Goal: Task Accomplishment & Management: Manage account settings

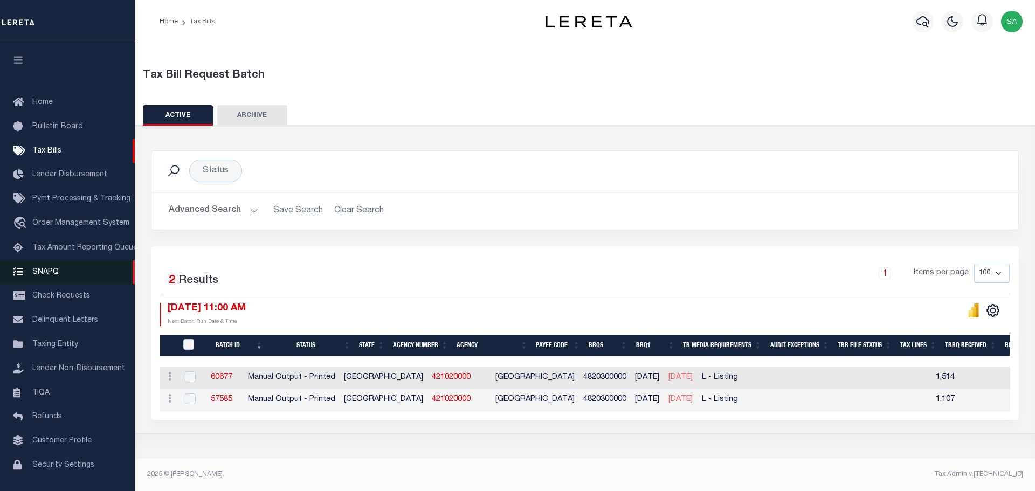
click at [48, 280] on link "SNAPQ" at bounding box center [67, 272] width 135 height 24
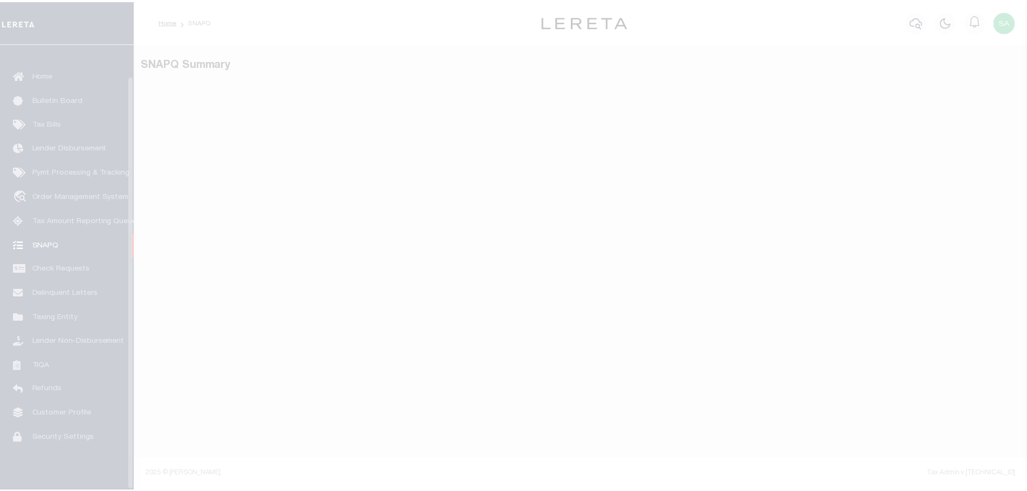
scroll to position [34, 0]
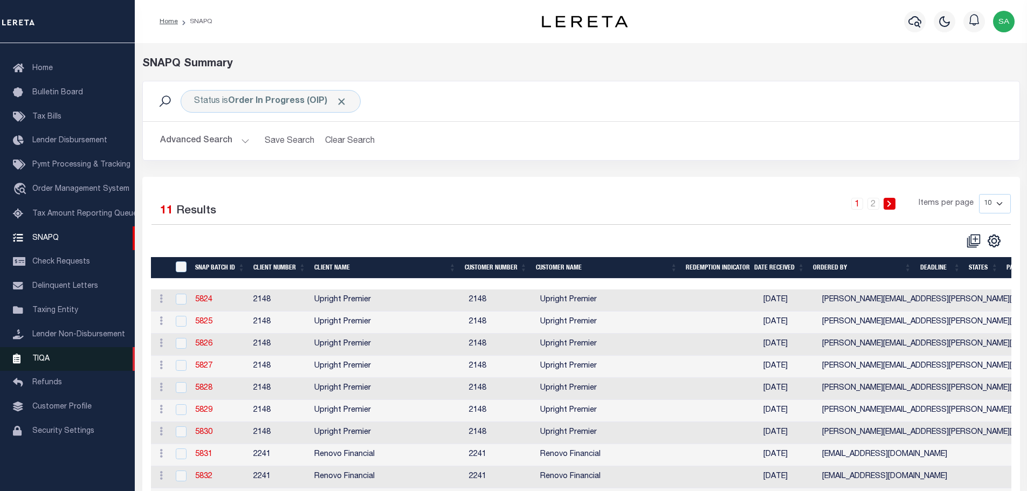
click at [38, 362] on span "TIQA" at bounding box center [40, 359] width 17 height 8
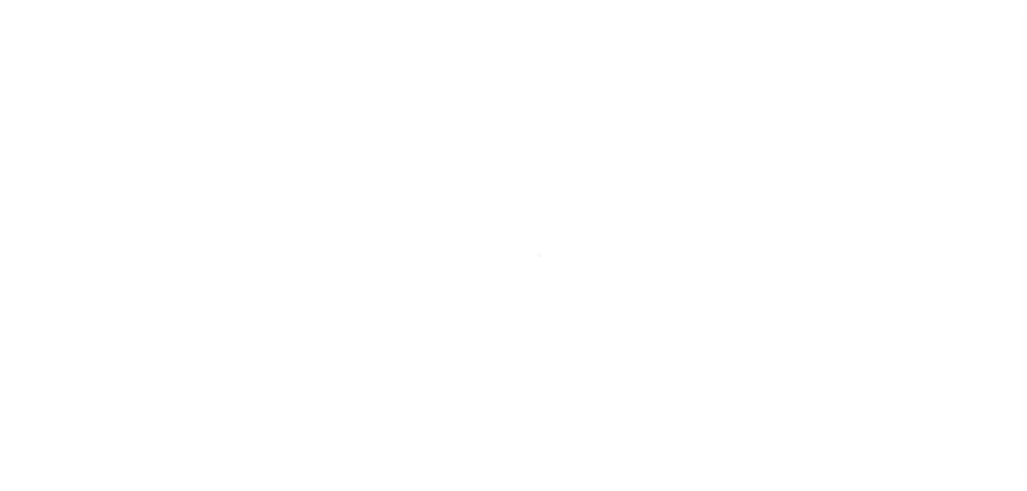
scroll to position [34, 0]
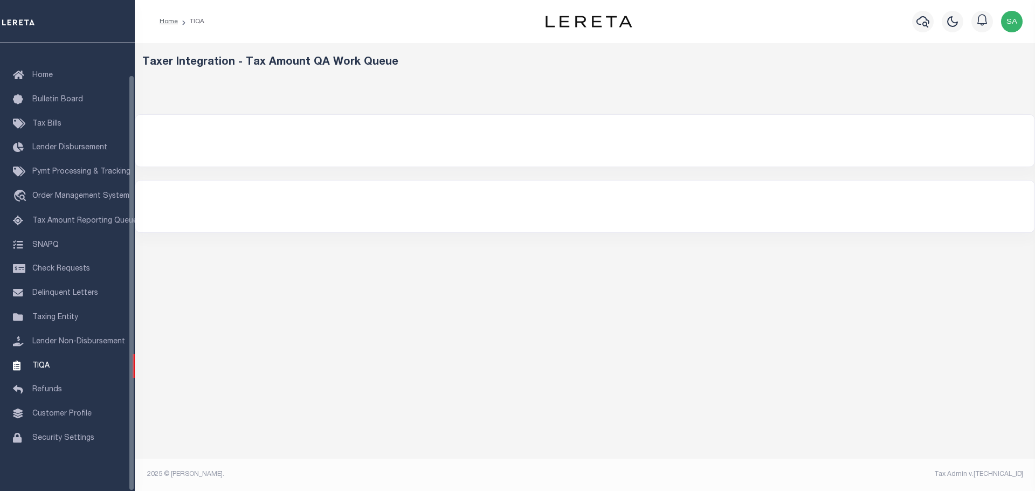
select select
select select "200"
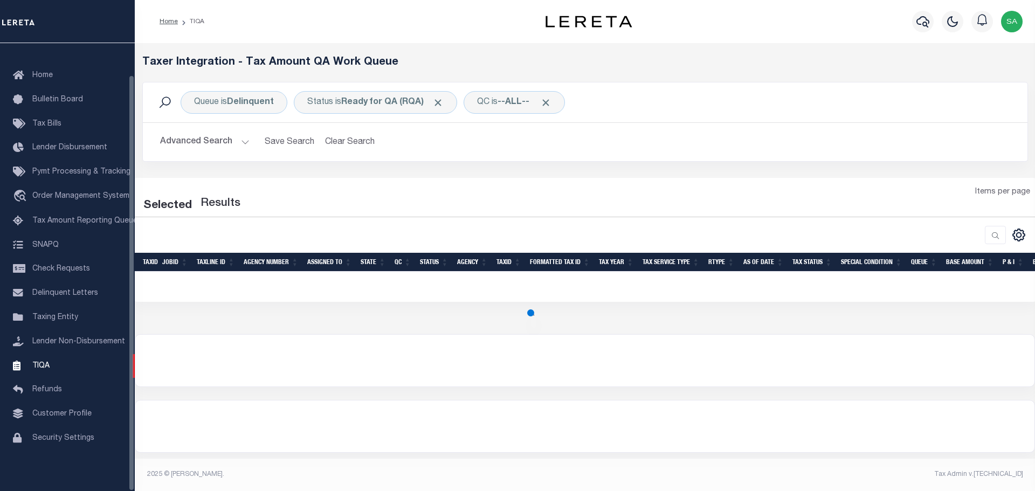
select select "200"
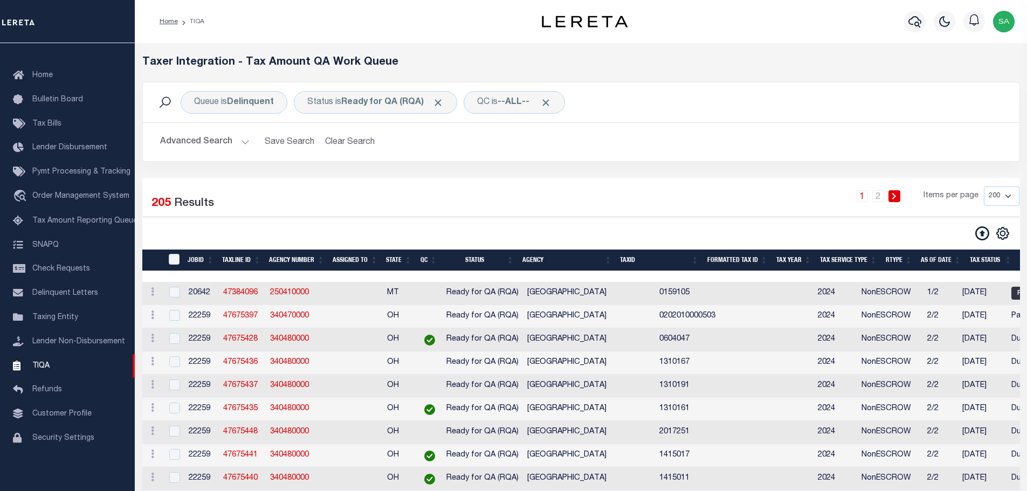
click at [233, 146] on button "Advanced Search" at bounding box center [204, 142] width 89 height 21
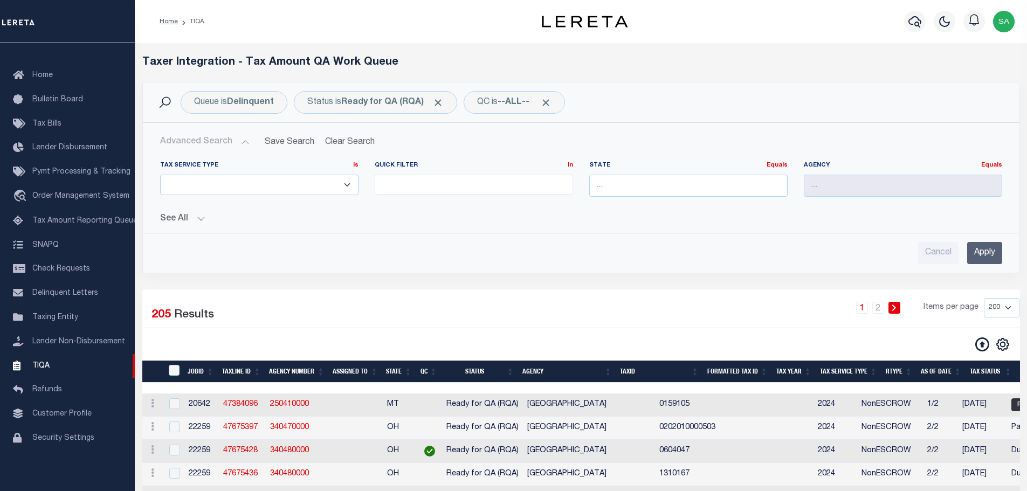
click at [229, 189] on select "ESCROW NonESCROW" at bounding box center [259, 185] width 198 height 21
click at [447, 185] on ul at bounding box center [473, 182] width 197 height 15
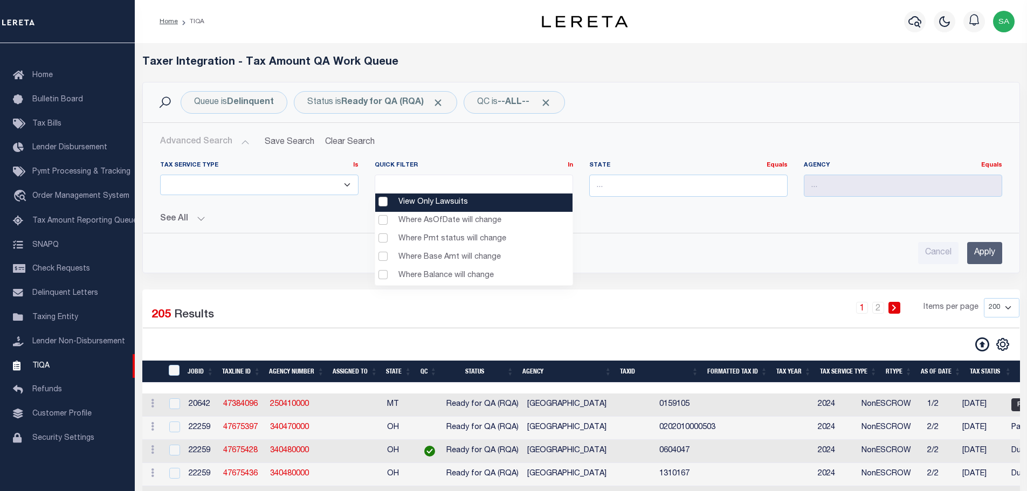
click at [384, 204] on Lawsuits "View Only Lawsuits" at bounding box center [473, 203] width 197 height 18
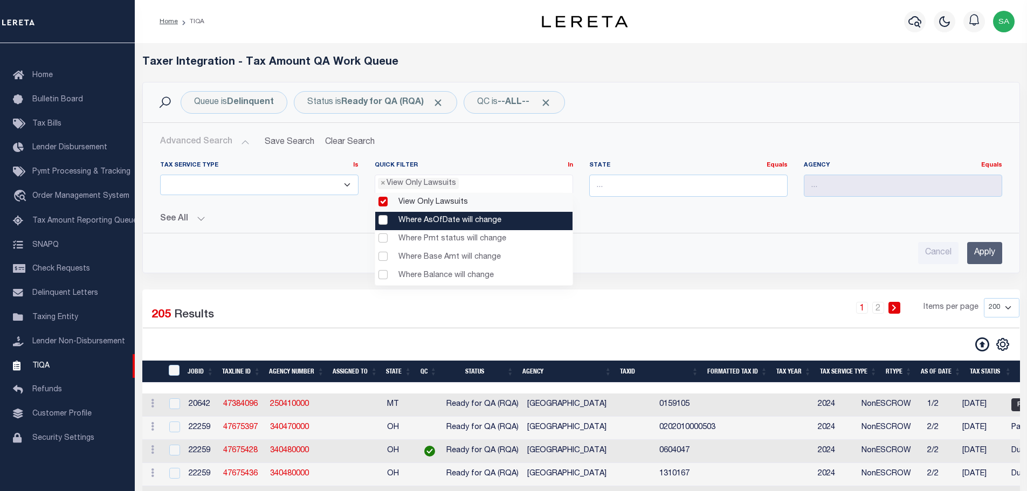
click at [383, 218] on change "Where AsOfDate will change" at bounding box center [473, 221] width 197 height 18
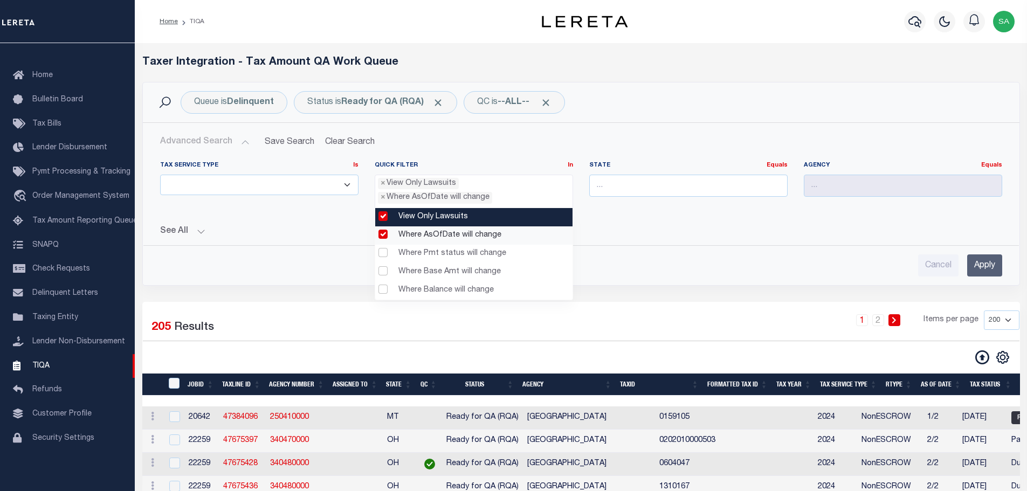
click at [382, 219] on Lawsuits "View Only Lawsuits" at bounding box center [473, 217] width 197 height 18
select select "Where AsOfDate will change"
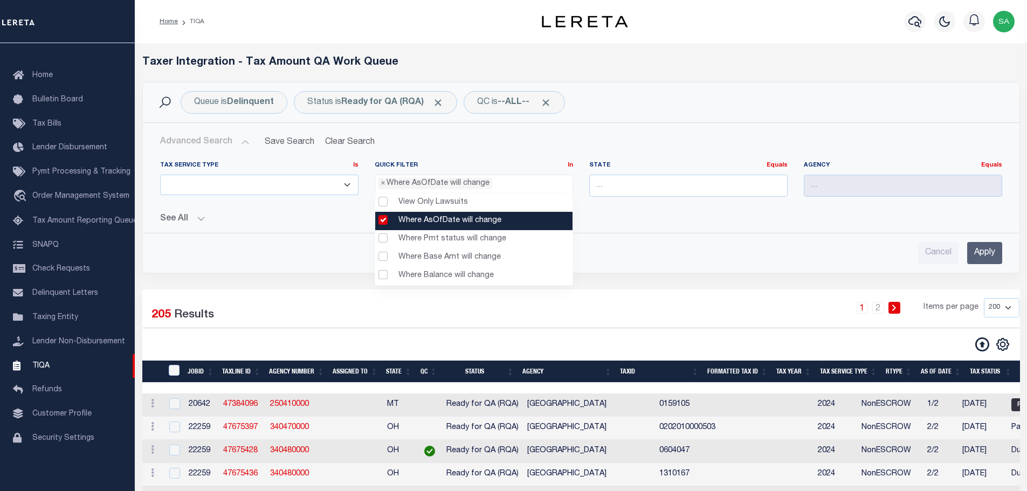
click at [379, 220] on change "Where AsOfDate will change" at bounding box center [473, 221] width 197 height 18
select select
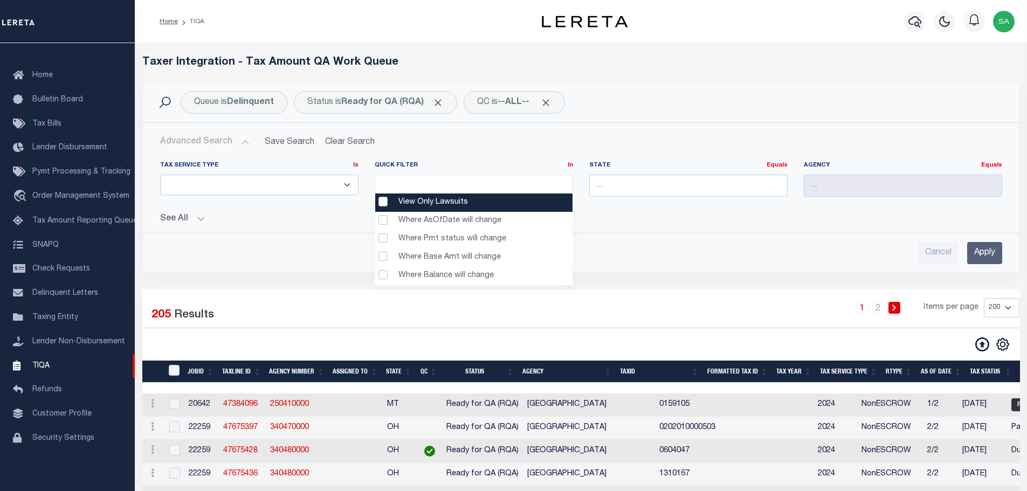
click at [413, 182] on ul at bounding box center [473, 182] width 197 height 15
type input "v"
type input "where"
click at [384, 202] on change "Where AsOfDate will change" at bounding box center [473, 203] width 197 height 18
select select "Where AsOfDate will change"
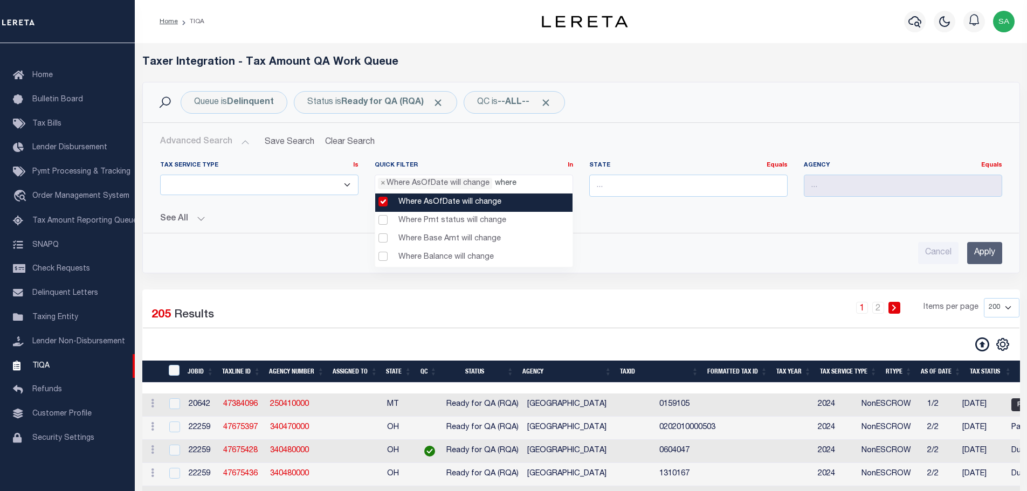
click at [383, 200] on change "Where AsOfDate will change" at bounding box center [473, 203] width 197 height 18
select select
click at [415, 180] on ul "where" at bounding box center [473, 182] width 197 height 15
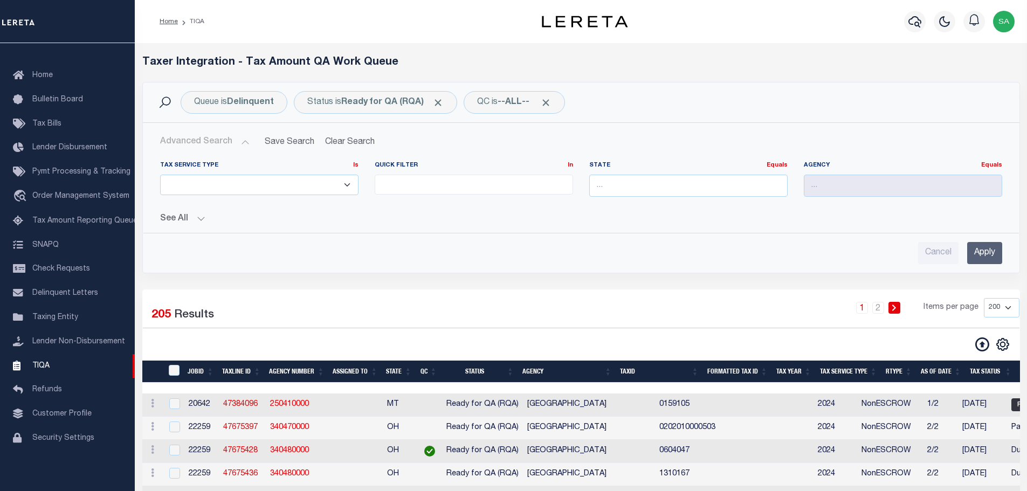
click at [427, 180] on ul at bounding box center [473, 182] width 197 height 15
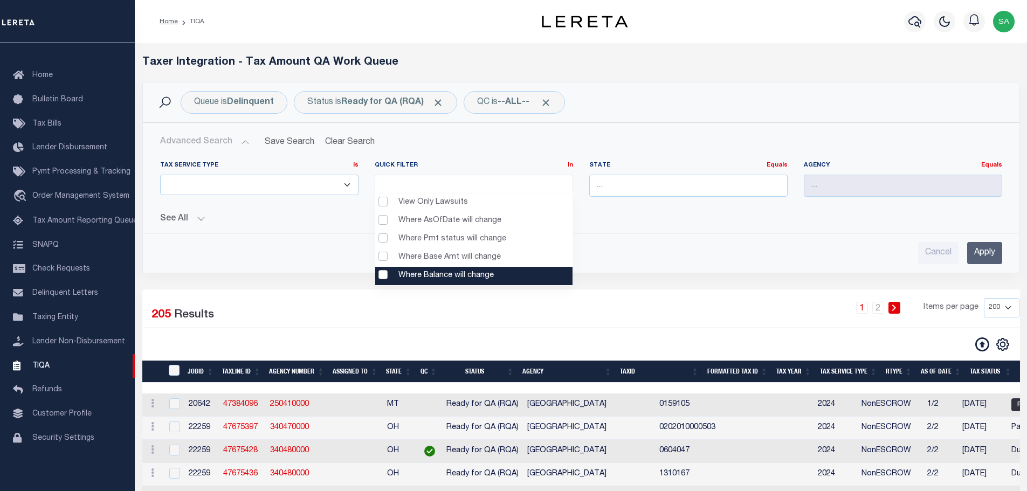
click at [383, 276] on change "Where Balance will change" at bounding box center [473, 276] width 197 height 18
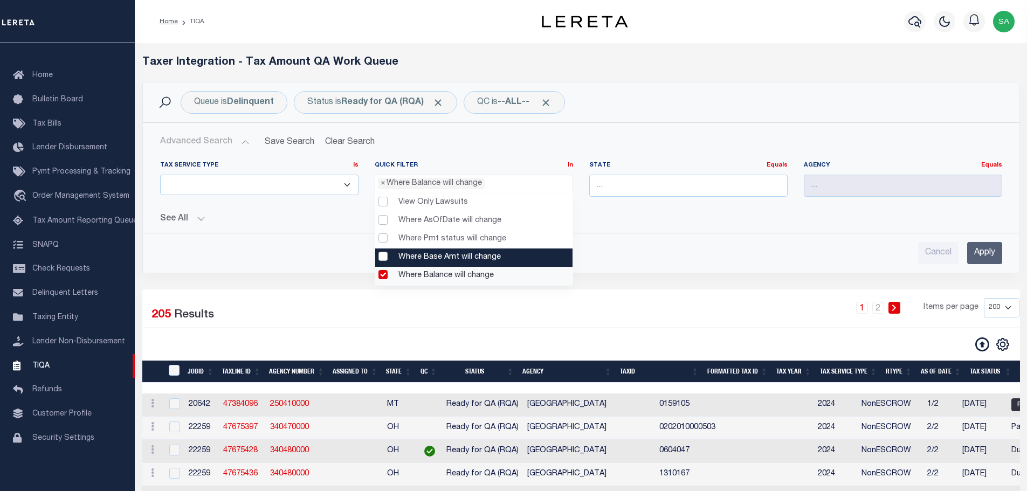
click at [382, 258] on change "Where Base Amt will change" at bounding box center [473, 257] width 197 height 18
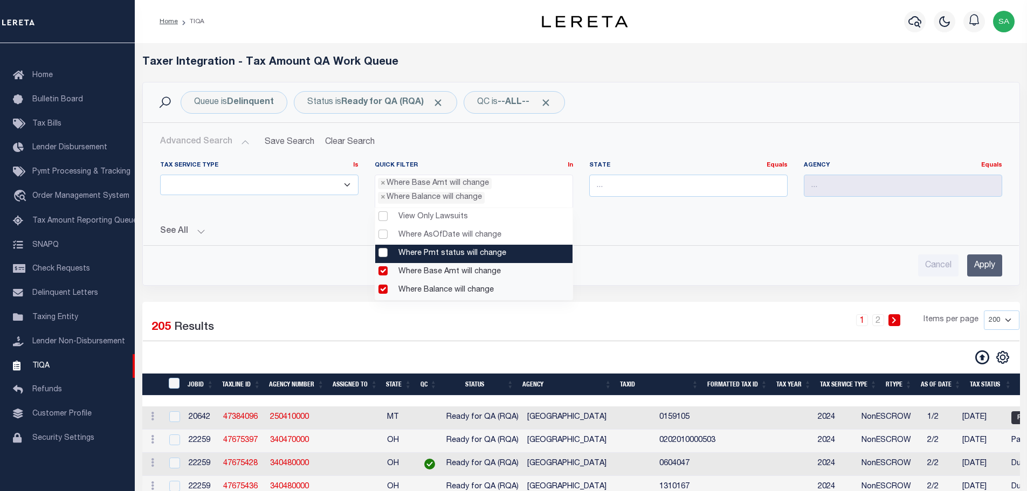
click at [383, 251] on change "Where Pmt status will change" at bounding box center [473, 254] width 197 height 18
select select "Where Pmt status will change"
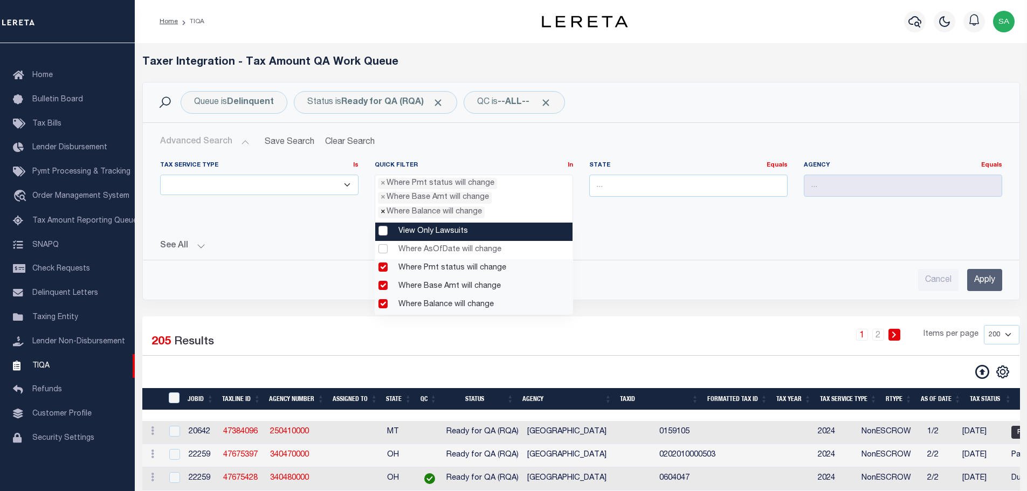
click at [382, 212] on span "×" at bounding box center [383, 212] width 5 height 12
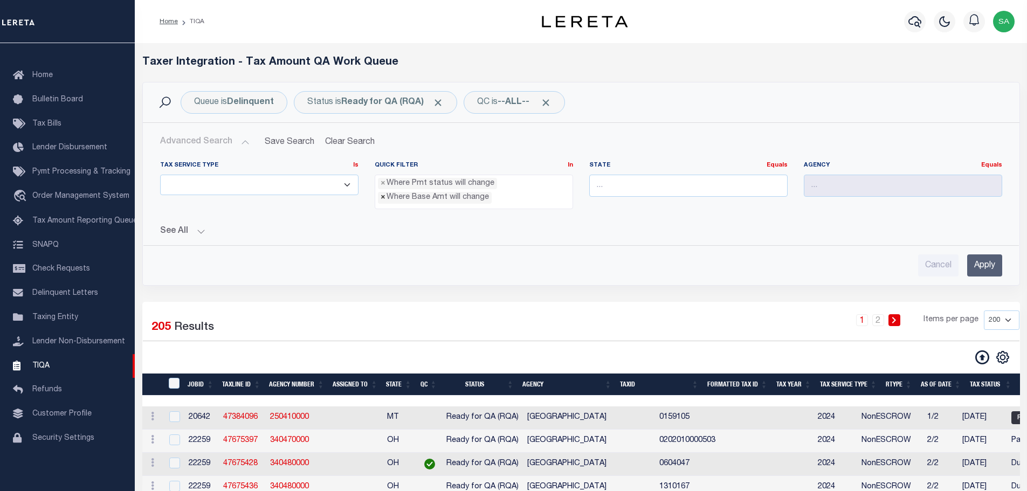
click at [382, 201] on span "×" at bounding box center [383, 198] width 5 height 12
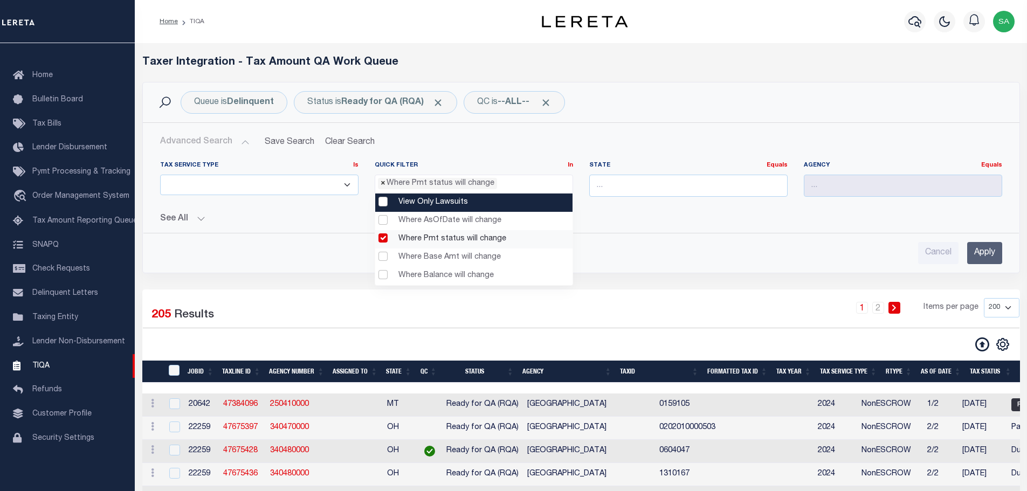
click at [382, 187] on span "×" at bounding box center [383, 184] width 5 height 12
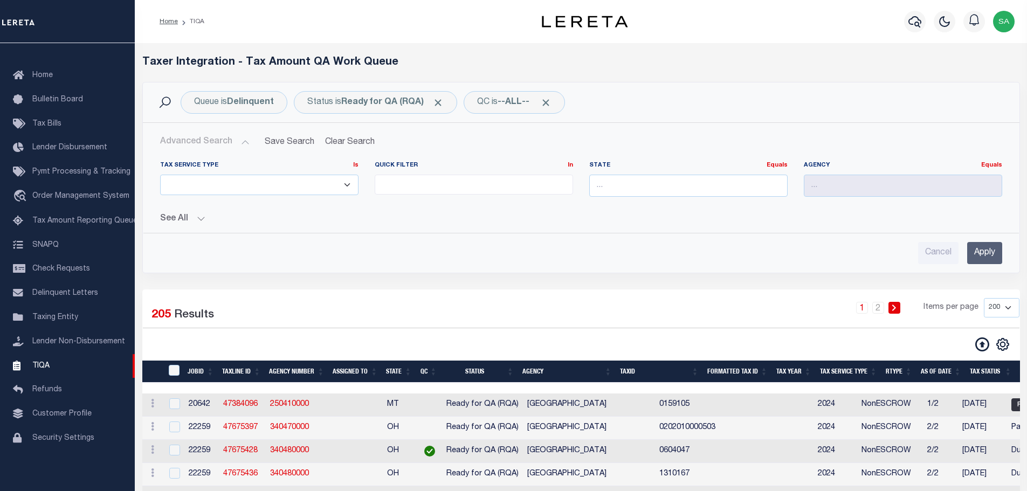
click at [383, 187] on input "search" at bounding box center [381, 184] width 6 height 12
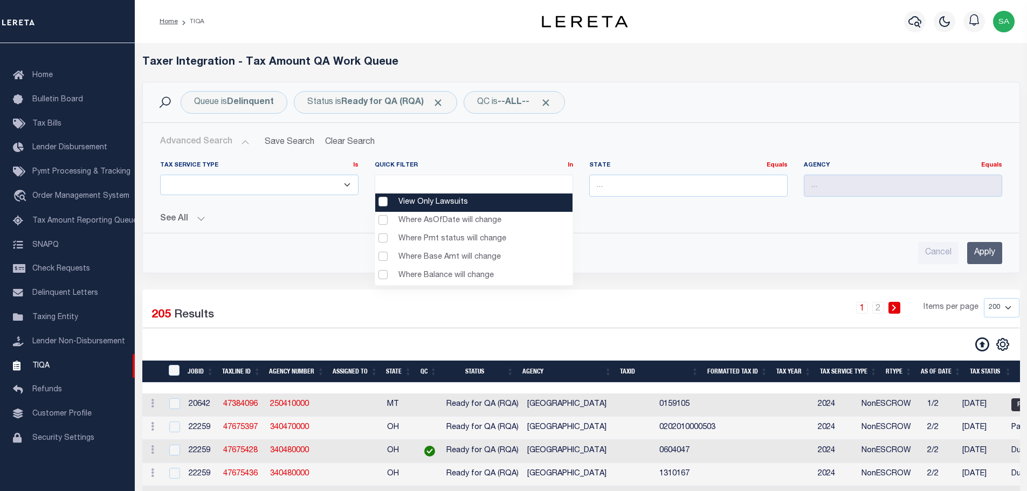
click at [391, 182] on ul at bounding box center [473, 182] width 197 height 15
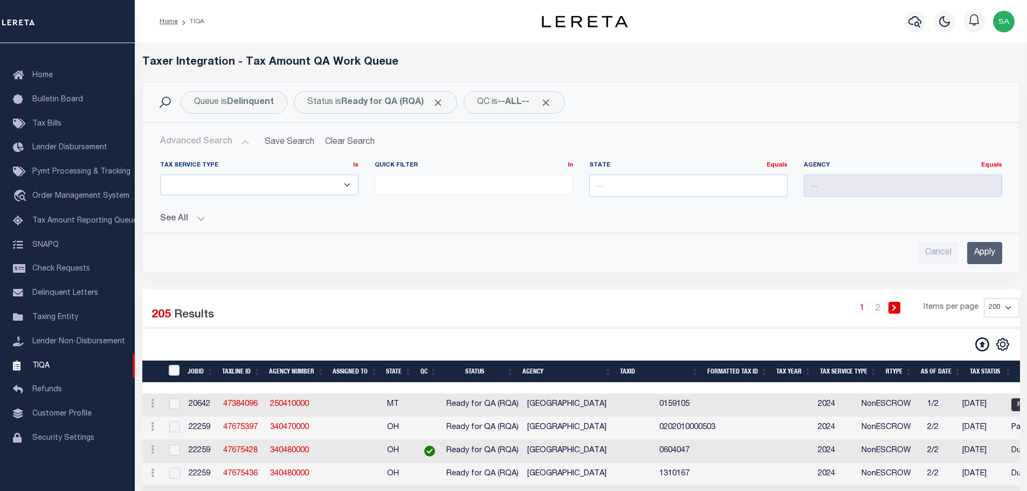
click at [391, 182] on ul at bounding box center [473, 182] width 197 height 15
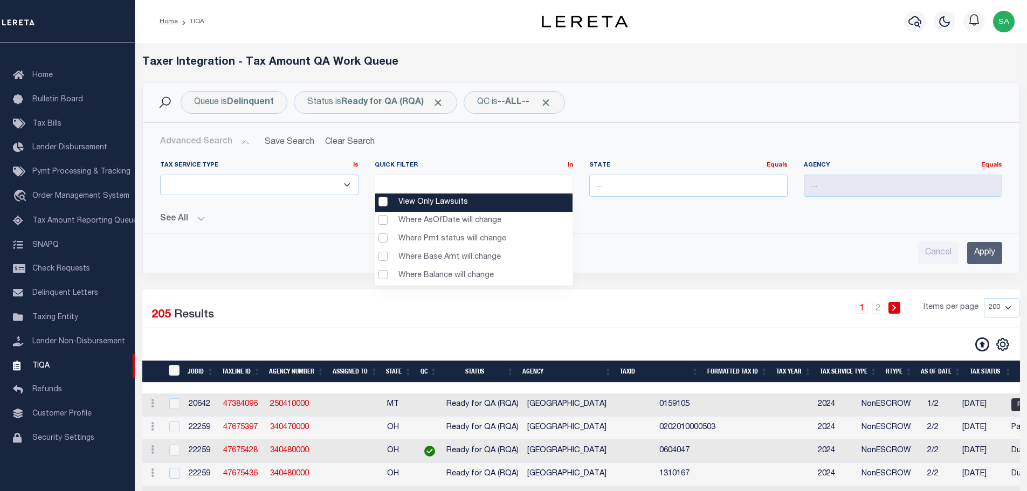
click at [383, 202] on Lawsuits "View Only Lawsuits" at bounding box center [473, 203] width 197 height 18
select select "View Only Lawsuits"
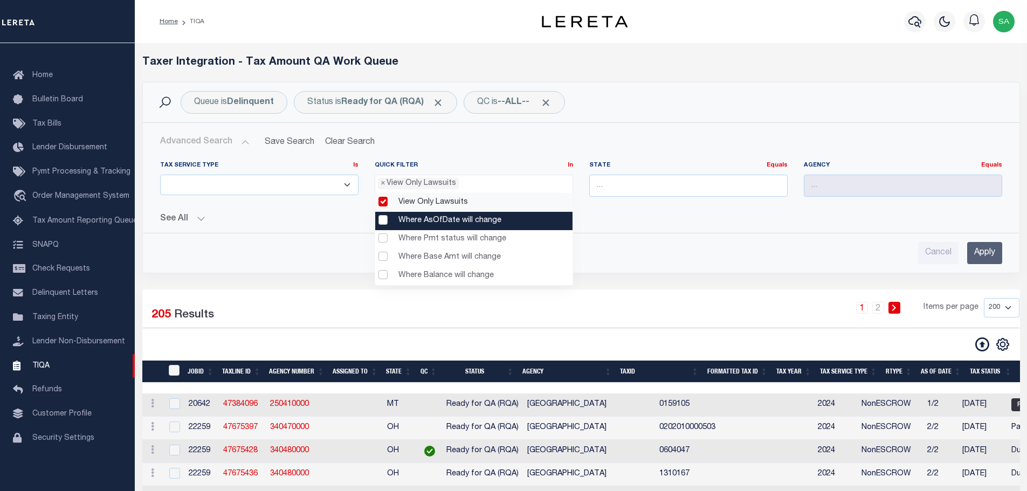
click at [380, 220] on change "Where AsOfDate will change" at bounding box center [473, 221] width 197 height 18
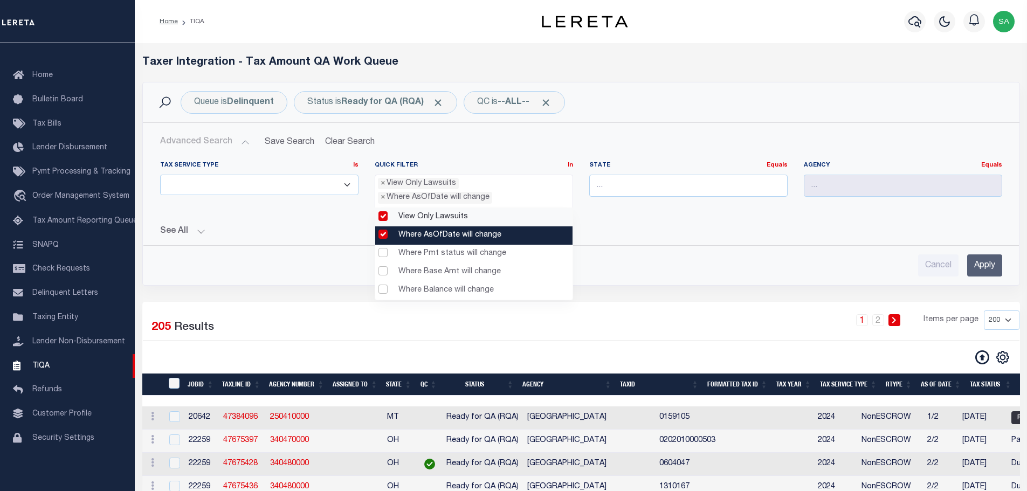
click at [380, 242] on change "Where AsOfDate will change" at bounding box center [473, 235] width 197 height 18
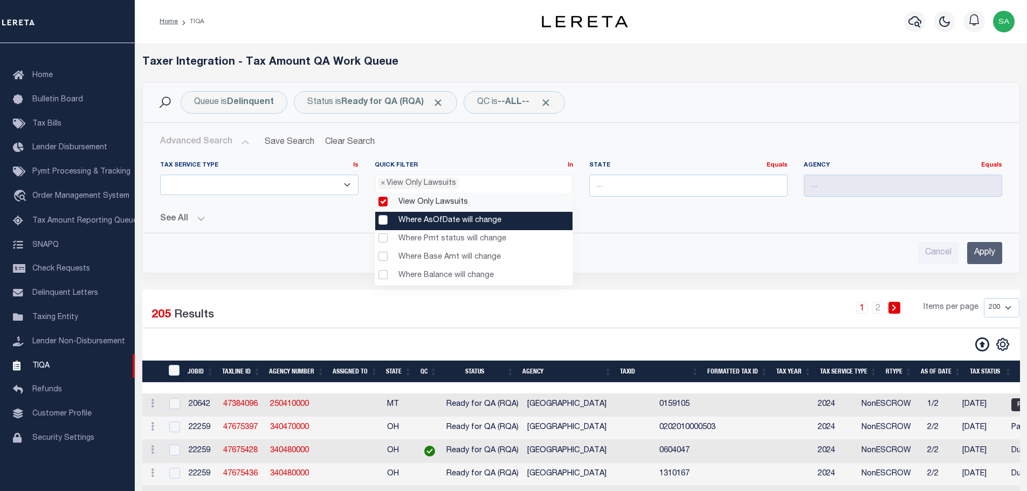
click at [383, 220] on change "Where AsOfDate will change" at bounding box center [473, 221] width 197 height 18
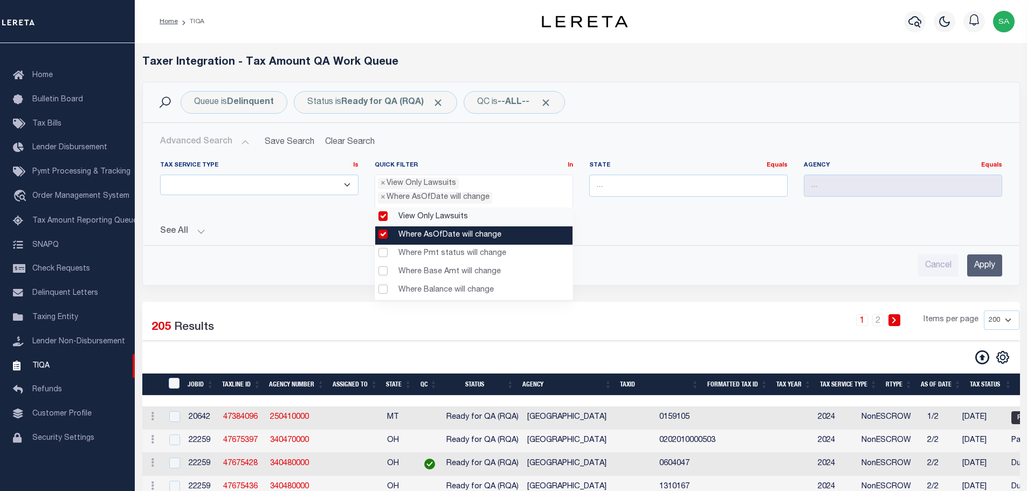
click at [384, 240] on change "Where AsOfDate will change" at bounding box center [473, 235] width 197 height 18
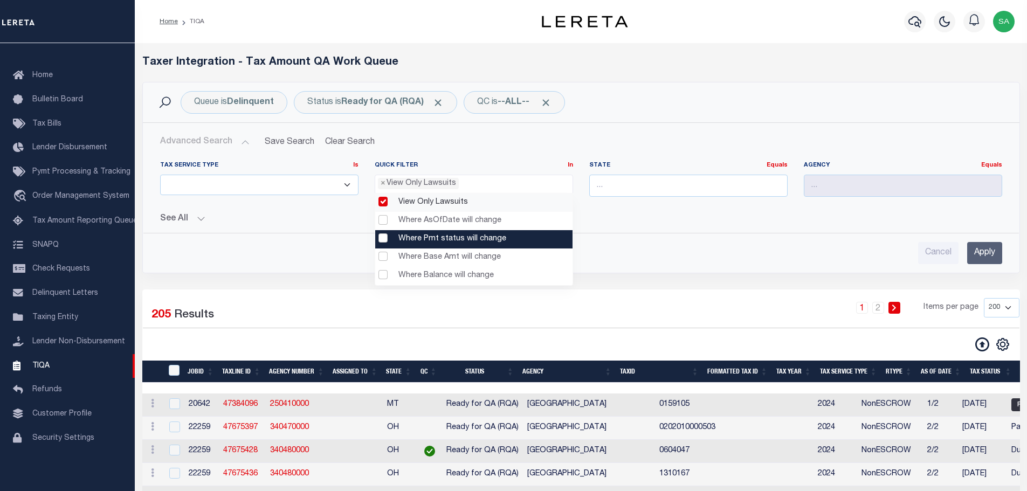
click at [382, 238] on change "Where Pmt status will change" at bounding box center [473, 239] width 197 height 18
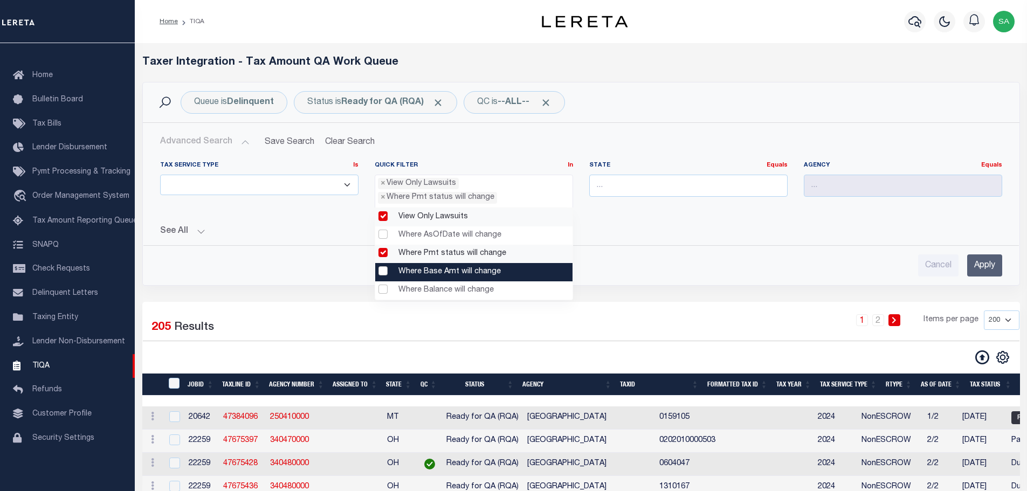
click at [382, 272] on change "Where Base Amt will change" at bounding box center [473, 272] width 197 height 18
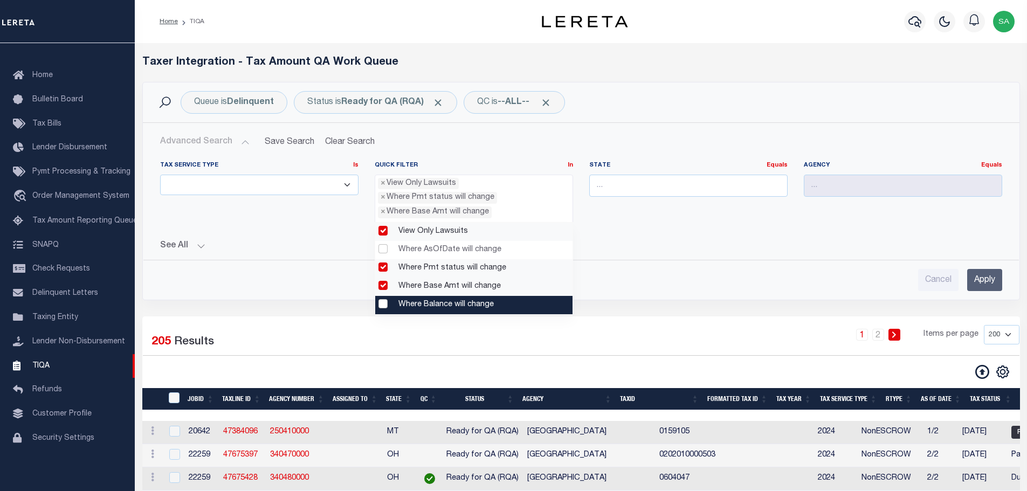
click at [384, 302] on change "Where Balance will change" at bounding box center [473, 305] width 197 height 18
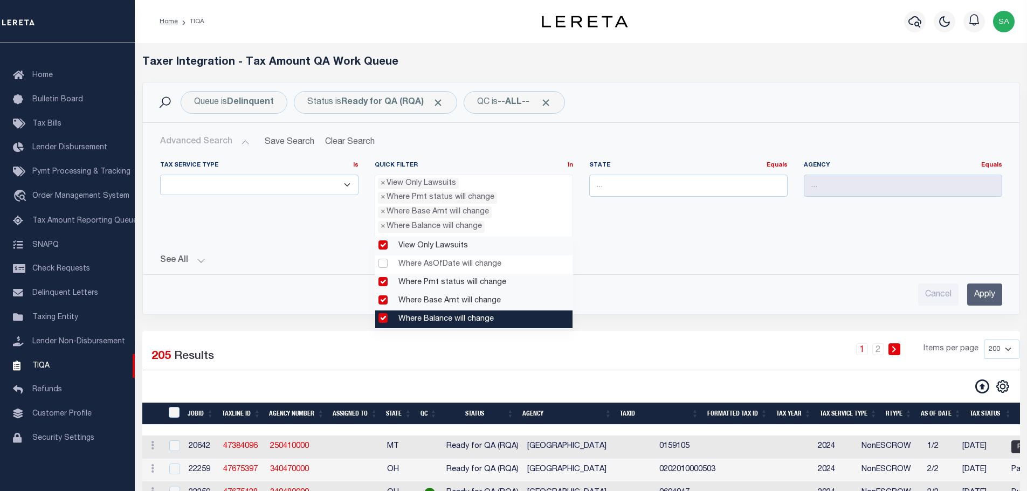
click at [382, 320] on change "Where Balance will change" at bounding box center [473, 319] width 197 height 18
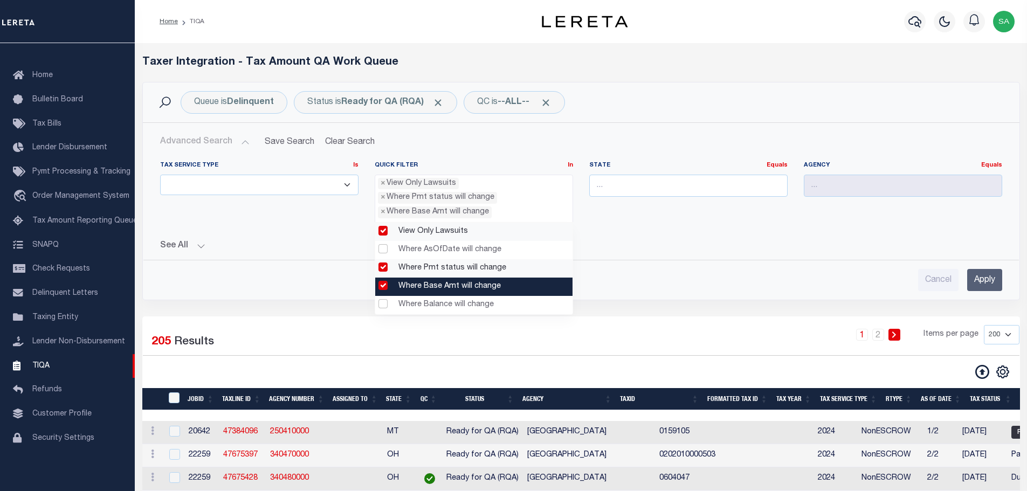
click at [382, 288] on change "Where Base Amt will change" at bounding box center [473, 287] width 197 height 18
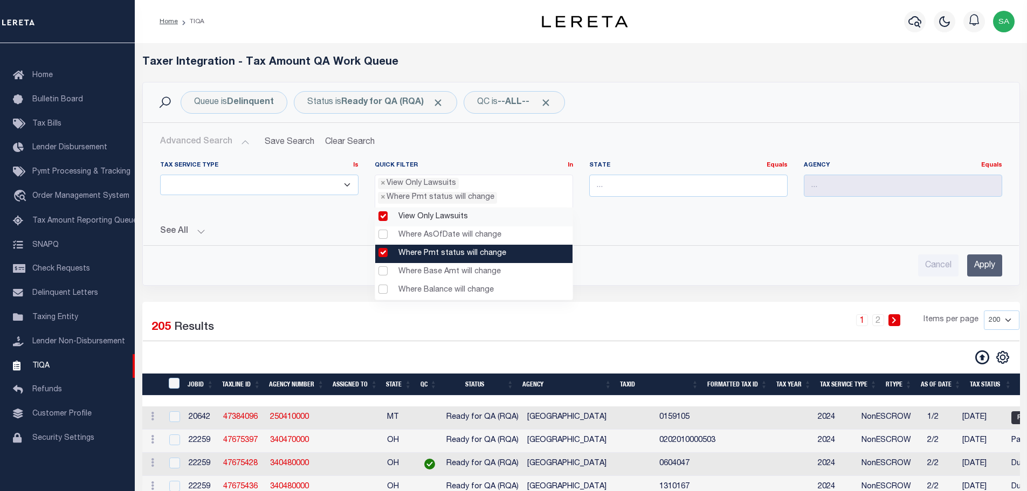
click at [383, 256] on change "Where Pmt status will change" at bounding box center [473, 254] width 197 height 18
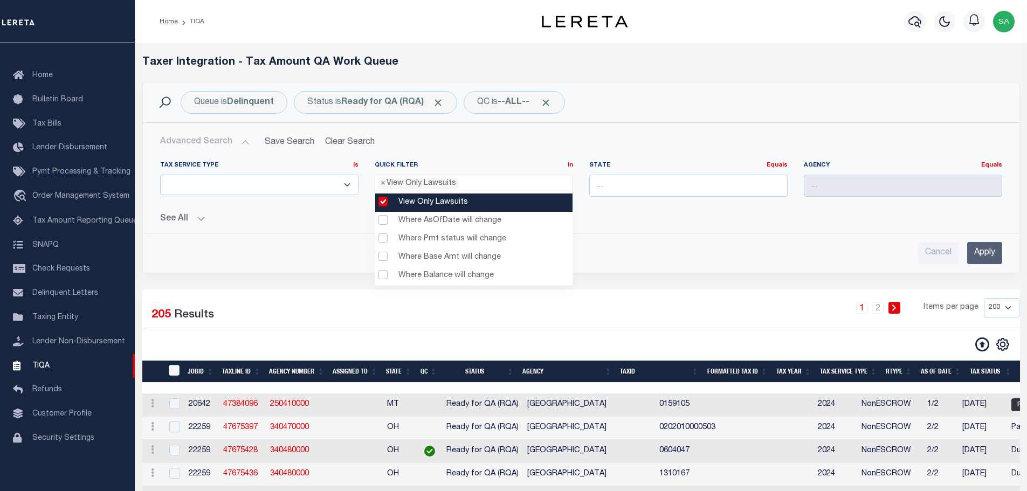
click at [382, 203] on Lawsuits "View Only Lawsuits" at bounding box center [473, 203] width 197 height 18
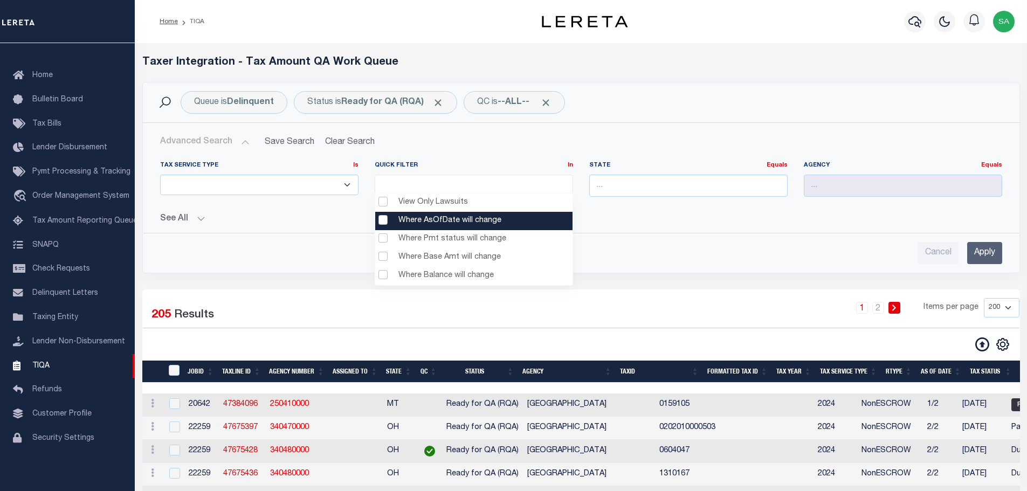
click at [651, 239] on div "Cancel Apply" at bounding box center [580, 248] width 859 height 31
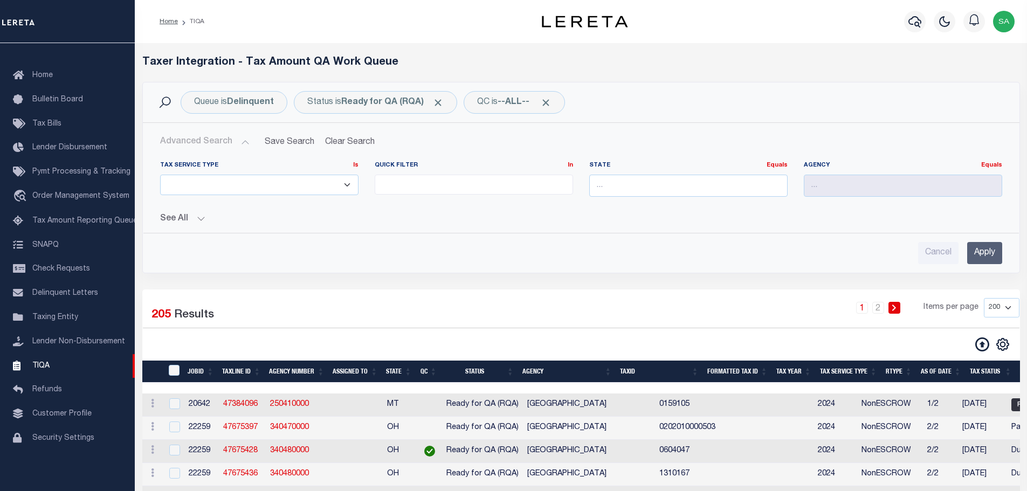
click at [406, 188] on ul at bounding box center [473, 182] width 197 height 15
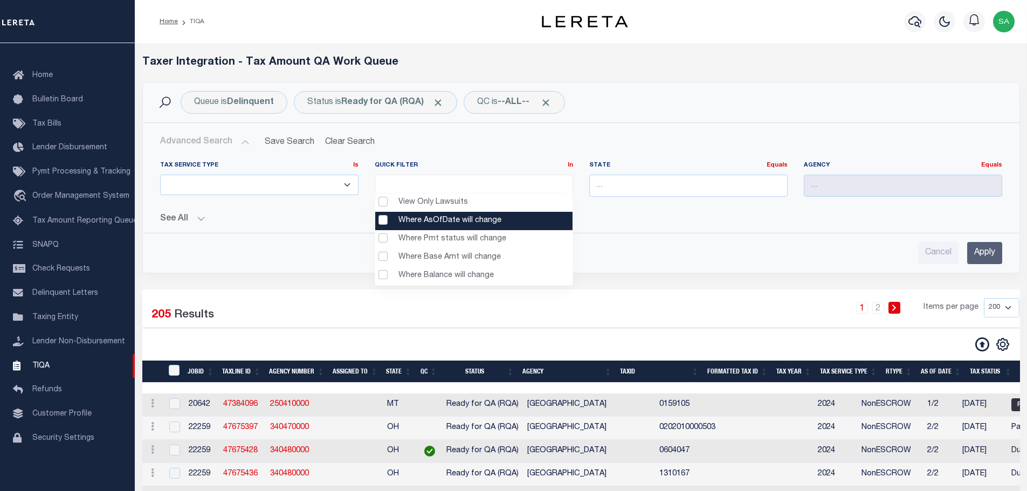
click at [384, 220] on change "Where AsOfDate will change" at bounding box center [473, 221] width 197 height 18
select select "Where AsOfDate will change"
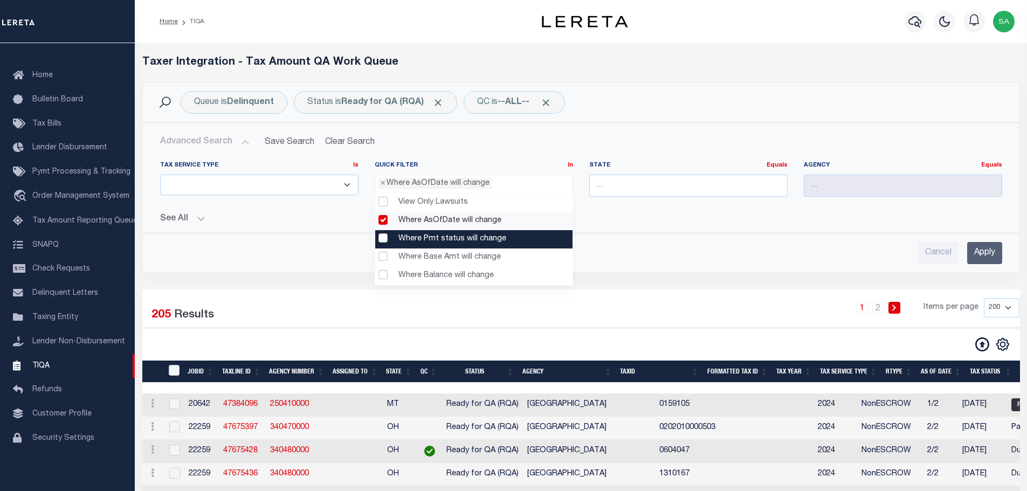
click at [384, 241] on change "Where Pmt status will change" at bounding box center [473, 239] width 197 height 18
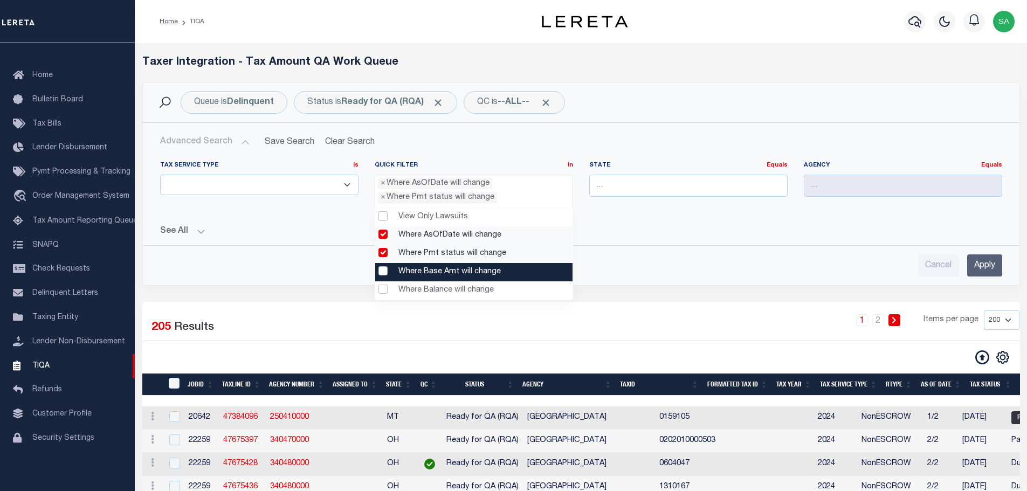
click at [382, 268] on change "Where Base Amt will change" at bounding box center [473, 272] width 197 height 18
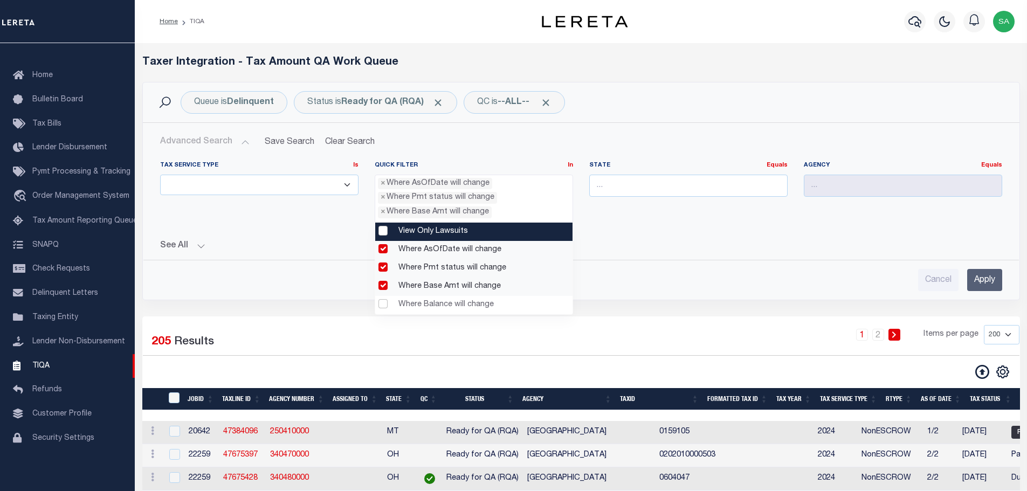
click at [675, 224] on div "State Equals Equals" at bounding box center [688, 196] width 215 height 71
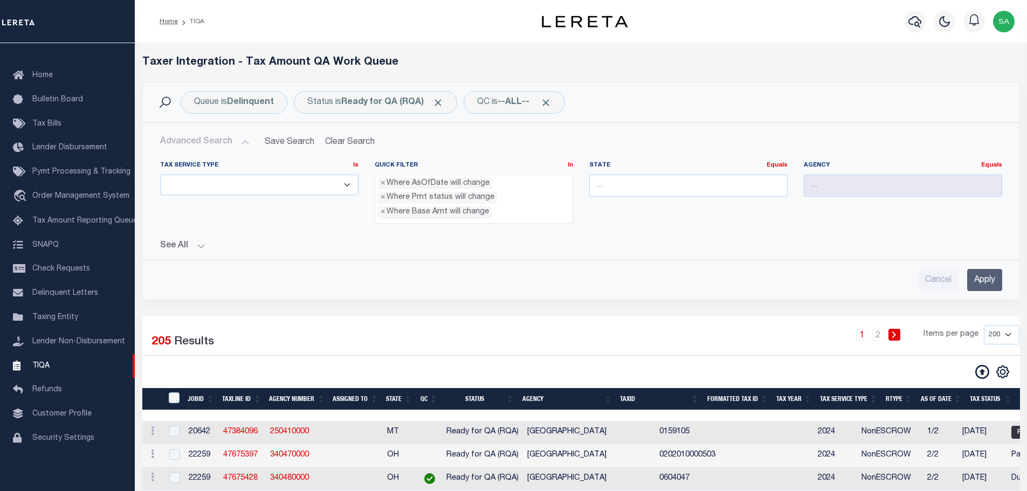
click at [981, 286] on input "Apply" at bounding box center [984, 280] width 35 height 22
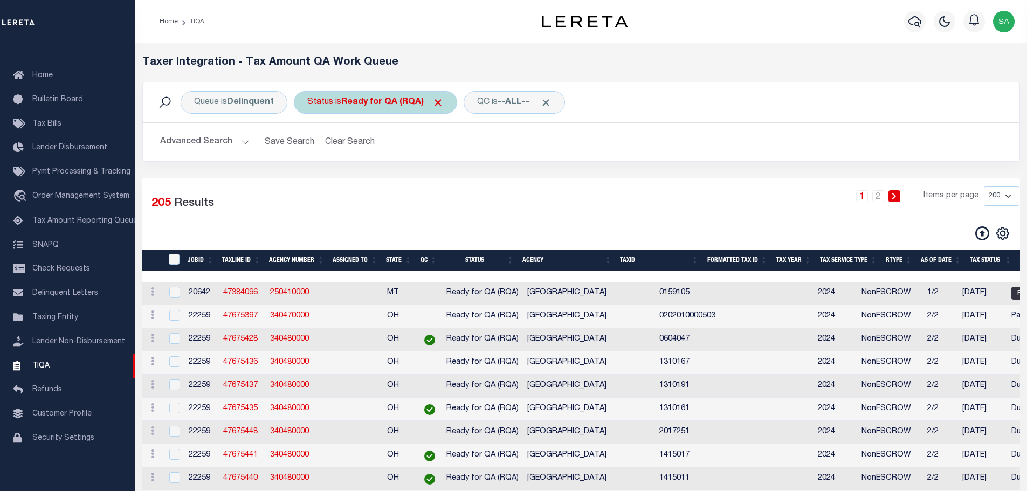
click at [398, 96] on div "Status is Ready for QA (RQA)" at bounding box center [375, 102] width 163 height 23
select select "RQA"
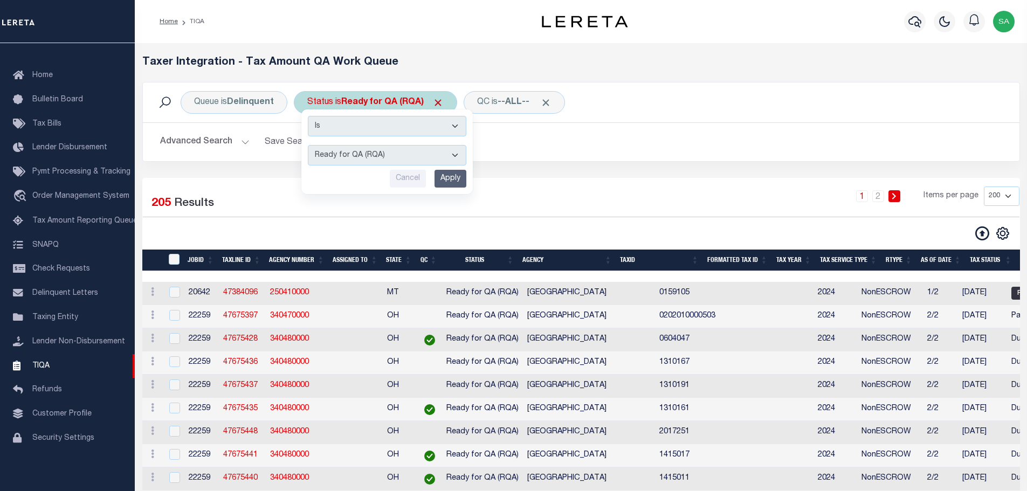
click at [391, 154] on select "AI - Bot Exception (ERR) AI - Bot Running (PLA) AI - Failed QA (FQA) AI - Prep …" at bounding box center [387, 155] width 158 height 20
click at [559, 139] on h2 "Advanced Search Save Search Clear Search TIQATaxLineSearchTable_dynamictable___…" at bounding box center [580, 142] width 859 height 21
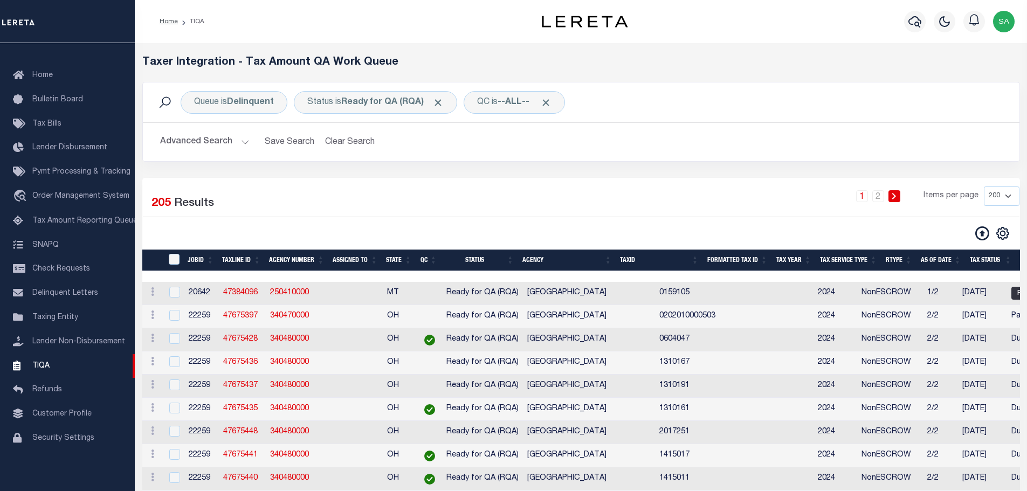
click at [236, 142] on button "Advanced Search" at bounding box center [204, 142] width 89 height 21
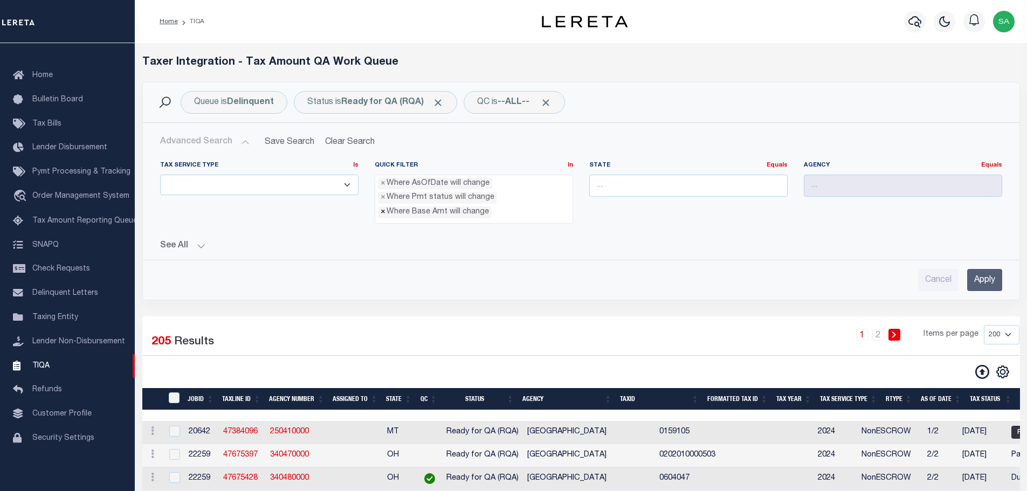
click at [381, 216] on span "×" at bounding box center [383, 212] width 5 height 12
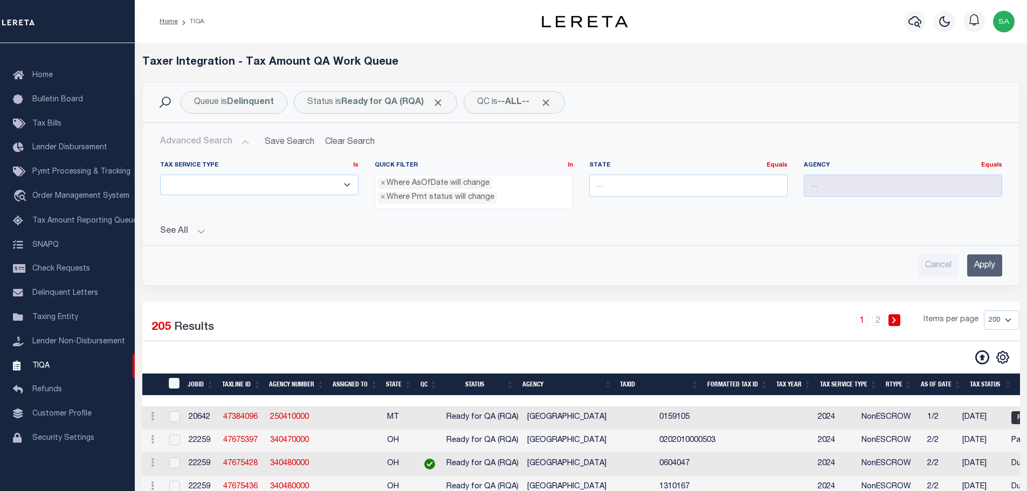
click at [473, 125] on div "Advanced Search Save Search Clear Search TIQATaxLineSearchTable_dynamictable___…" at bounding box center [581, 204] width 876 height 162
click at [510, 96] on div "QC is --ALL--" at bounding box center [514, 102] width 101 height 23
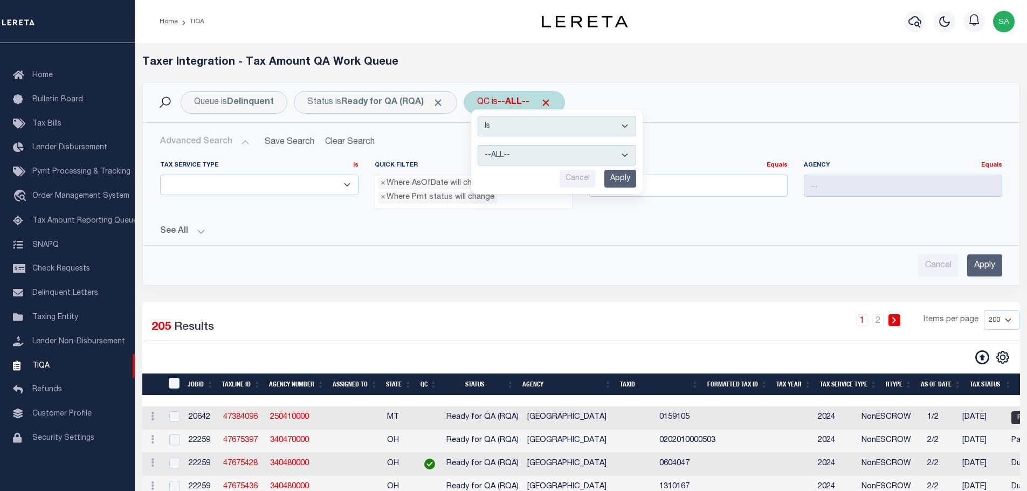
click at [517, 150] on select "--ALL-- Selected for QC Not Selected for QC" at bounding box center [557, 155] width 158 height 20
click at [481, 145] on select "--ALL-- Selected for QC Not Selected for QC" at bounding box center [557, 155] width 158 height 20
click at [519, 159] on select "--ALL-- Selected for QC Not Selected for QC" at bounding box center [557, 155] width 158 height 20
click at [481, 145] on select "--ALL-- Selected for QC Not Selected for QC" at bounding box center [557, 155] width 158 height 20
drag, startPoint x: 521, startPoint y: 157, endPoint x: 521, endPoint y: 165, distance: 8.1
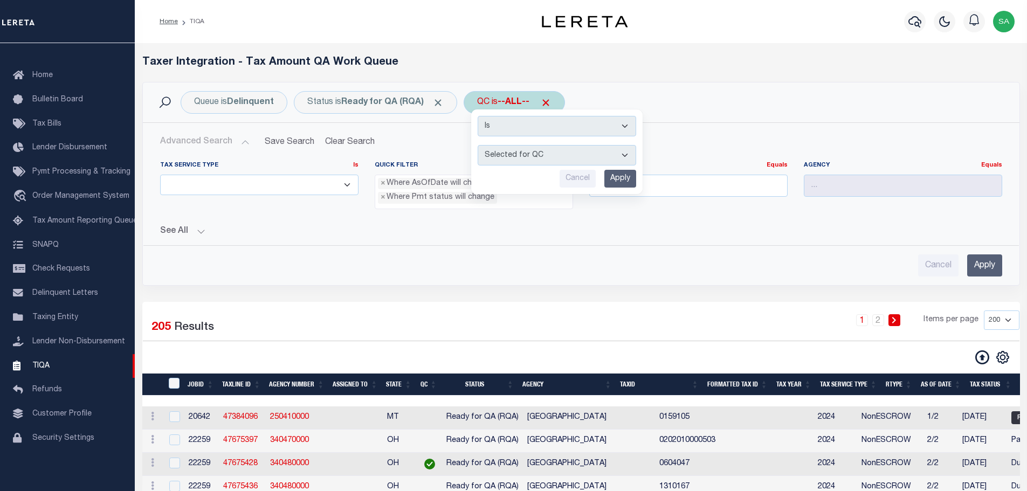
click at [521, 157] on select "--ALL-- Selected for QC Not Selected for QC" at bounding box center [557, 155] width 158 height 20
click at [481, 145] on select "--ALL-- Selected for QC Not Selected for QC" at bounding box center [557, 155] width 158 height 20
click at [527, 153] on select "--ALL-- Selected for QC Not Selected for QC" at bounding box center [557, 155] width 158 height 20
select select "0"
click at [481, 145] on select "--ALL-- Selected for QC Not Selected for QC" at bounding box center [557, 155] width 158 height 20
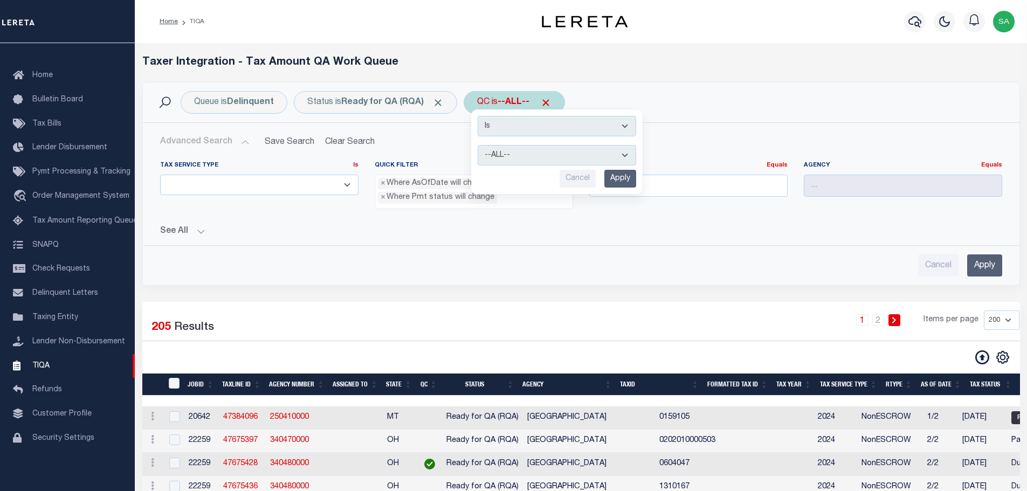
click at [628, 177] on input "Apply" at bounding box center [620, 179] width 32 height 18
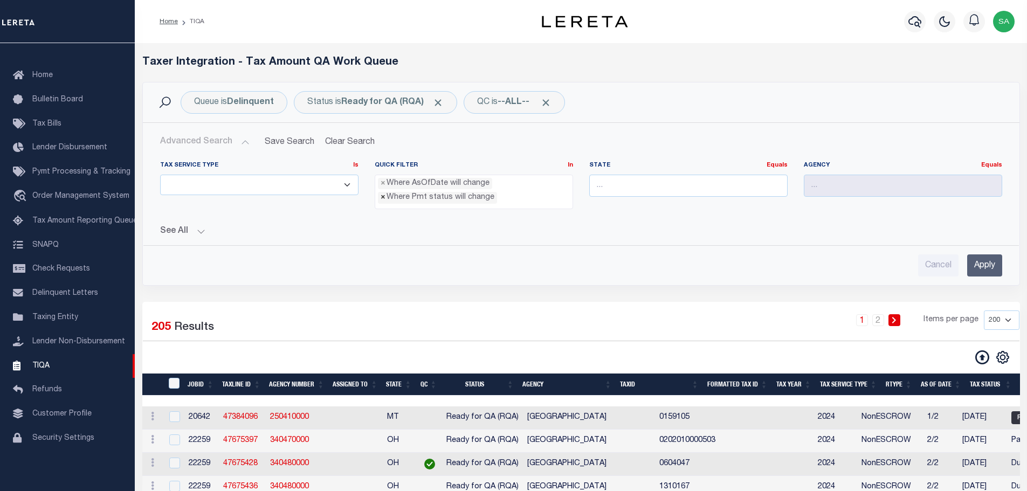
click at [383, 199] on span "×" at bounding box center [383, 198] width 5 height 12
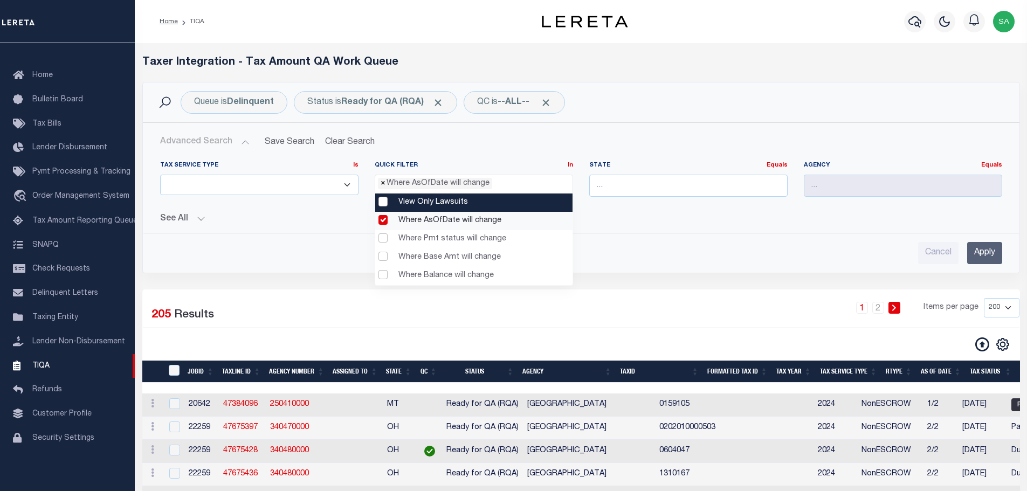
click at [382, 185] on span "×" at bounding box center [383, 184] width 5 height 12
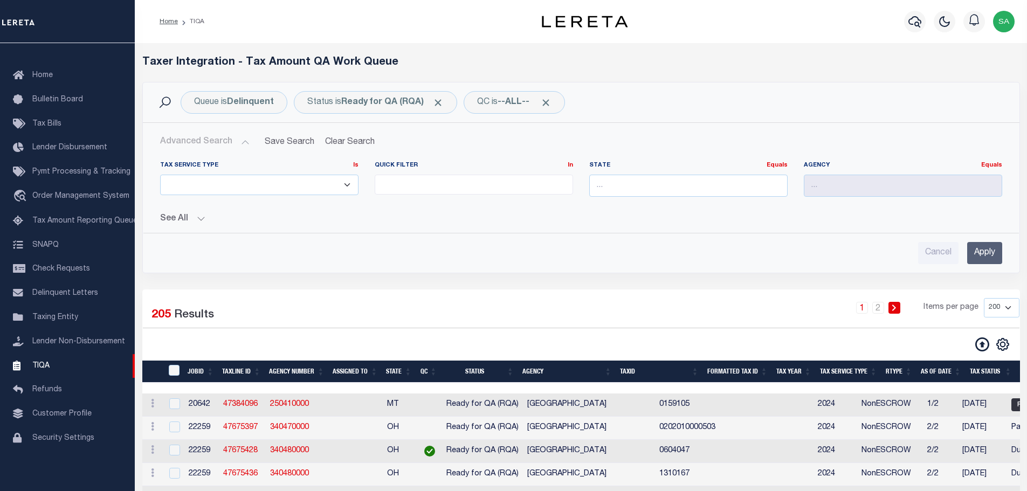
click at [397, 185] on ul at bounding box center [473, 182] width 197 height 15
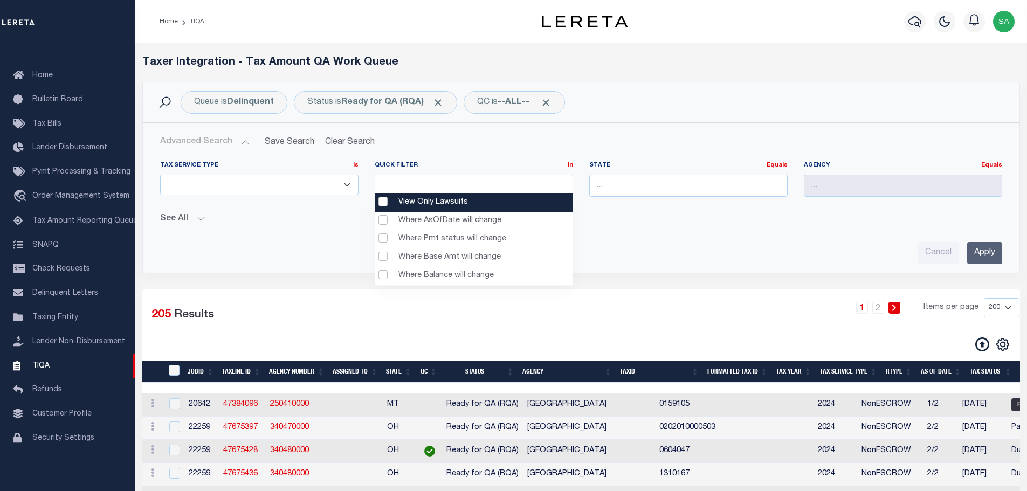
click at [382, 206] on Lawsuits "View Only Lawsuits" at bounding box center [473, 203] width 197 height 18
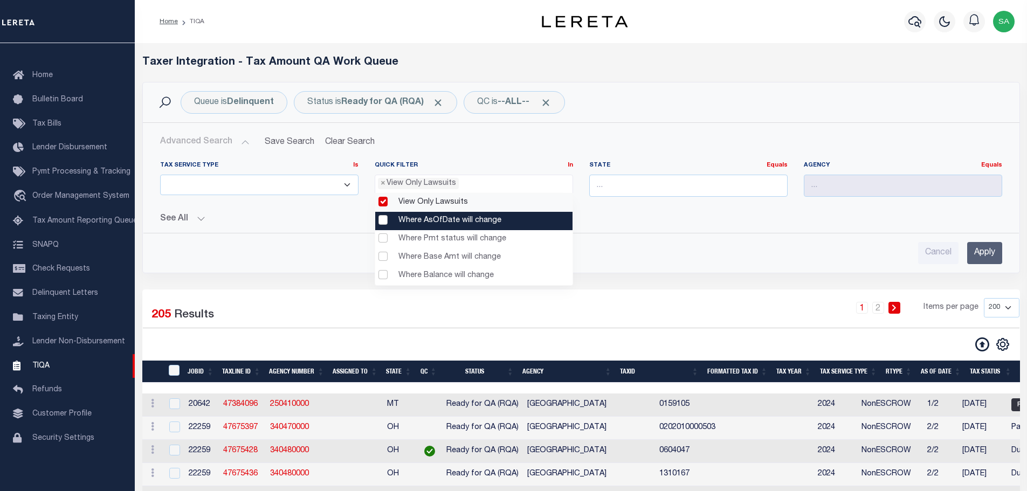
click at [383, 219] on change "Where AsOfDate will change" at bounding box center [473, 221] width 197 height 18
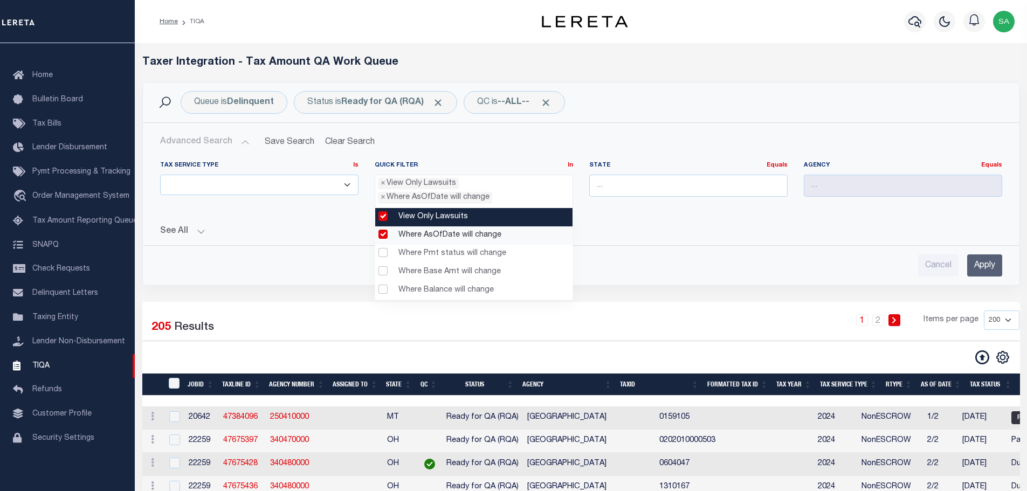
click at [386, 220] on Lawsuits "View Only Lawsuits" at bounding box center [473, 217] width 197 height 18
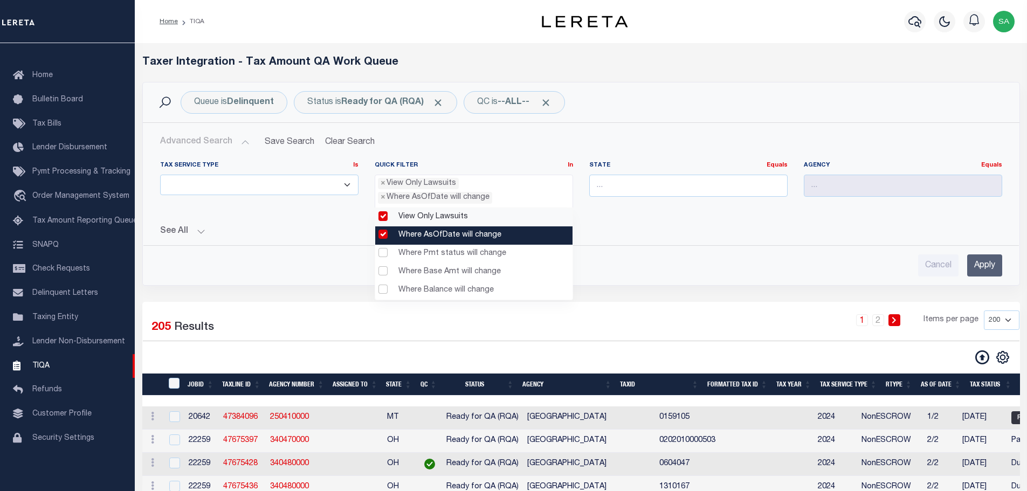
select select "Where AsOfDate will change"
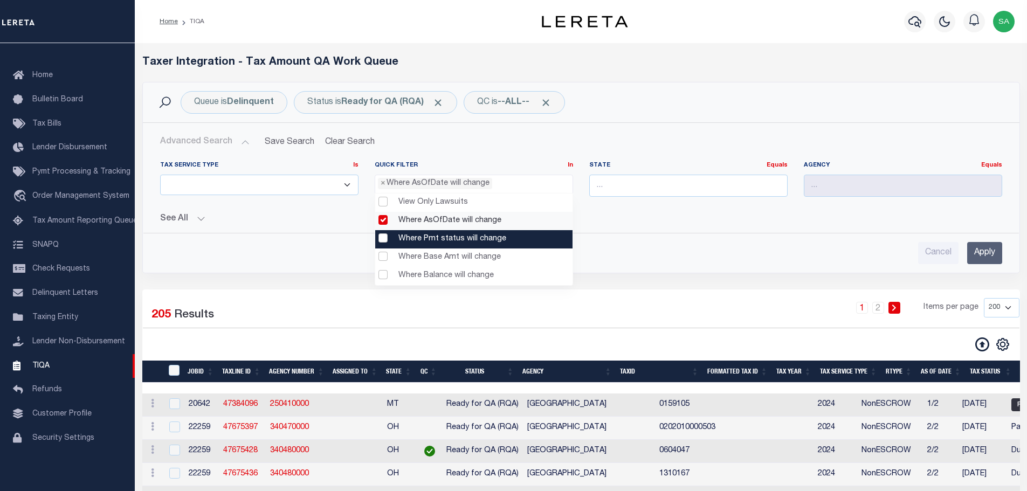
click at [383, 233] on change "Where Pmt status will change" at bounding box center [473, 239] width 197 height 18
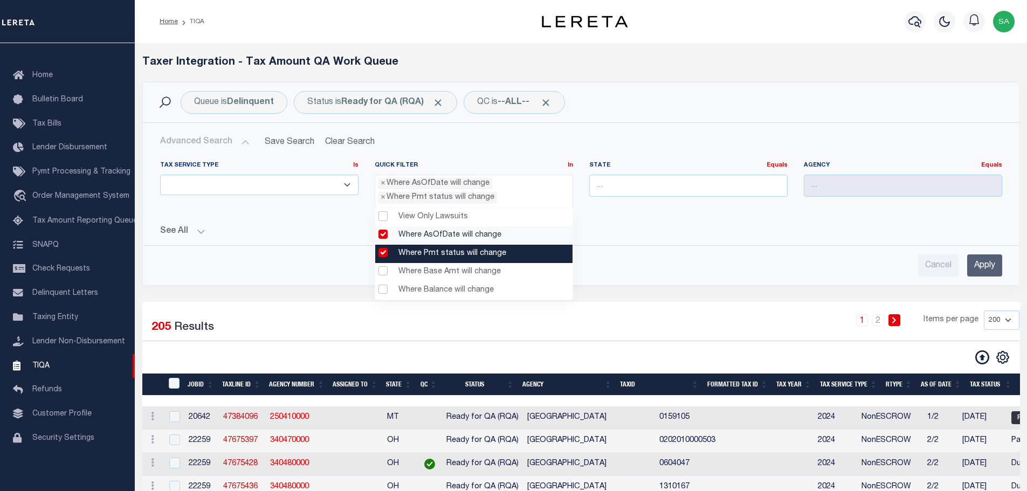
click at [384, 249] on change "Where Pmt status will change" at bounding box center [473, 254] width 197 height 18
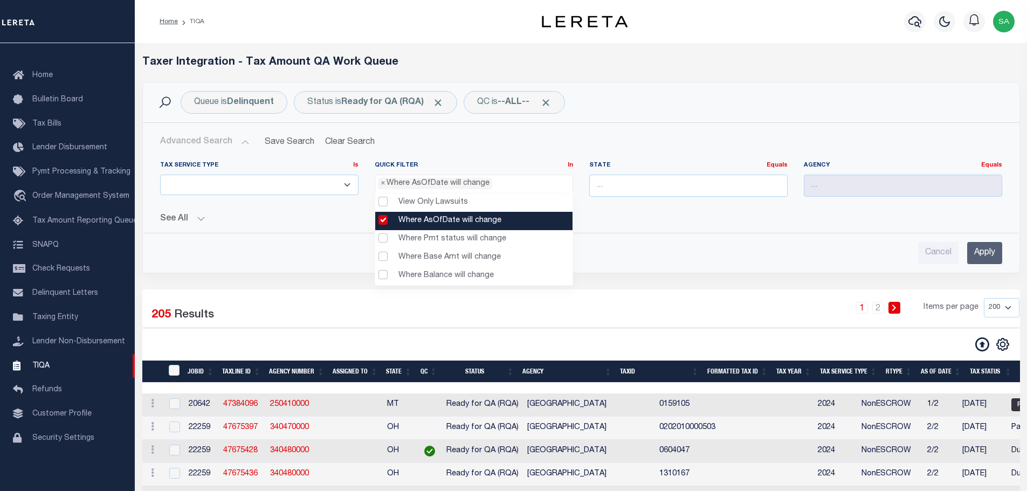
click at [382, 222] on change "Where AsOfDate will change" at bounding box center [473, 221] width 197 height 18
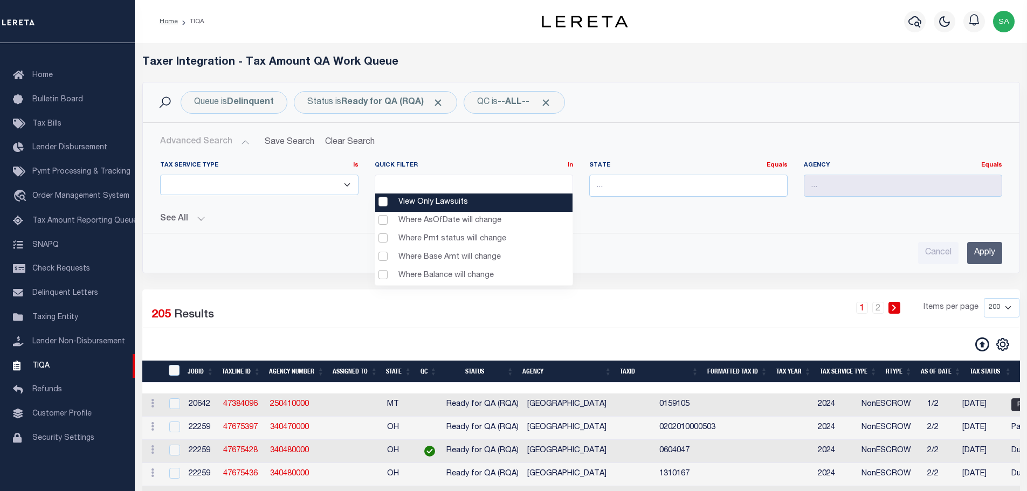
click at [383, 204] on Lawsuits "View Only Lawsuits" at bounding box center [473, 203] width 197 height 18
select select "View Only Lawsuits"
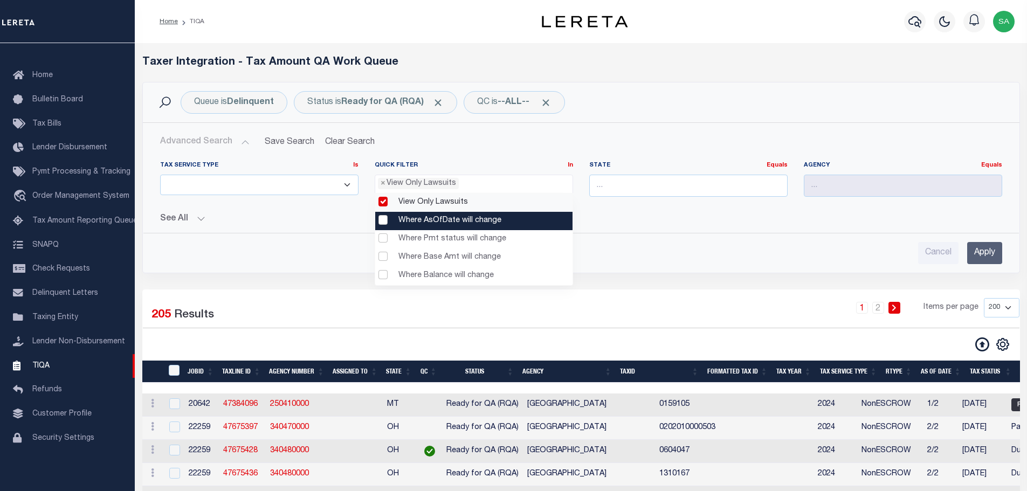
click at [382, 224] on change "Where AsOfDate will change" at bounding box center [473, 221] width 197 height 18
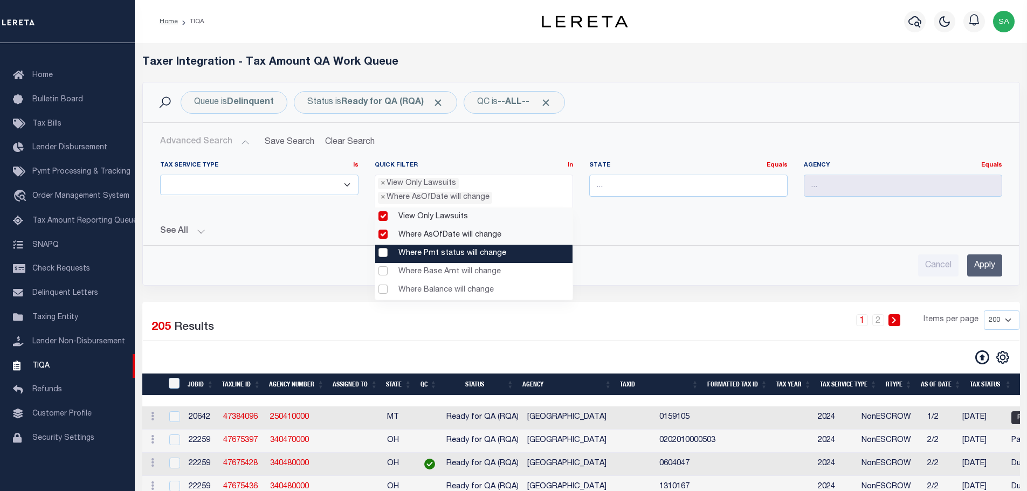
click at [382, 254] on change "Where Pmt status will change" at bounding box center [473, 254] width 197 height 18
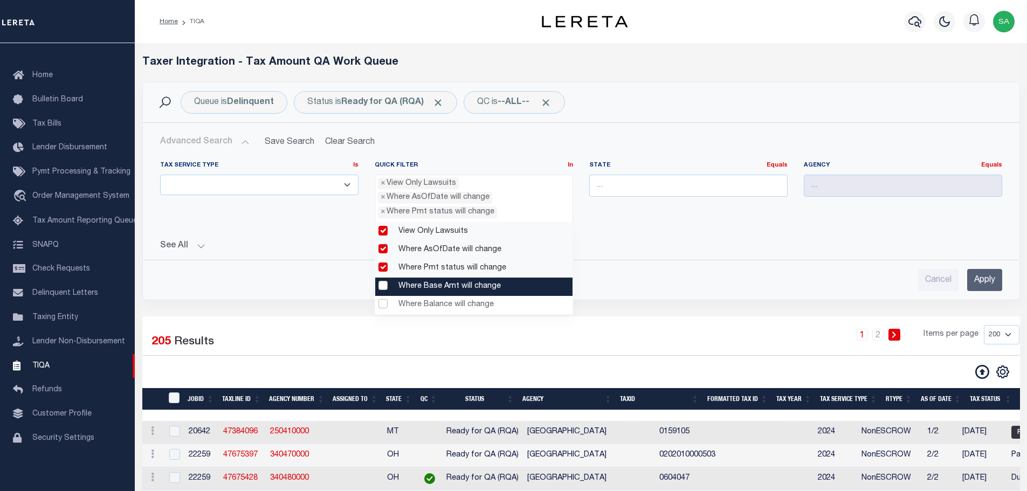
click at [382, 286] on change "Where Base Amt will change" at bounding box center [473, 287] width 197 height 18
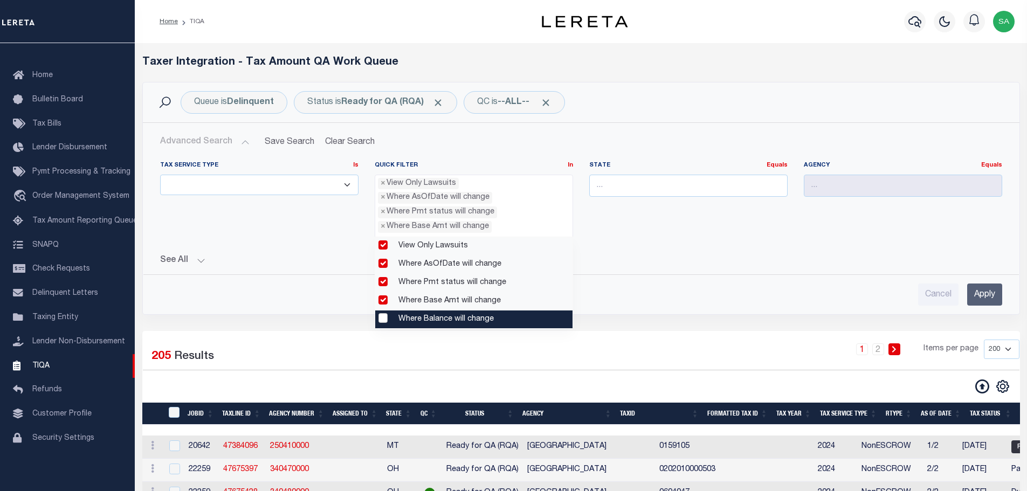
click at [382, 319] on change "Where Balance will change" at bounding box center [473, 319] width 197 height 18
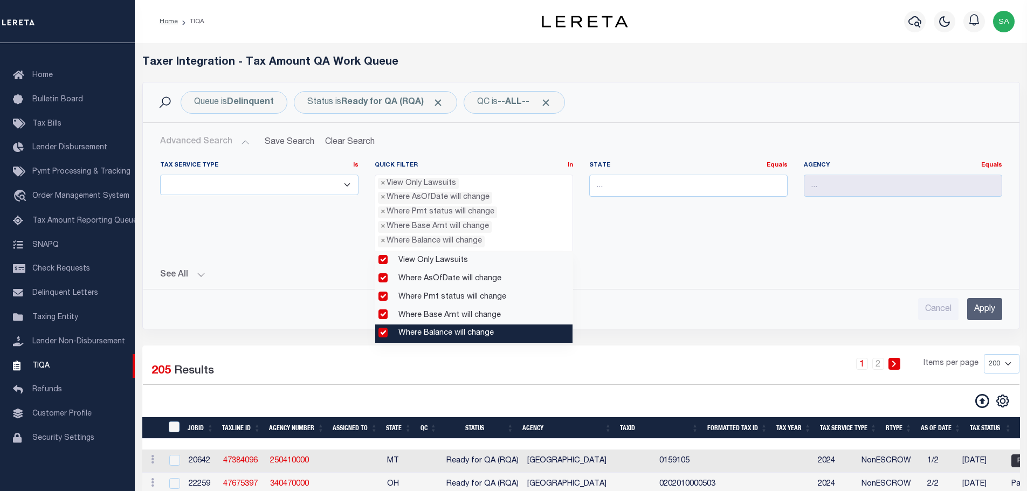
click at [383, 333] on change "Where Balance will change" at bounding box center [473, 334] width 197 height 18
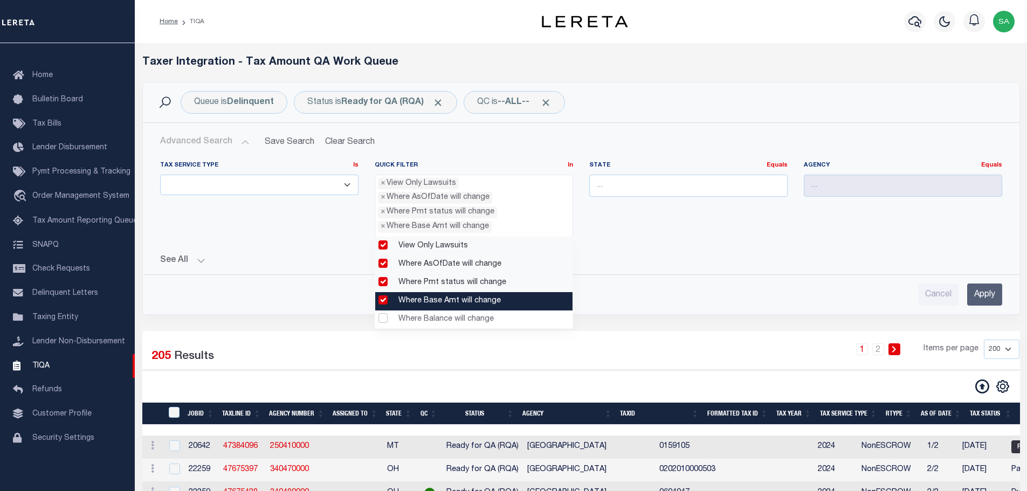
click at [383, 302] on change "Where Base Amt will change" at bounding box center [473, 301] width 197 height 18
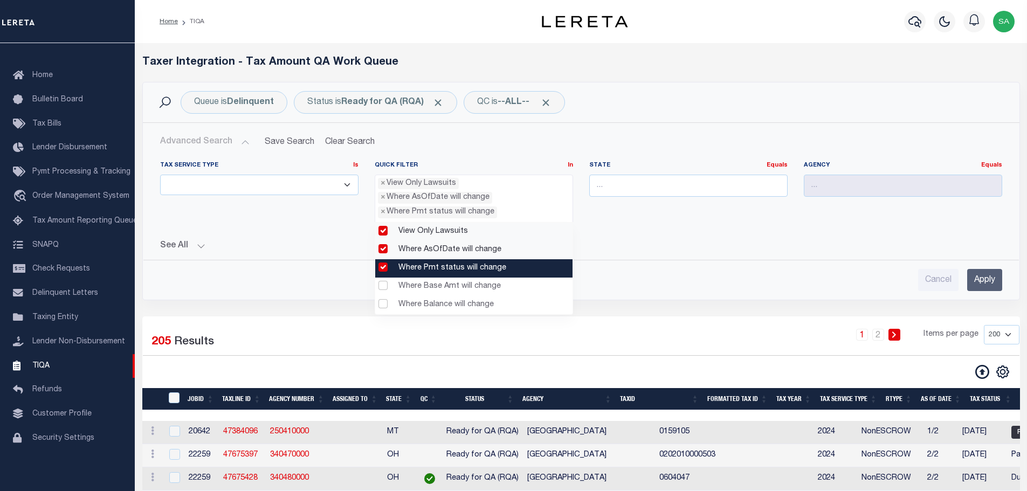
click at [383, 268] on change "Where Pmt status will change" at bounding box center [473, 268] width 197 height 18
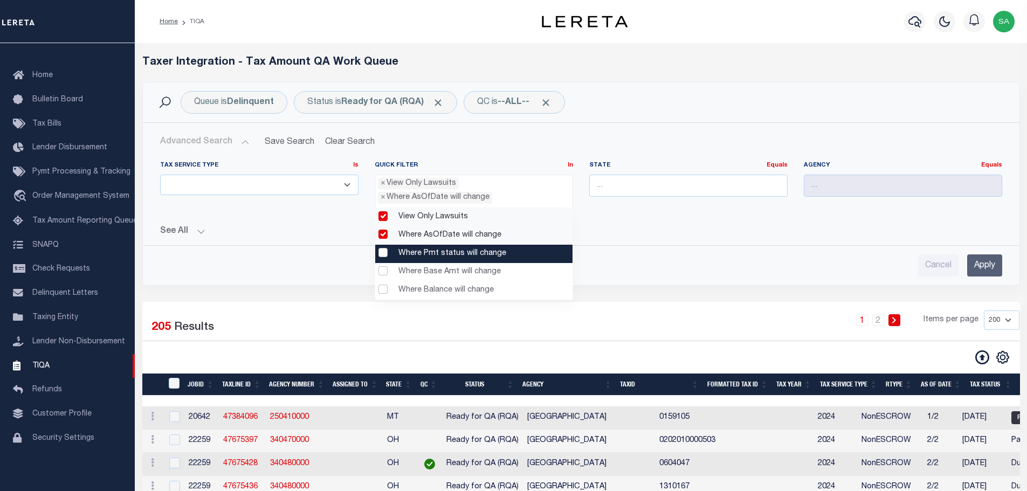
click at [381, 255] on change "Where Pmt status will change" at bounding box center [473, 254] width 197 height 18
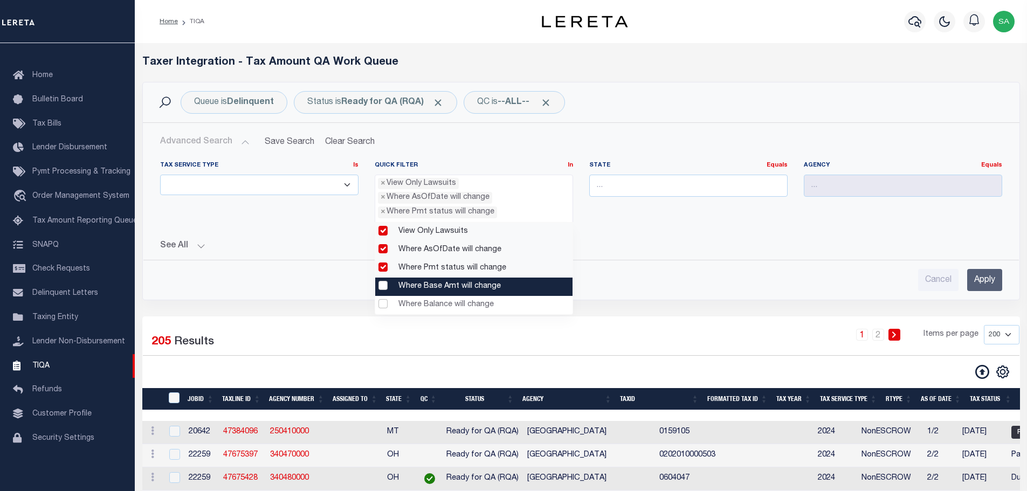
click at [383, 288] on change "Where Base Amt will change" at bounding box center [473, 287] width 197 height 18
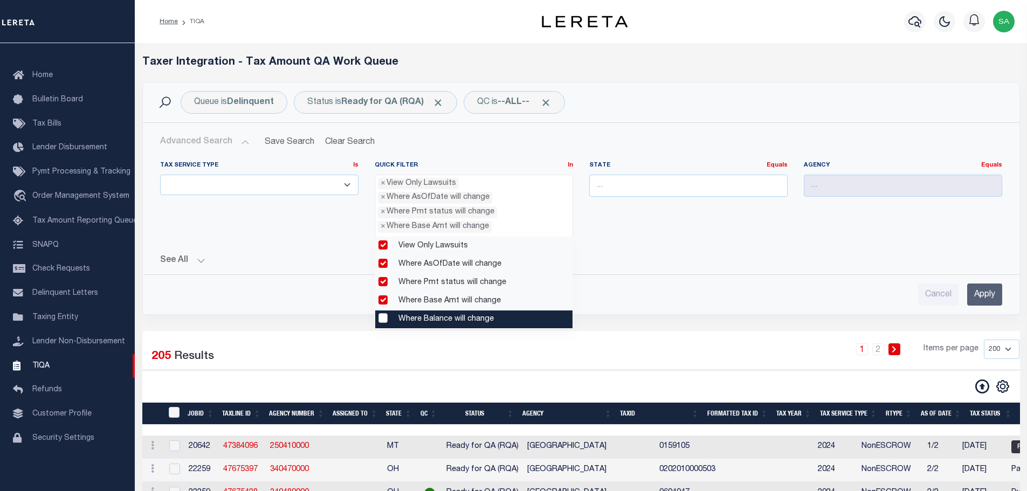
click at [379, 322] on change "Where Balance will change" at bounding box center [473, 319] width 197 height 18
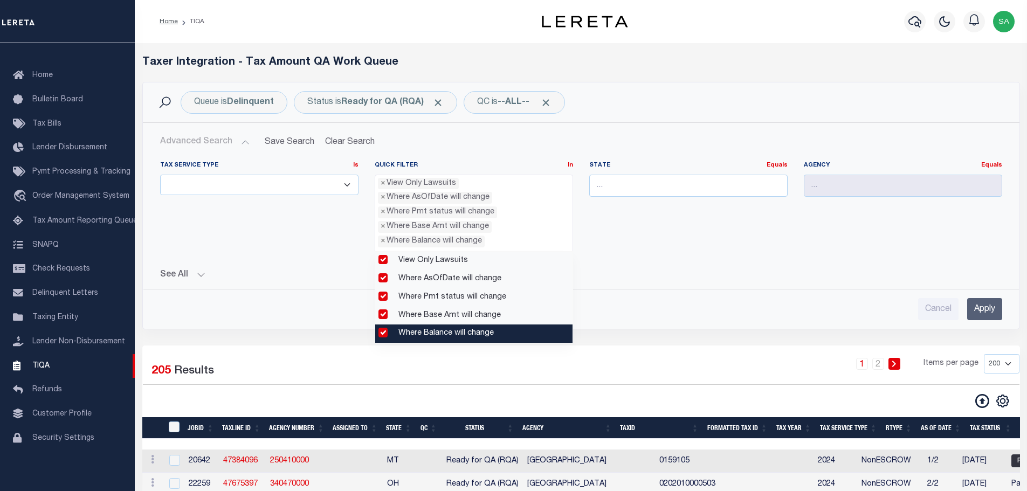
click at [385, 335] on change "Where Balance will change" at bounding box center [473, 334] width 197 height 18
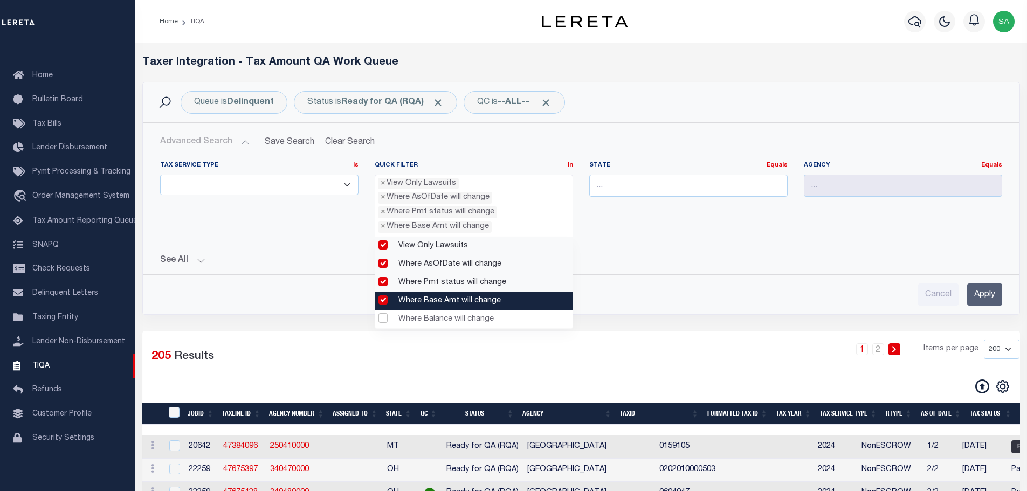
click at [384, 300] on change "Where Base Amt will change" at bounding box center [473, 301] width 197 height 18
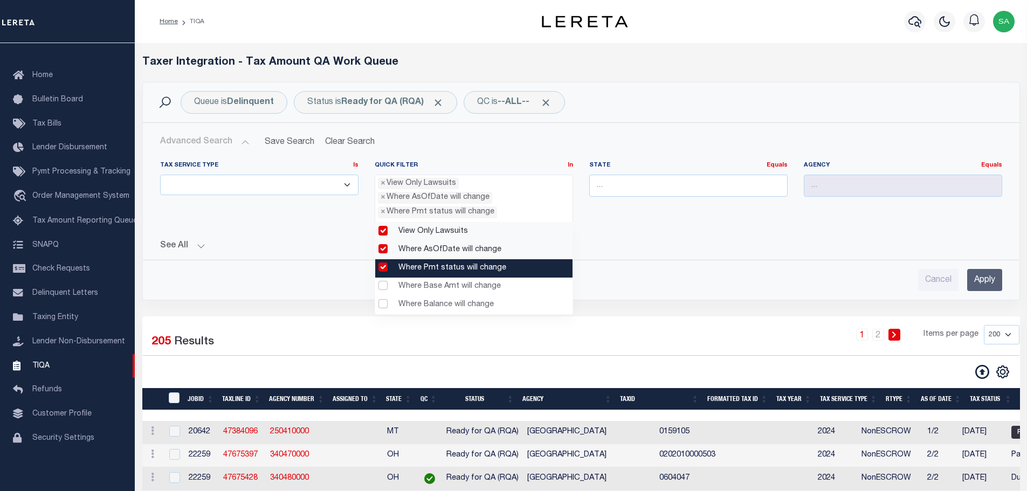
click at [382, 267] on change "Where Pmt status will change" at bounding box center [473, 268] width 197 height 18
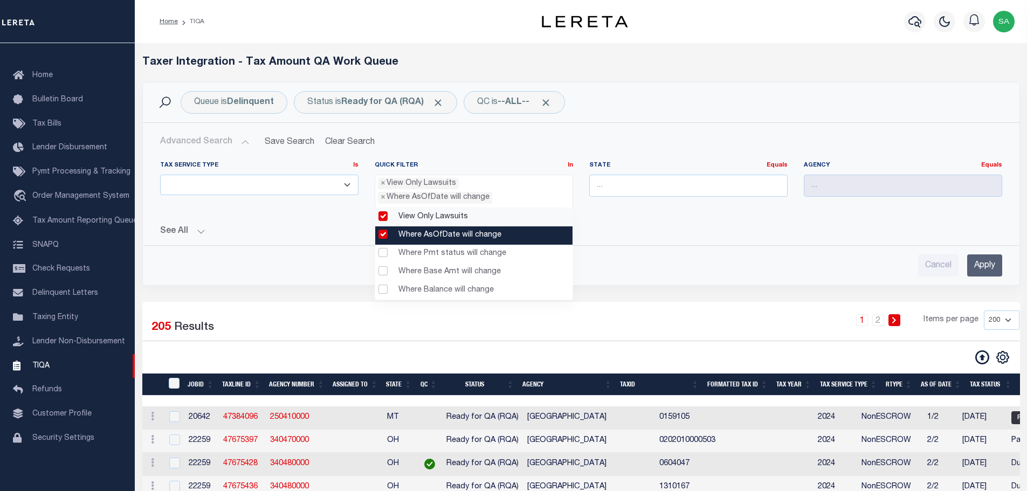
click at [383, 238] on change "Where AsOfDate will change" at bounding box center [473, 235] width 197 height 18
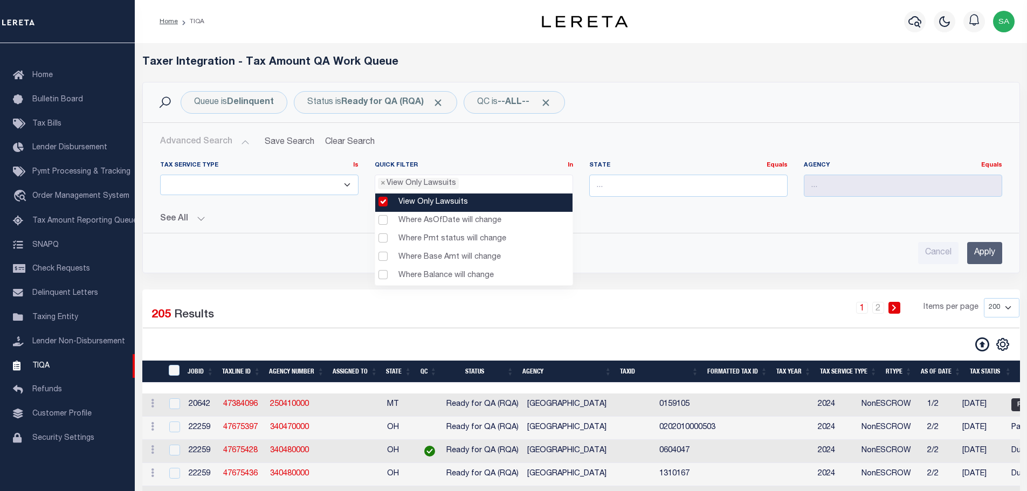
click at [384, 204] on Lawsuits "View Only Lawsuits" at bounding box center [473, 203] width 197 height 18
select select
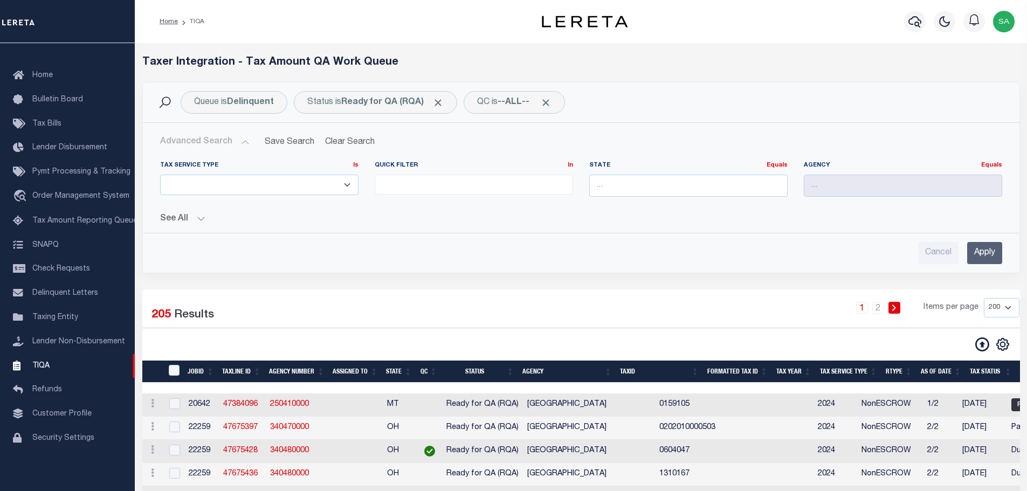
click at [640, 225] on div "Tax Service Type Is Is Contains ESCROW NonESCROW Quick Filter In In" at bounding box center [580, 209] width 859 height 112
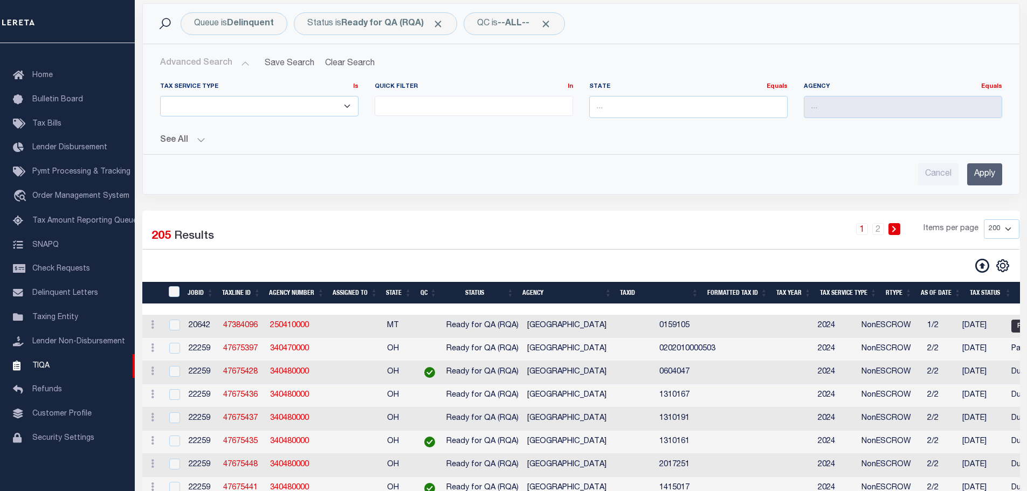
scroll to position [54, 0]
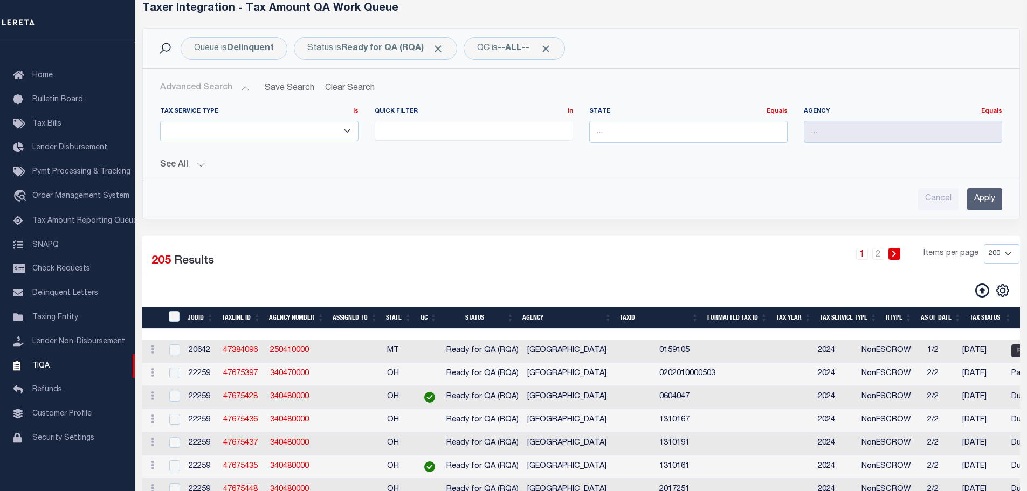
click at [495, 122] on ul at bounding box center [473, 128] width 197 height 15
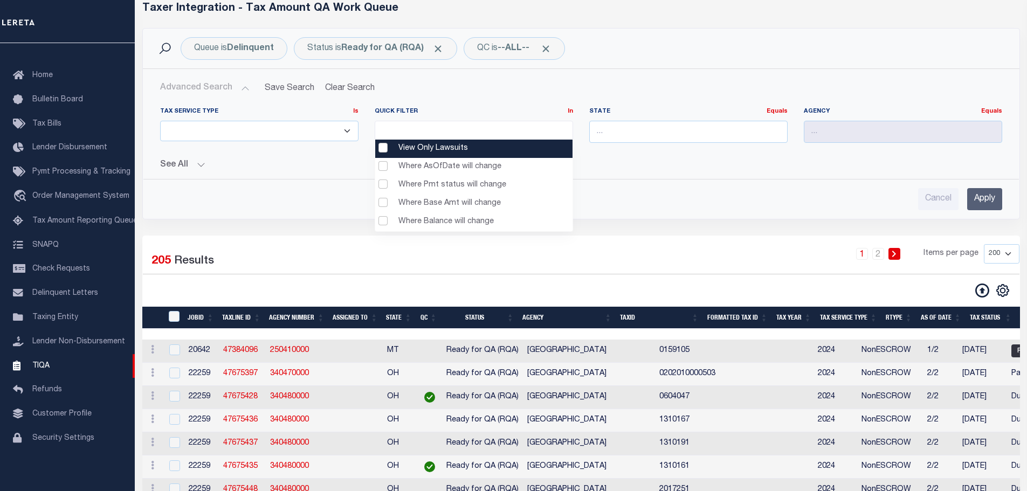
click at [323, 211] on div "Advanced Search Save Search Clear Search TIQATaxLineSearchTable_dynamictable___…" at bounding box center [581, 144] width 876 height 150
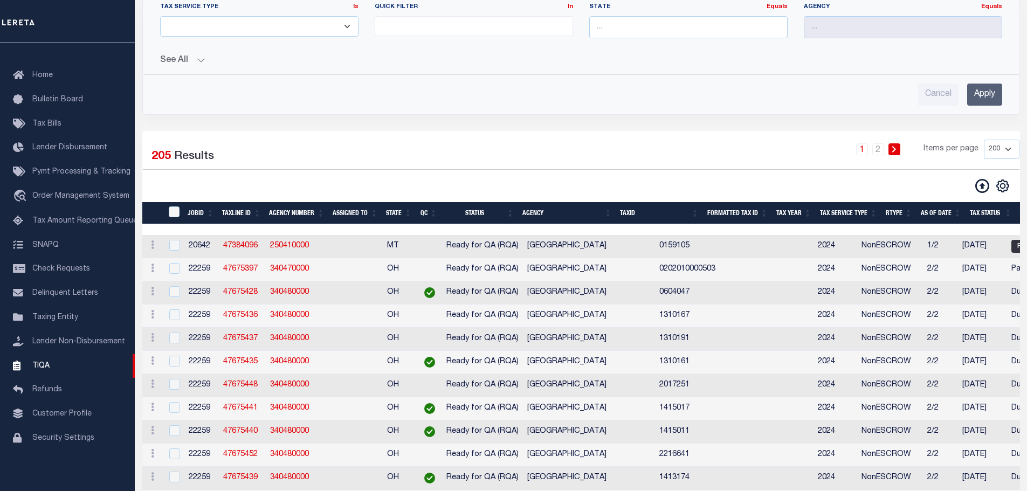
scroll to position [162, 0]
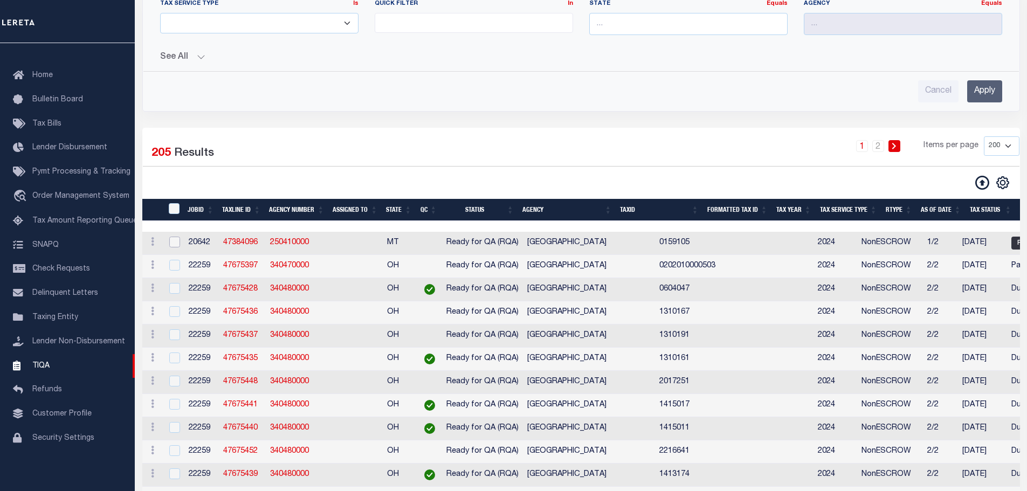
click at [174, 245] on input "checkbox" at bounding box center [174, 242] width 11 height 11
checkbox input "true"
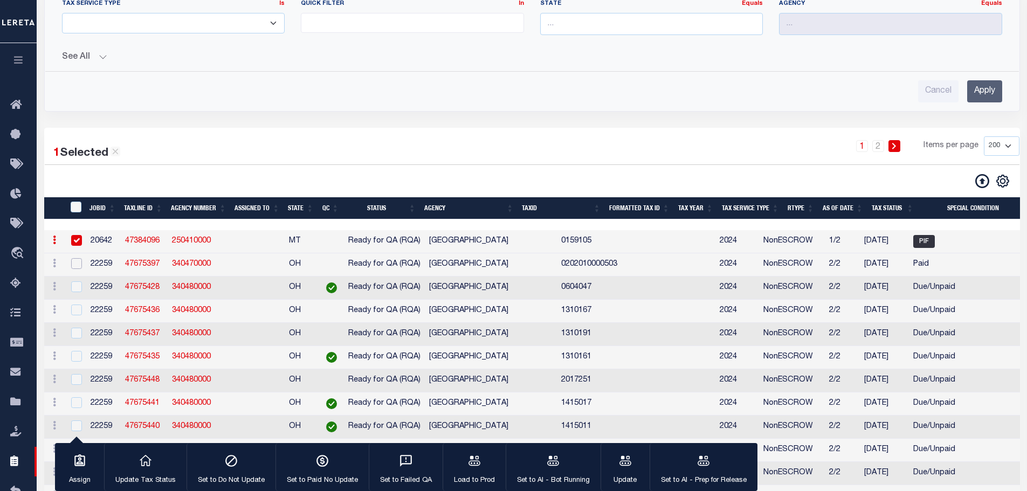
click at [80, 264] on input "checkbox" at bounding box center [76, 263] width 11 height 11
checkbox input "true"
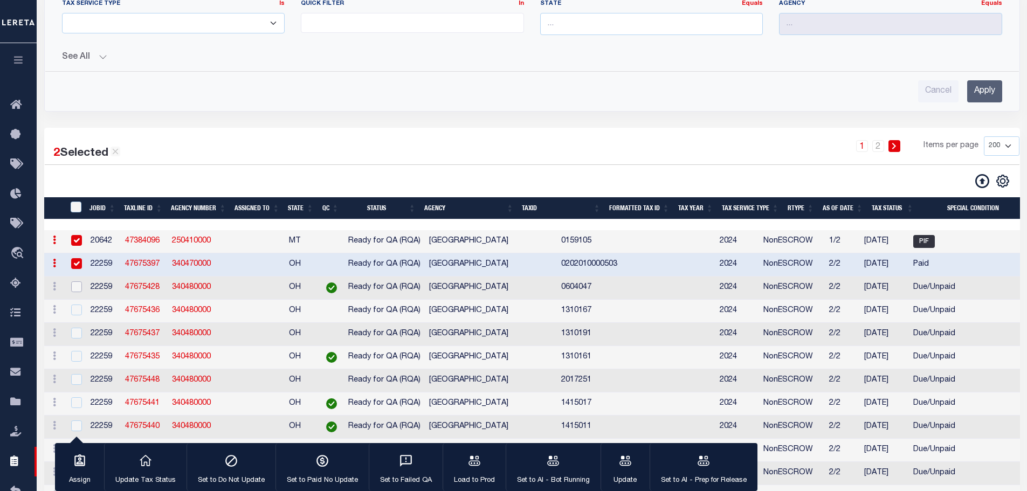
click at [73, 292] on input "checkbox" at bounding box center [76, 286] width 11 height 11
checkbox input "true"
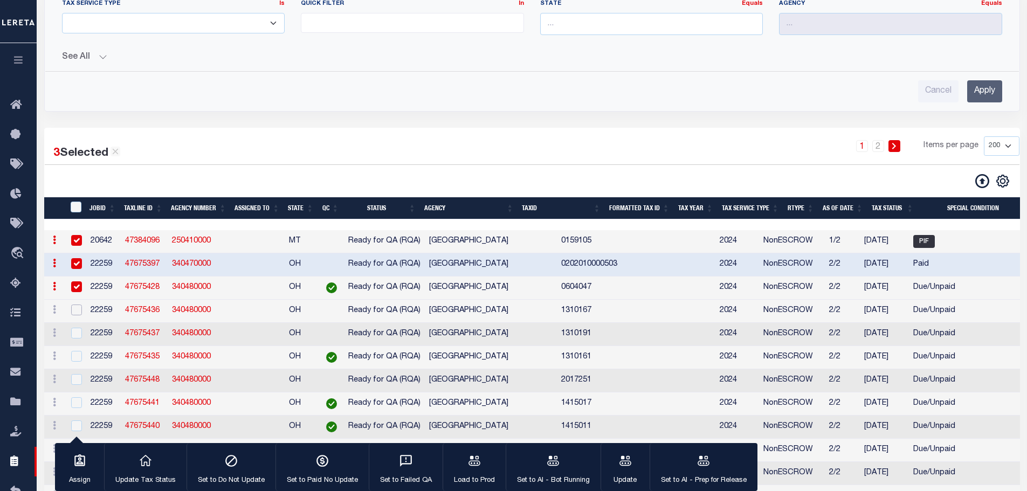
click at [77, 315] on input "checkbox" at bounding box center [76, 310] width 11 height 11
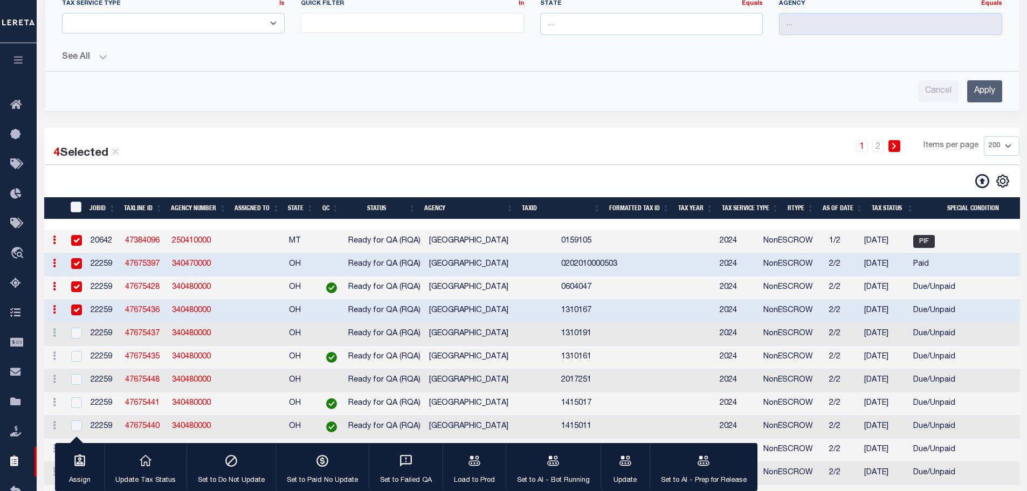
click at [77, 314] on input "checkbox" at bounding box center [76, 310] width 11 height 11
checkbox input "false"
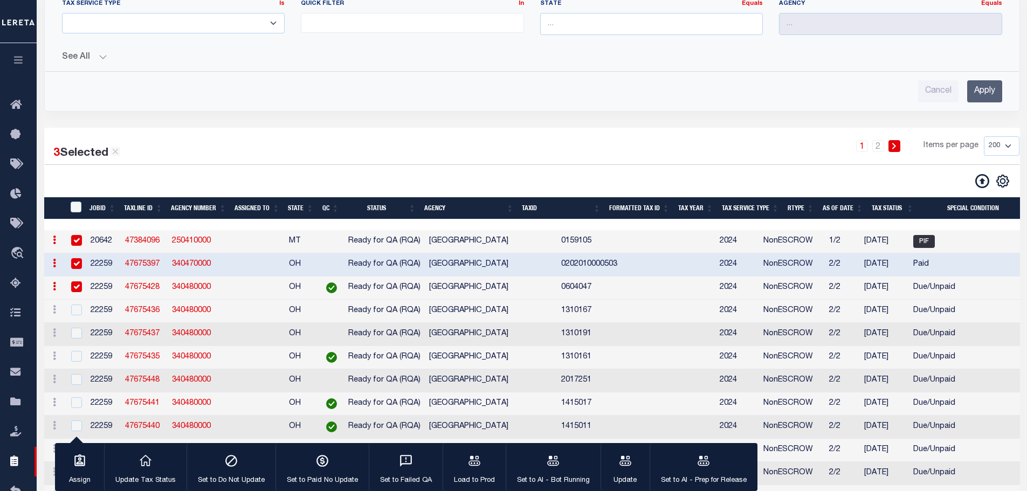
click at [75, 291] on input "checkbox" at bounding box center [76, 286] width 11 height 11
checkbox input "false"
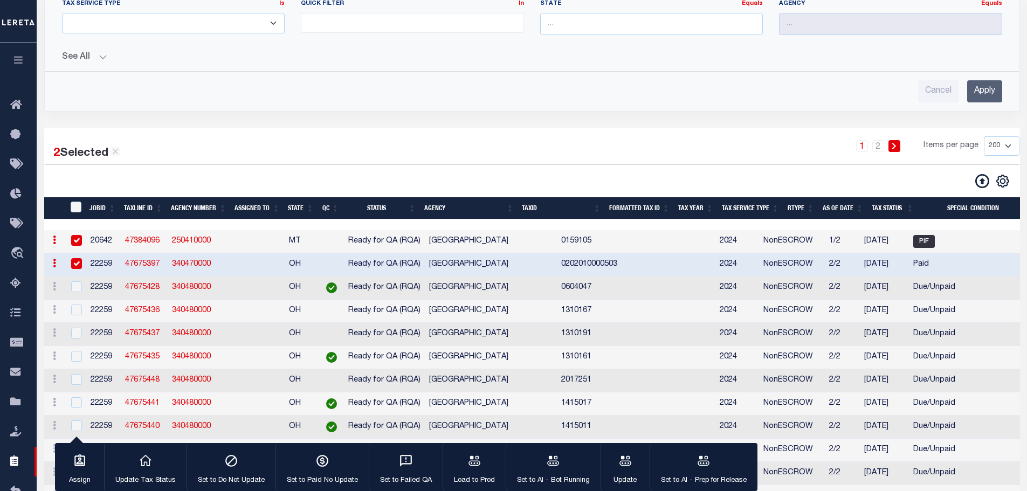
click at [76, 266] on input "checkbox" at bounding box center [76, 263] width 11 height 11
checkbox input "false"
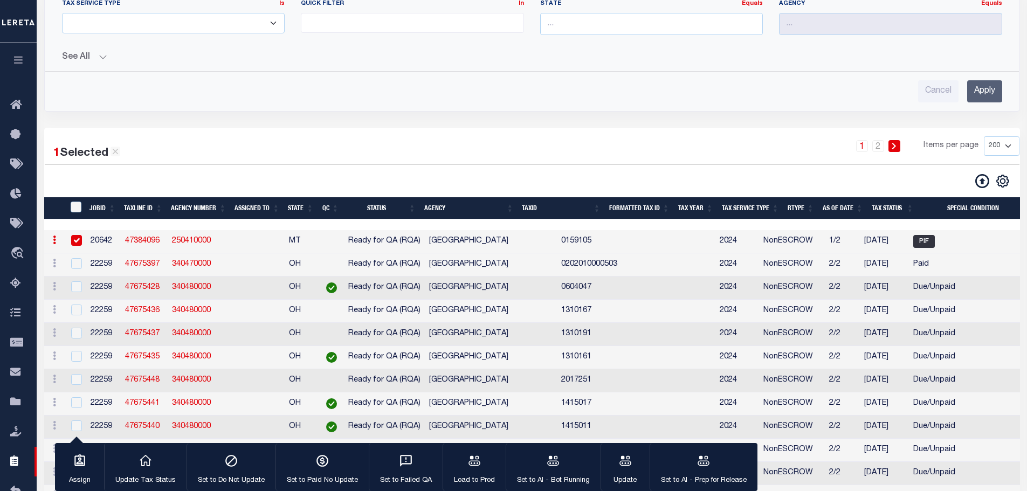
click at [75, 245] on input "checkbox" at bounding box center [76, 240] width 11 height 11
checkbox input "false"
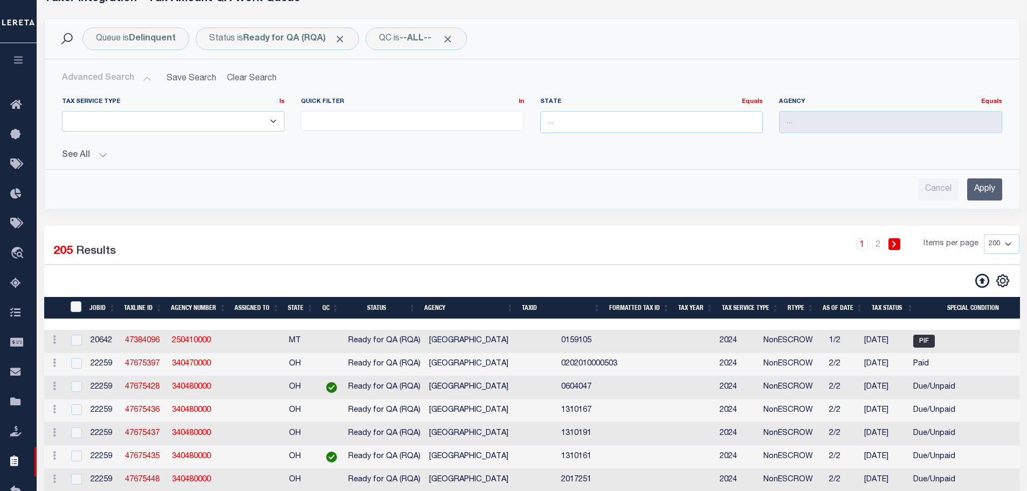
scroll to position [54, 0]
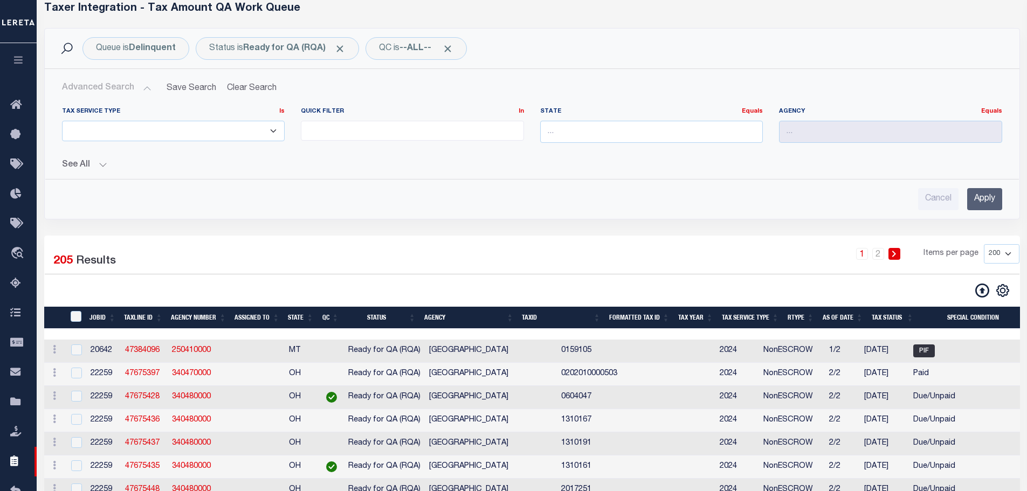
click at [347, 127] on ul at bounding box center [412, 128] width 222 height 15
click at [235, 248] on div "1 Selected 205 Results" at bounding box center [161, 259] width 232 height 30
click at [329, 127] on ul at bounding box center [412, 128] width 222 height 15
click at [600, 208] on div "Cancel Apply" at bounding box center [532, 199] width 940 height 22
click at [350, 132] on ul at bounding box center [412, 128] width 222 height 15
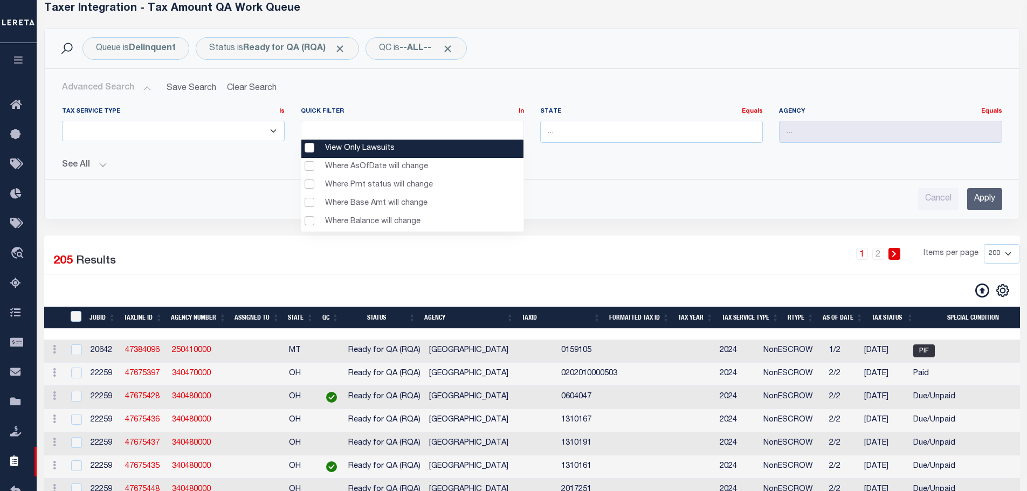
click at [307, 153] on Lawsuits "View Only Lawsuits" at bounding box center [412, 149] width 222 height 18
select select "View Only Lawsuits"
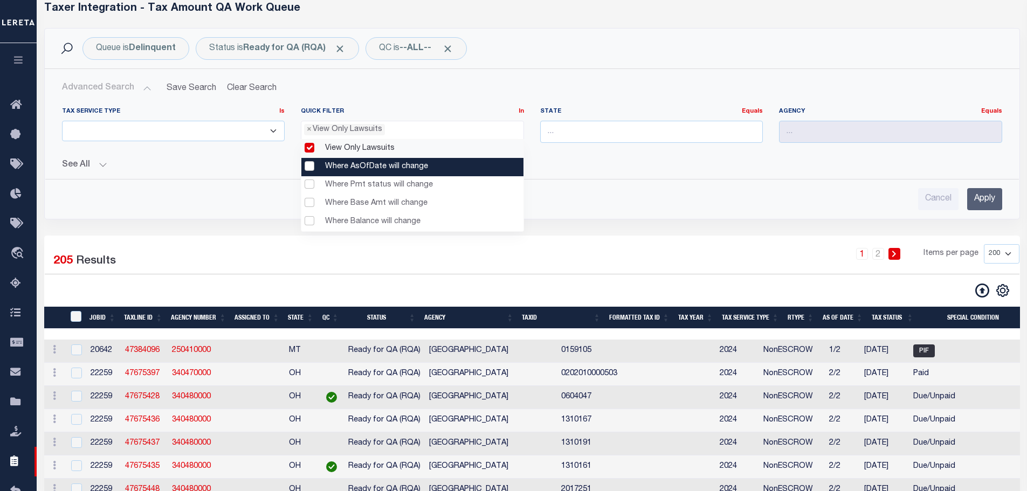
click at [308, 165] on change "Where AsOfDate will change" at bounding box center [412, 167] width 222 height 18
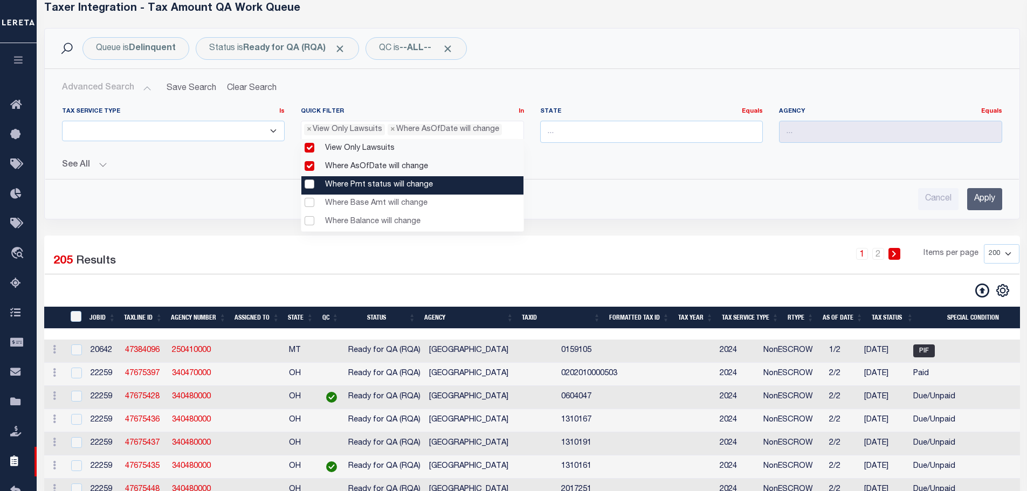
click at [309, 188] on change "Where Pmt status will change" at bounding box center [412, 185] width 222 height 18
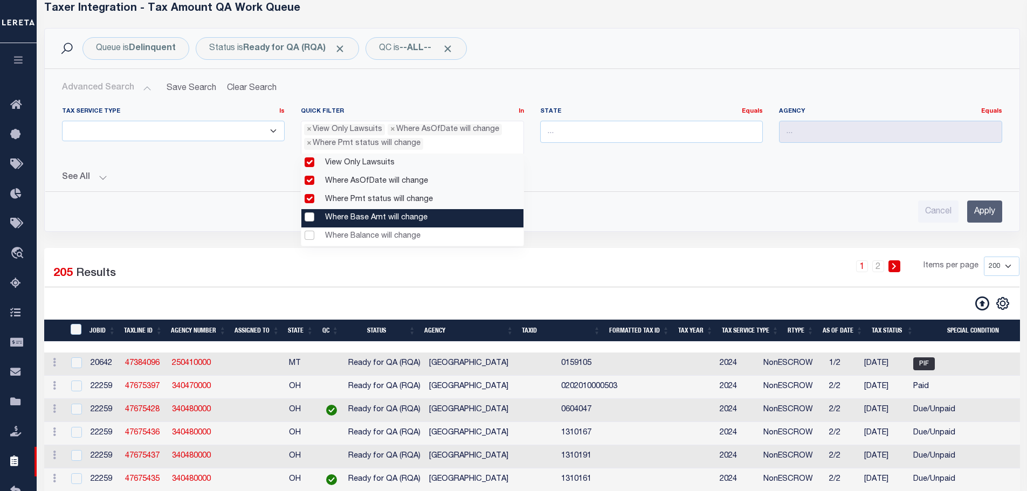
click at [309, 218] on change "Where Base Amt will change" at bounding box center [412, 218] width 222 height 18
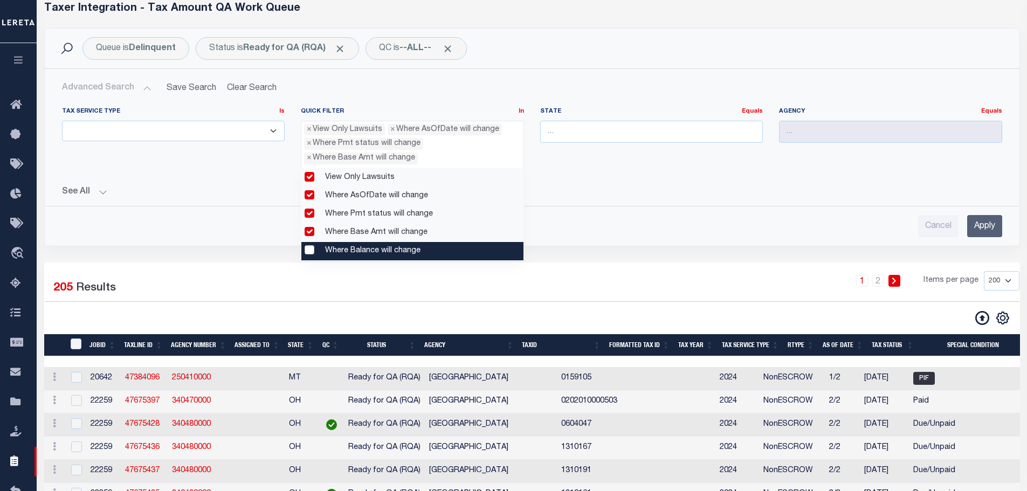
click at [306, 249] on change "Where Balance will change" at bounding box center [412, 251] width 222 height 18
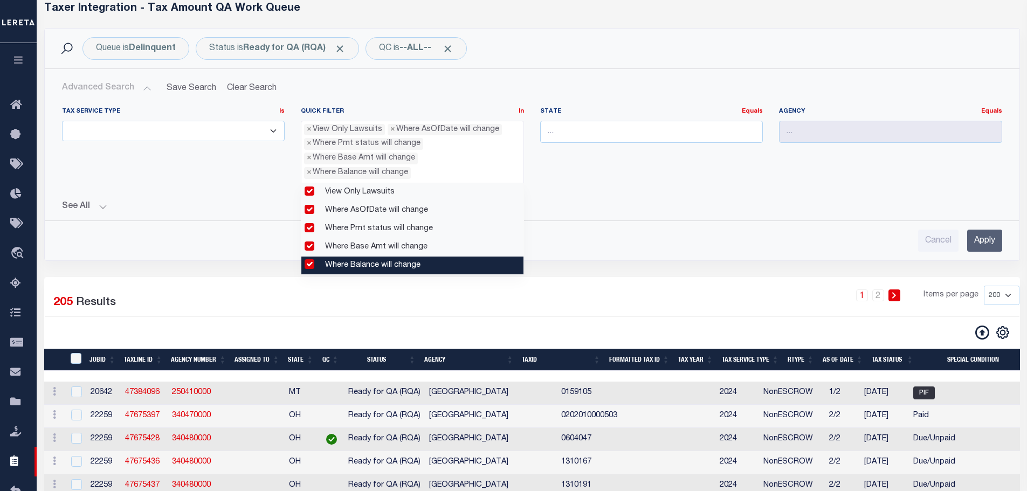
click at [308, 266] on change "Where Balance will change" at bounding box center [412, 266] width 222 height 18
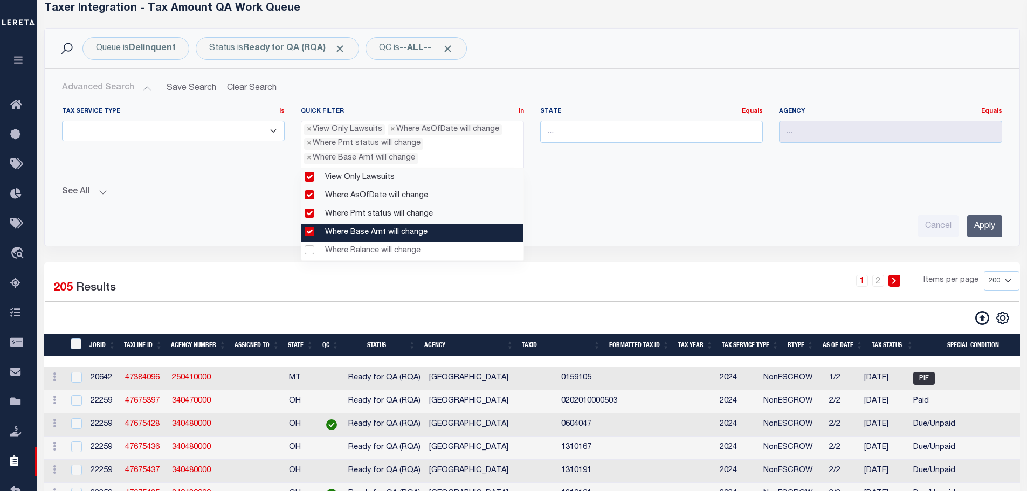
click at [308, 236] on change "Where Base Amt will change" at bounding box center [412, 233] width 222 height 18
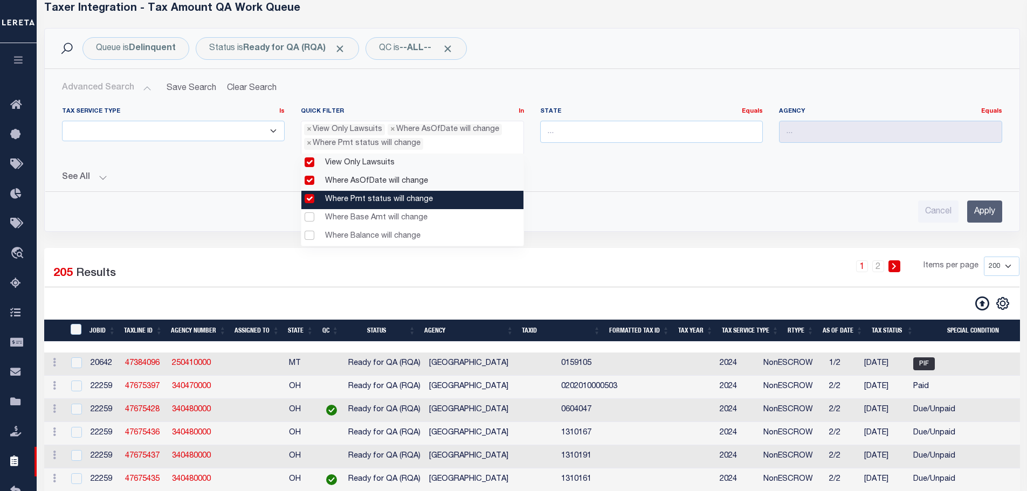
click at [309, 196] on change "Where Pmt status will change" at bounding box center [412, 200] width 222 height 18
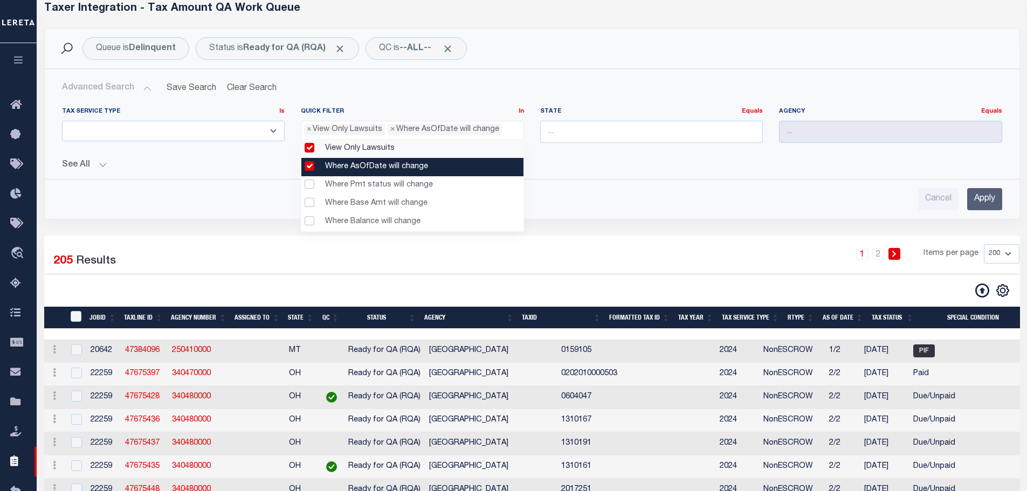
click at [309, 170] on change "Where AsOfDate will change" at bounding box center [412, 167] width 222 height 18
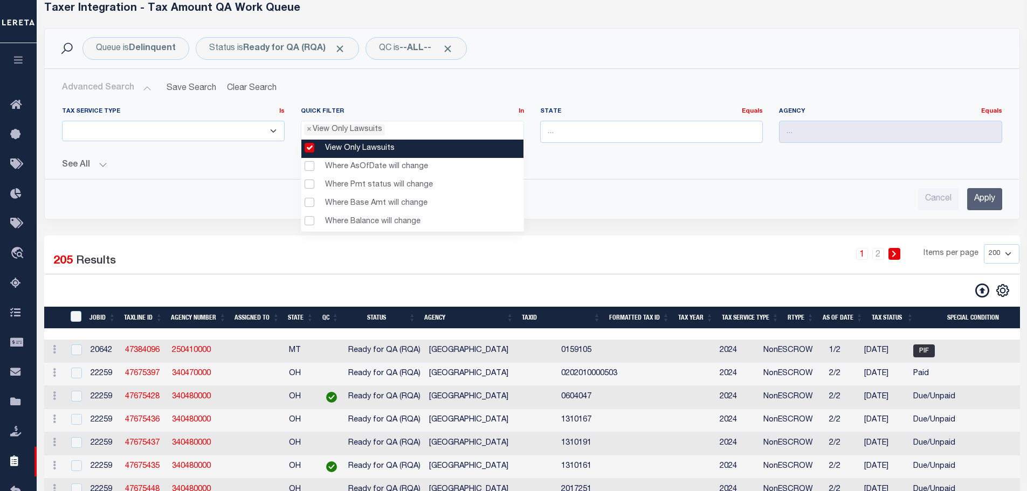
click at [308, 150] on Lawsuits "View Only Lawsuits" at bounding box center [412, 149] width 222 height 18
select select
click at [589, 162] on button "See All" at bounding box center [532, 165] width 940 height 10
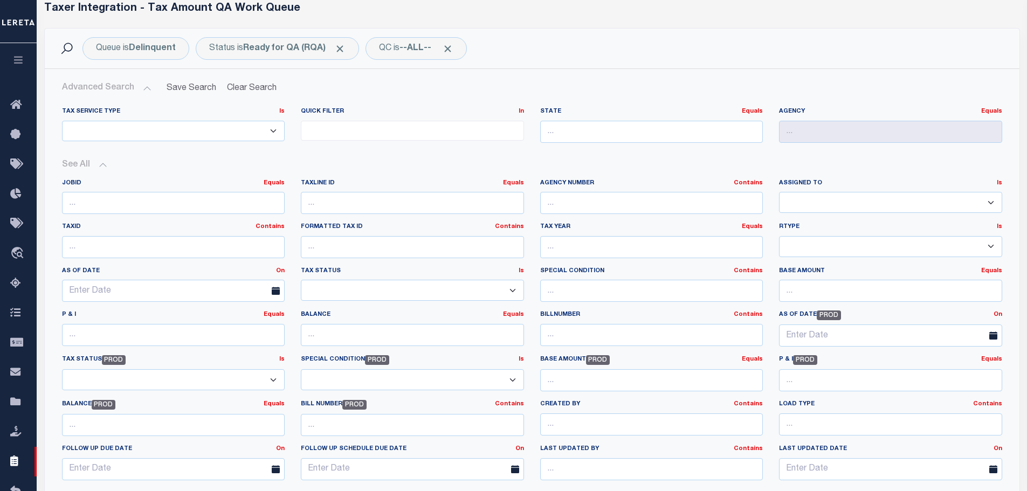
click at [589, 162] on button "See All" at bounding box center [532, 165] width 940 height 10
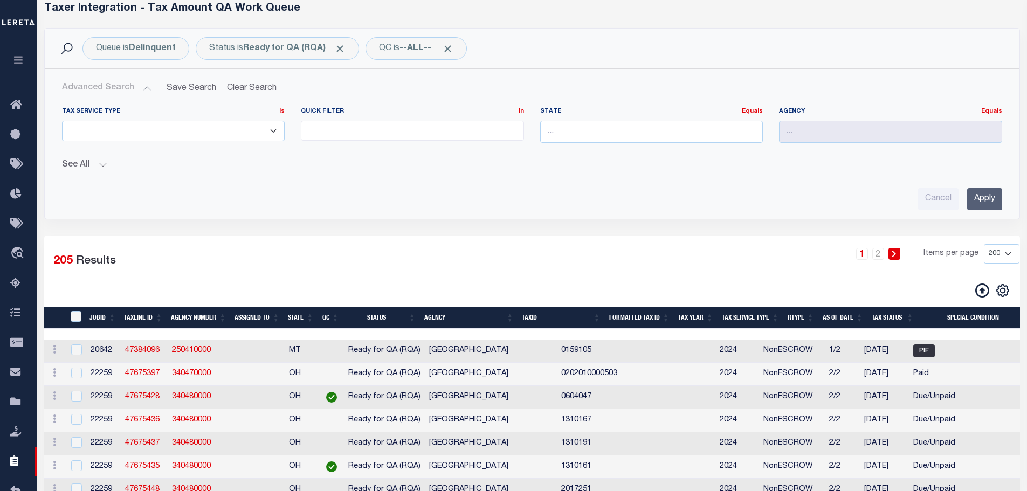
click at [347, 127] on ul at bounding box center [412, 128] width 222 height 15
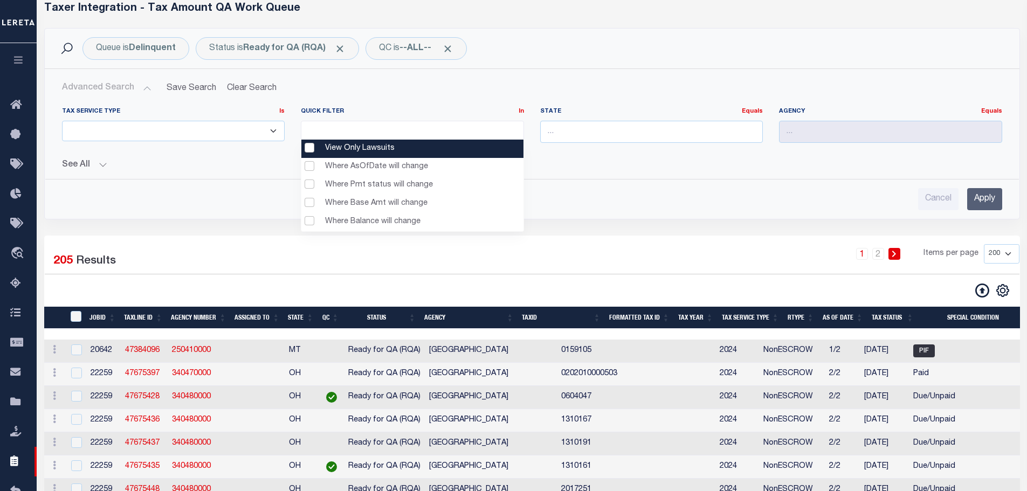
click at [601, 160] on button "See All" at bounding box center [532, 165] width 940 height 10
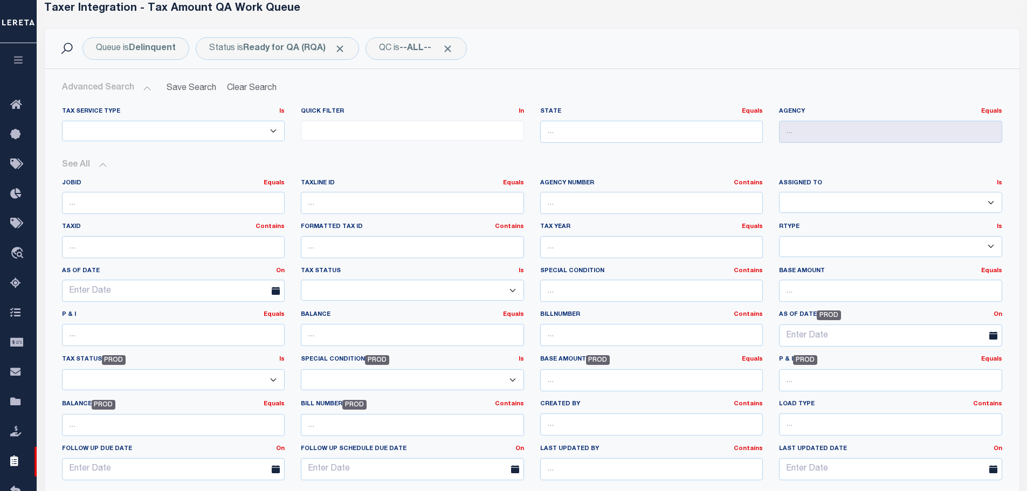
click at [601, 160] on button "See All" at bounding box center [532, 165] width 940 height 10
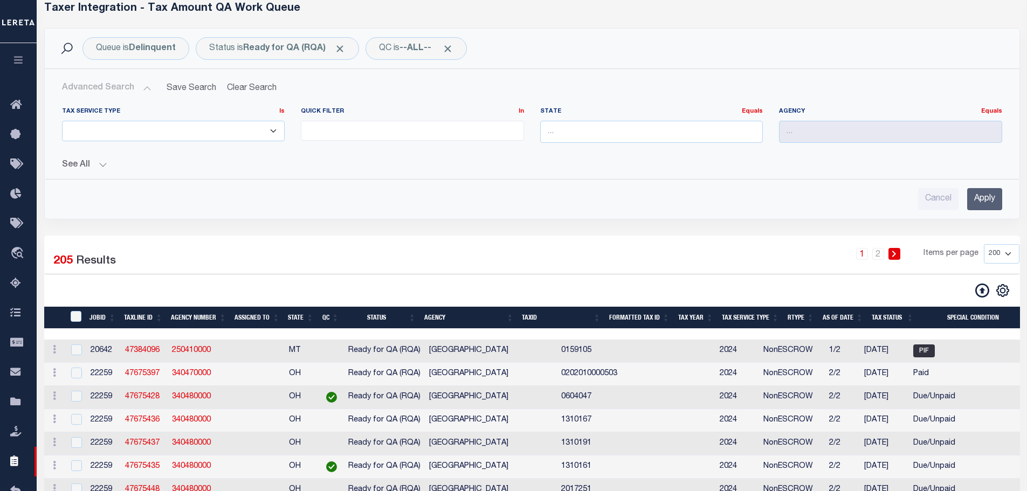
click at [601, 160] on button "See All" at bounding box center [532, 165] width 940 height 10
click at [18, 62] on icon "button" at bounding box center [18, 60] width 12 height 10
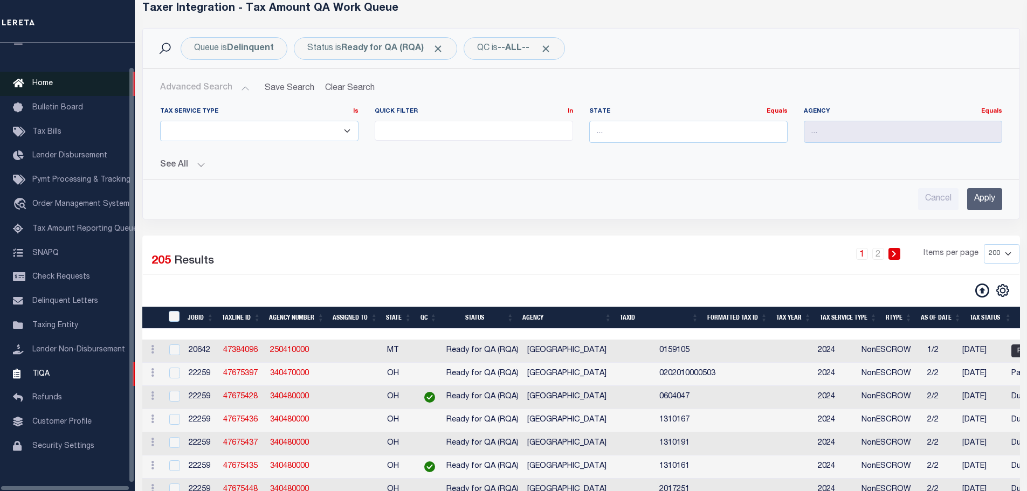
scroll to position [34, 0]
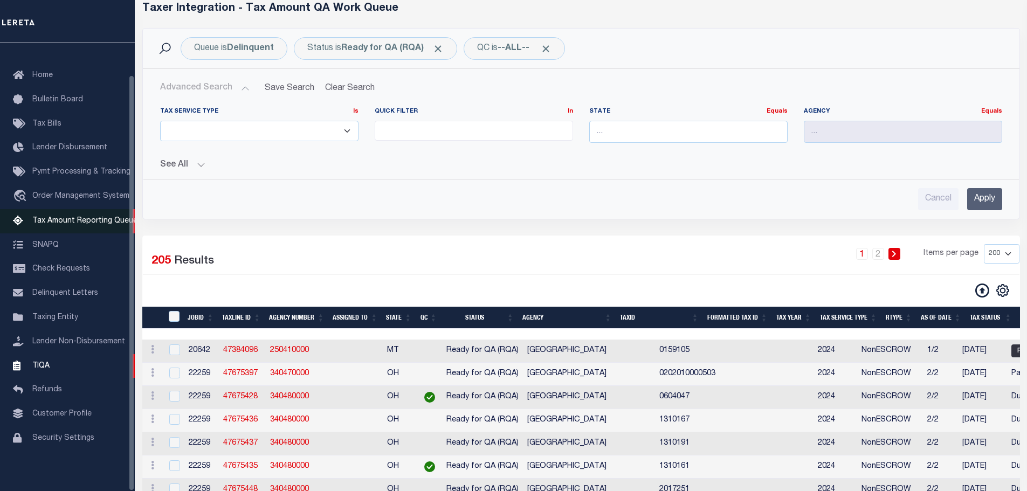
click at [88, 217] on span "Tax Amount Reporting Queue" at bounding box center [84, 221] width 105 height 8
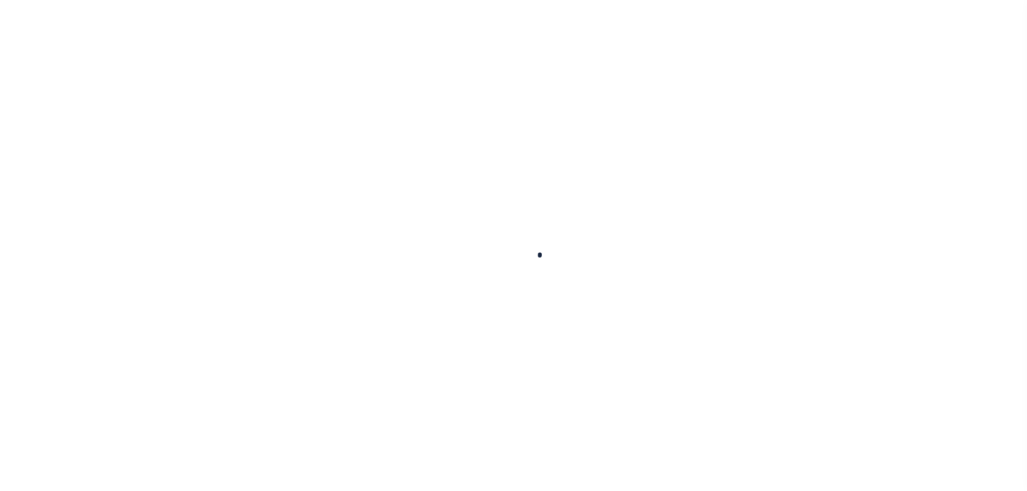
select select
select select "100"
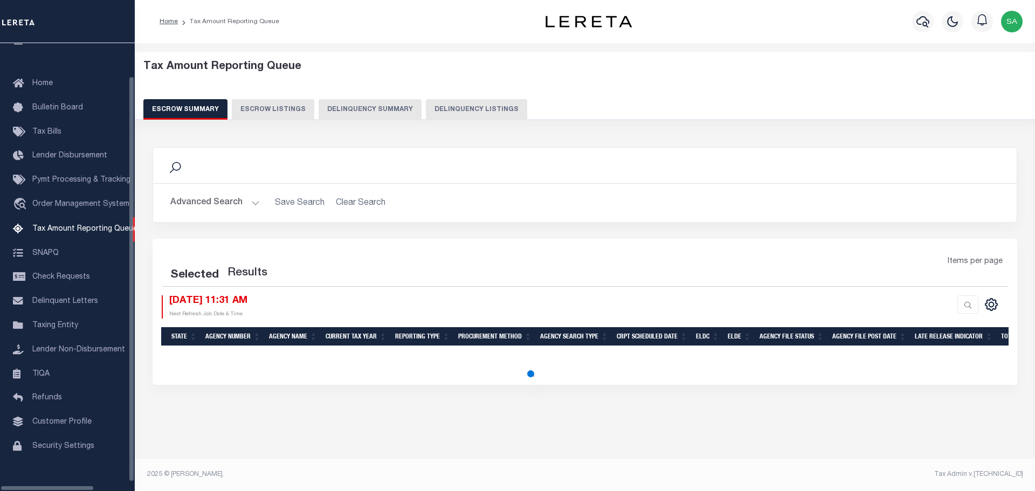
select select "100"
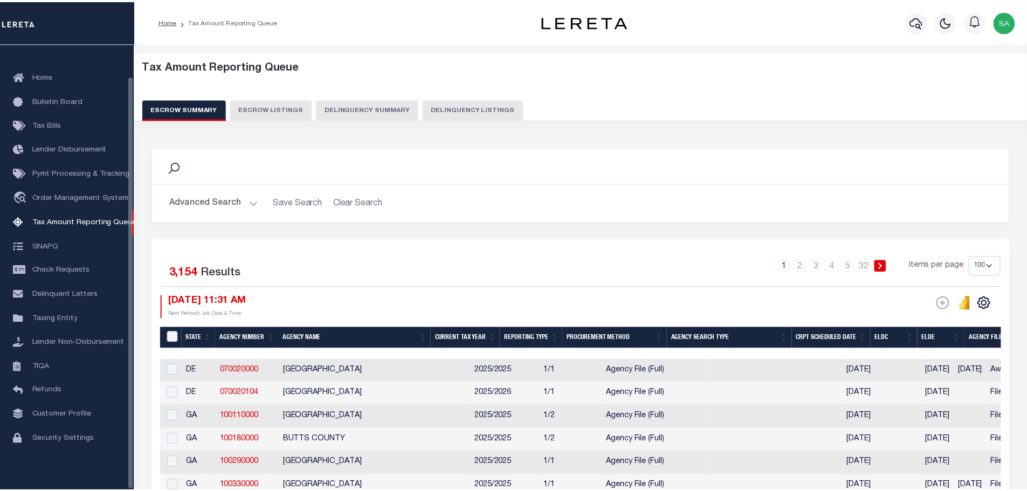
scroll to position [34, 0]
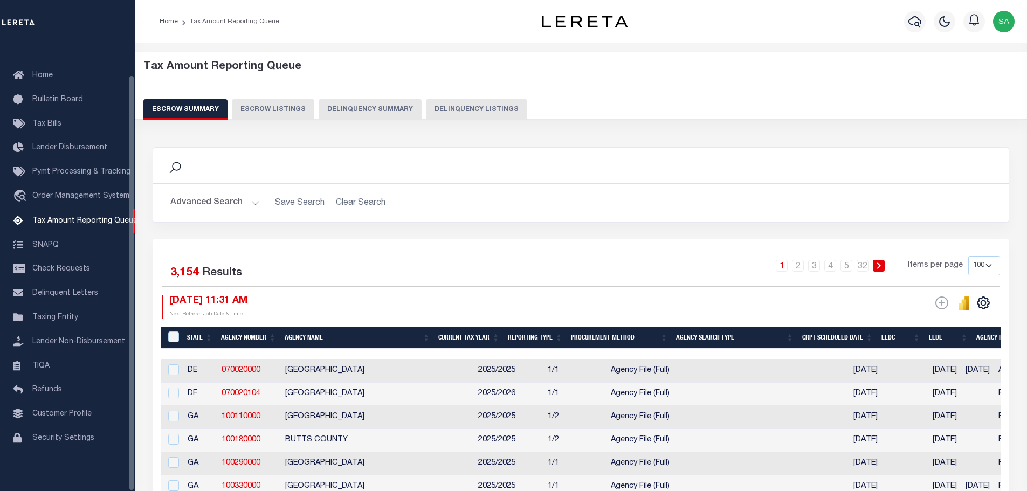
click at [230, 205] on button "Advanced Search" at bounding box center [214, 202] width 89 height 21
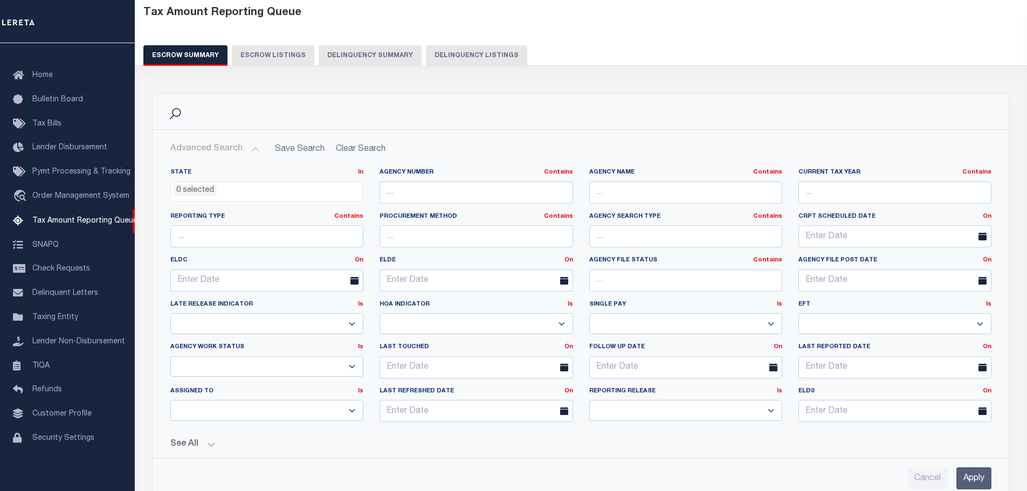
scroll to position [108, 0]
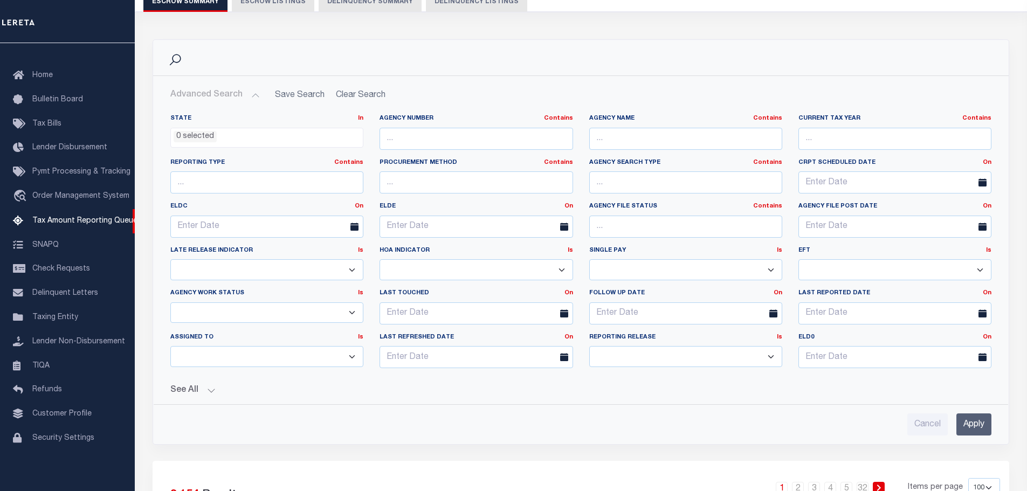
click at [533, 279] on select "No Homeowner area (HA) (will not send us bills) Homeowner Authorization Require…" at bounding box center [475, 269] width 193 height 21
click at [663, 272] on select "Yes No" at bounding box center [685, 269] width 193 height 21
click at [838, 269] on select "None Wire ACH" at bounding box center [894, 269] width 193 height 21
click at [289, 270] on select "Yes No Unknown" at bounding box center [266, 269] width 193 height 21
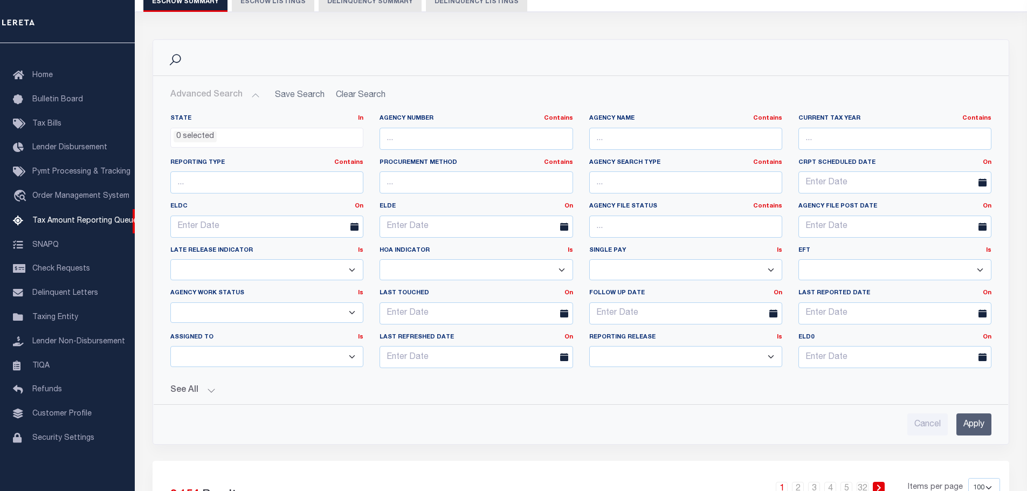
click at [287, 310] on select "New In Progress Pending Agency Follow-up Pending QC Ready for Release Prep for …" at bounding box center [266, 312] width 193 height 21
click at [276, 349] on select "--Unassigned-- --Others-- --Unassigned-- Abdul Muzain Adhikary Rinki Agustin Fe…" at bounding box center [266, 356] width 193 height 21
click at [275, 350] on select "--Unassigned-- --Others-- --Unassigned-- Abdul Muzain Adhikary Rinki Agustin Fe…" at bounding box center [266, 356] width 193 height 21
click at [199, 391] on button "See All" at bounding box center [580, 390] width 821 height 10
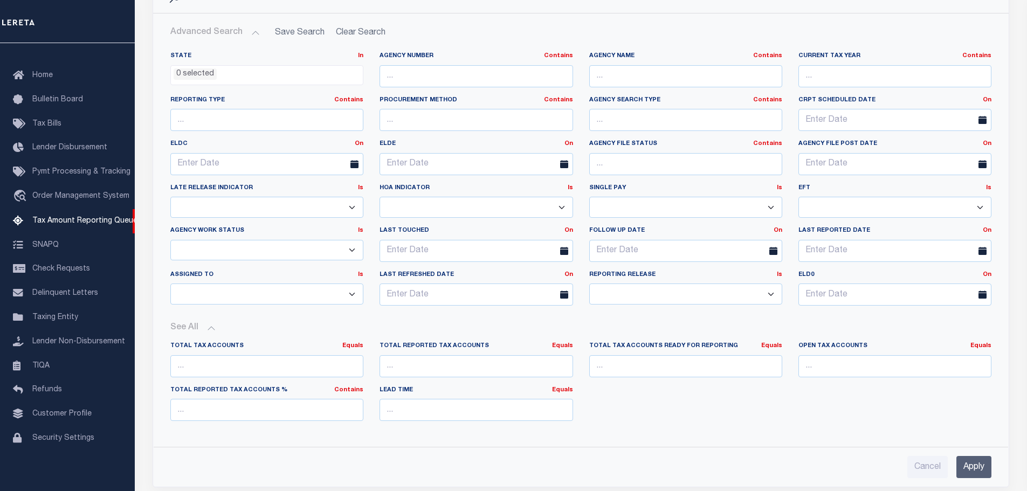
scroll to position [270, 0]
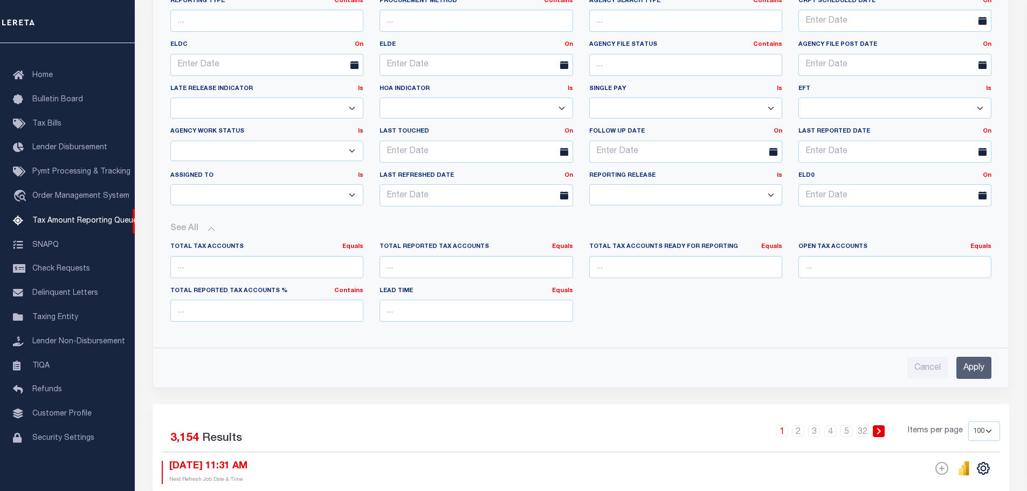
click at [771, 191] on select "Prelim Final" at bounding box center [685, 194] width 193 height 21
click at [209, 264] on input "number" at bounding box center [266, 267] width 193 height 22
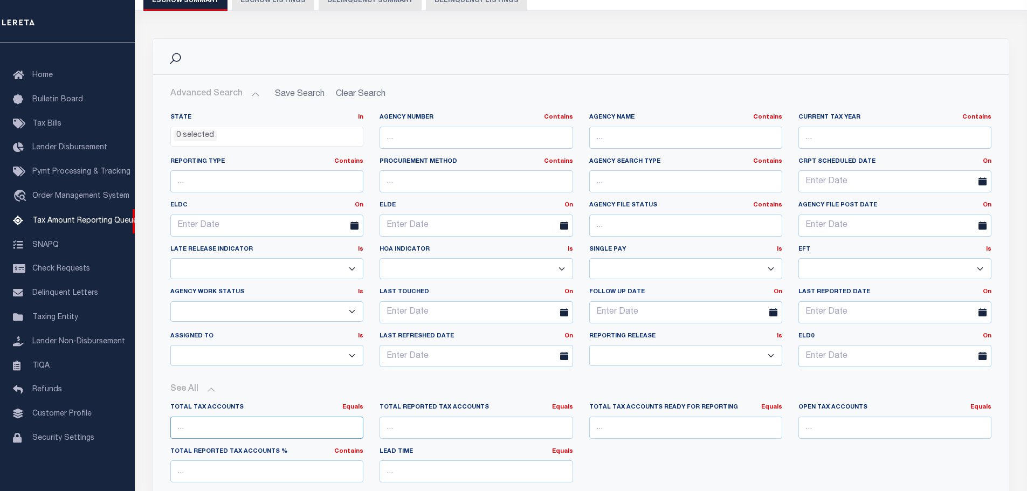
scroll to position [108, 0]
click at [404, 138] on input "text" at bounding box center [475, 139] width 193 height 22
type input "130870000"
click at [459, 135] on input "130870000" at bounding box center [475, 139] width 193 height 22
drag, startPoint x: 467, startPoint y: 139, endPoint x: 358, endPoint y: 139, distance: 108.9
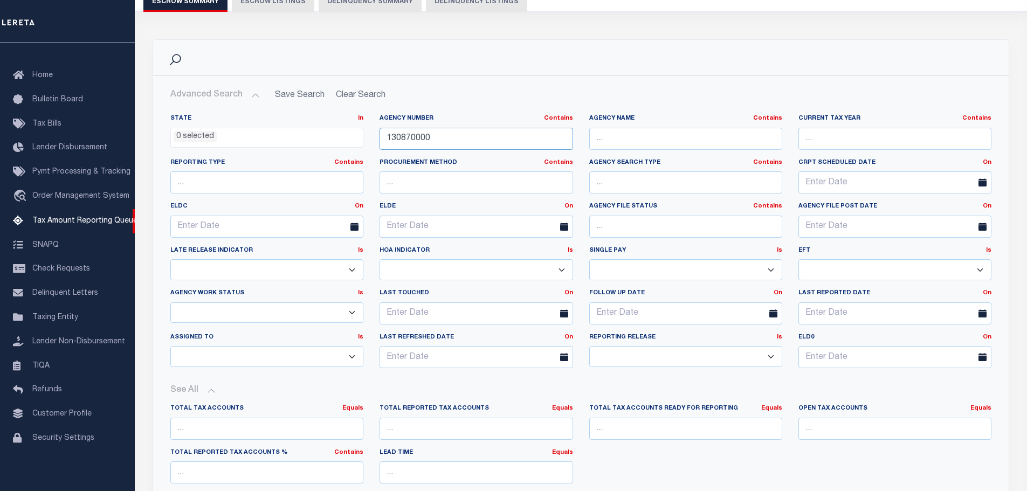
click at [358, 139] on div "State In In AK AL AR AZ CA CO CT DC DE FL GA GU HI IA ID IL IN KS KY LA MA MD M…" at bounding box center [580, 245] width 837 height 263
click at [246, 96] on button "Advanced Search" at bounding box center [214, 95] width 89 height 21
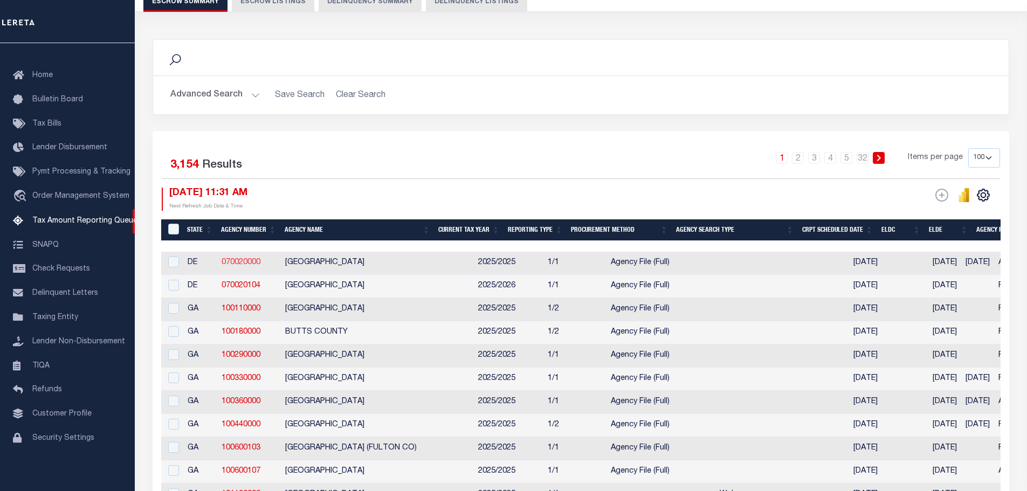
click at [243, 264] on link "070020000" at bounding box center [241, 263] width 39 height 8
checkbox input "true"
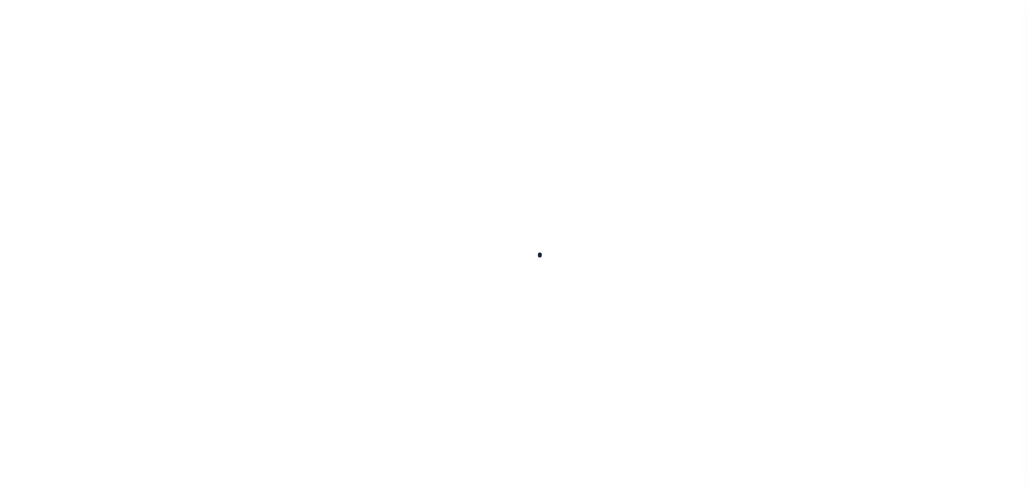
select select
checkbox input "false"
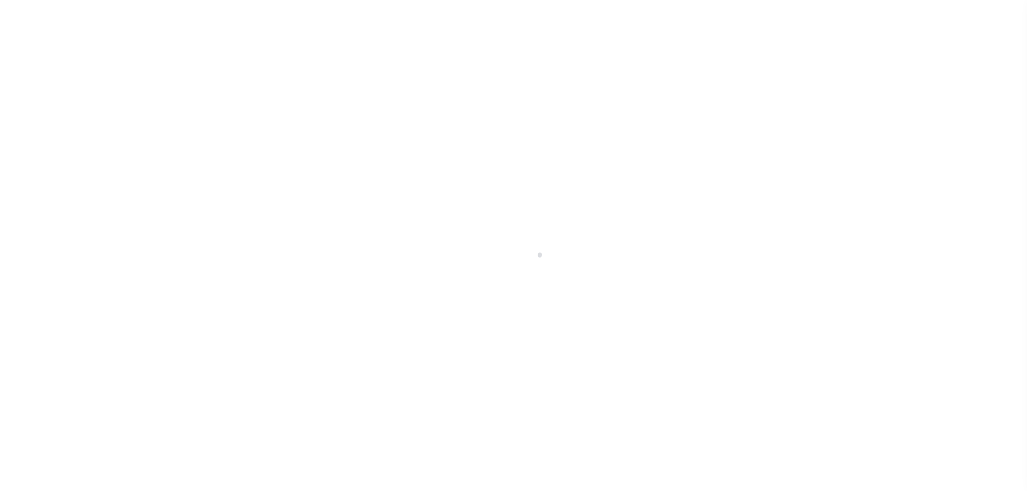
checkbox input "false"
type input "1000300000"
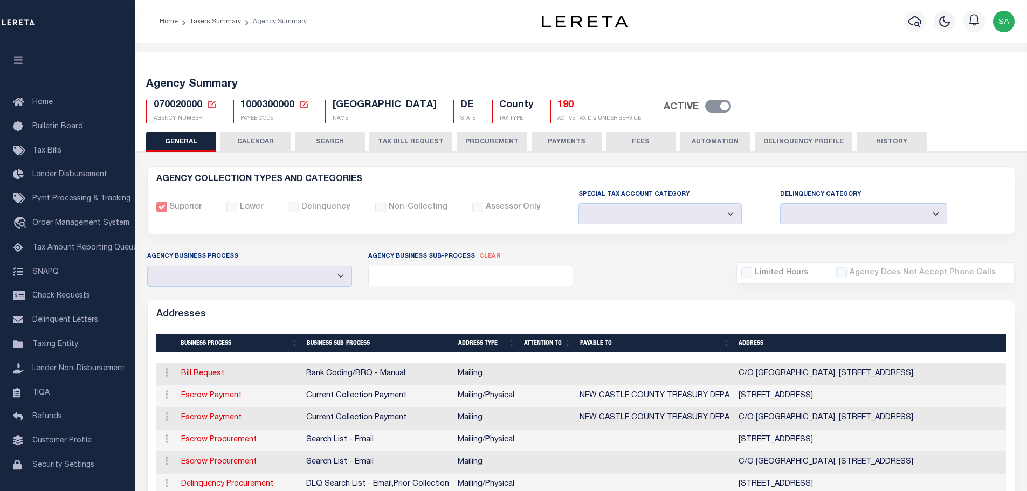
click at [410, 140] on button "TAX BILL REQUEST" at bounding box center [410, 142] width 83 height 20
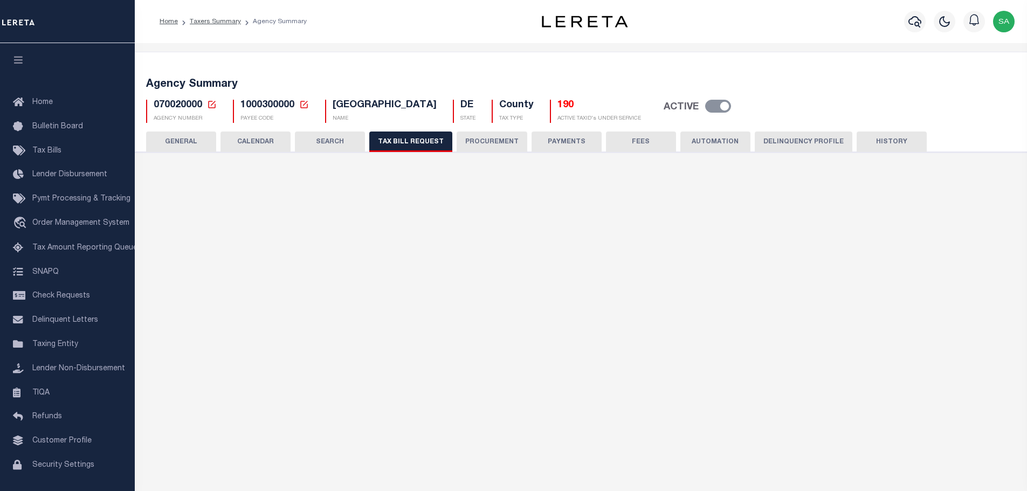
select select "2"
select select "27"
checkbox input "false"
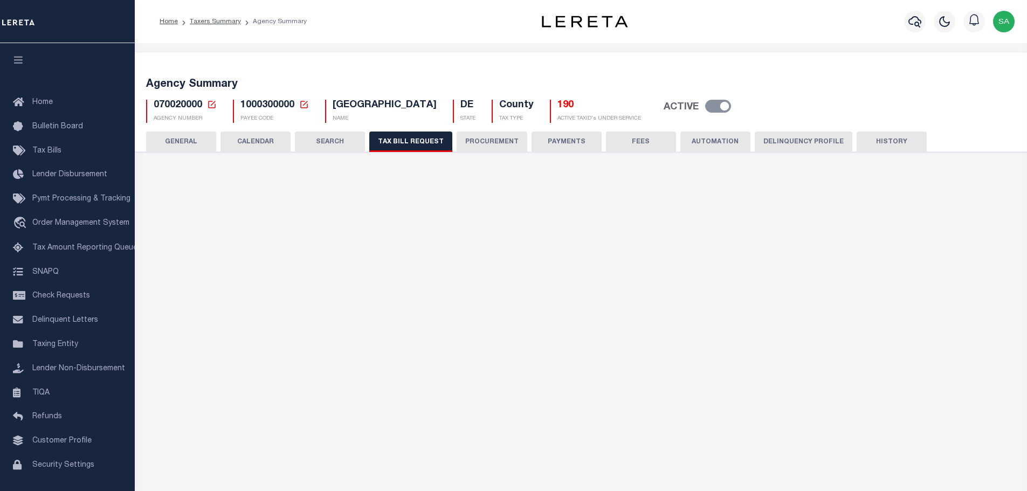
checkbox input "false"
select select "22"
select select "false"
select select
select select "7803021001"
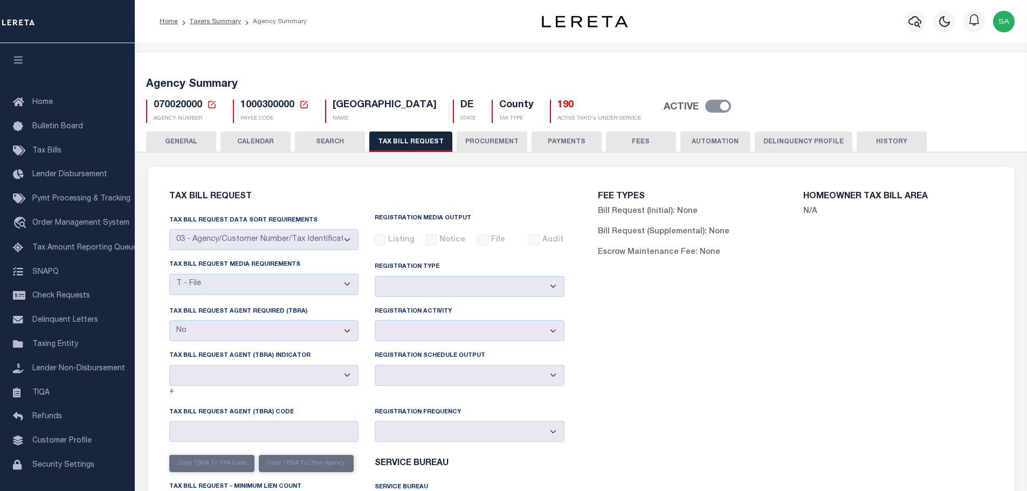
click at [826, 144] on button "Delinquency Profile" at bounding box center [804, 142] width 98 height 20
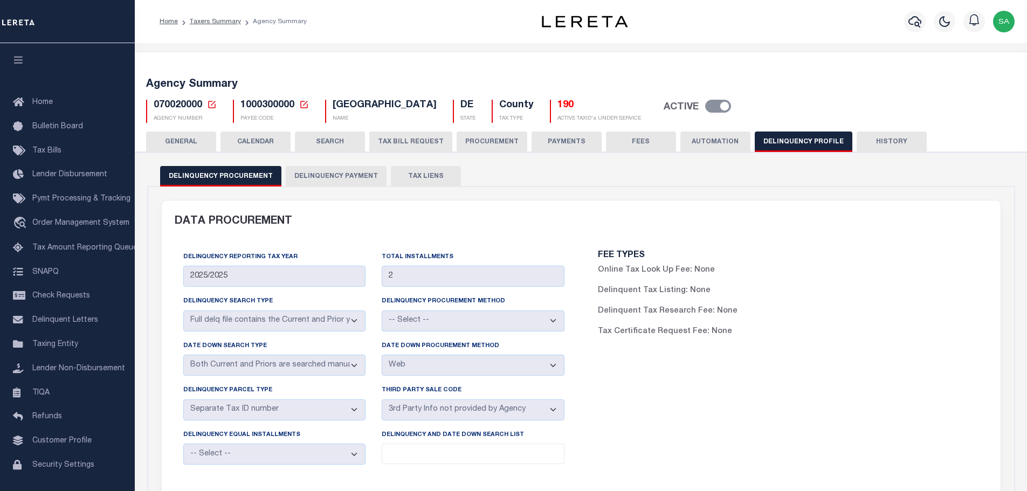
click at [407, 143] on button "TAX BILL REQUEST" at bounding box center [410, 142] width 83 height 20
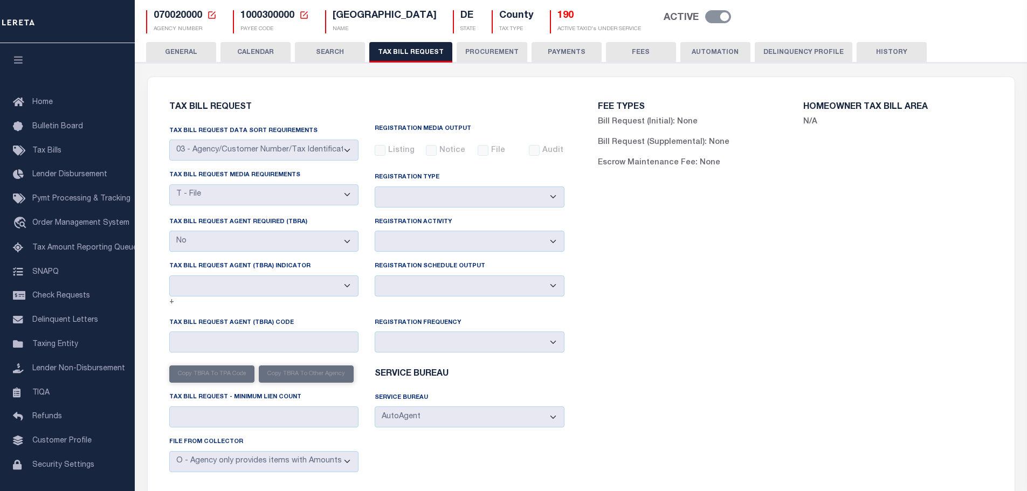
scroll to position [36, 0]
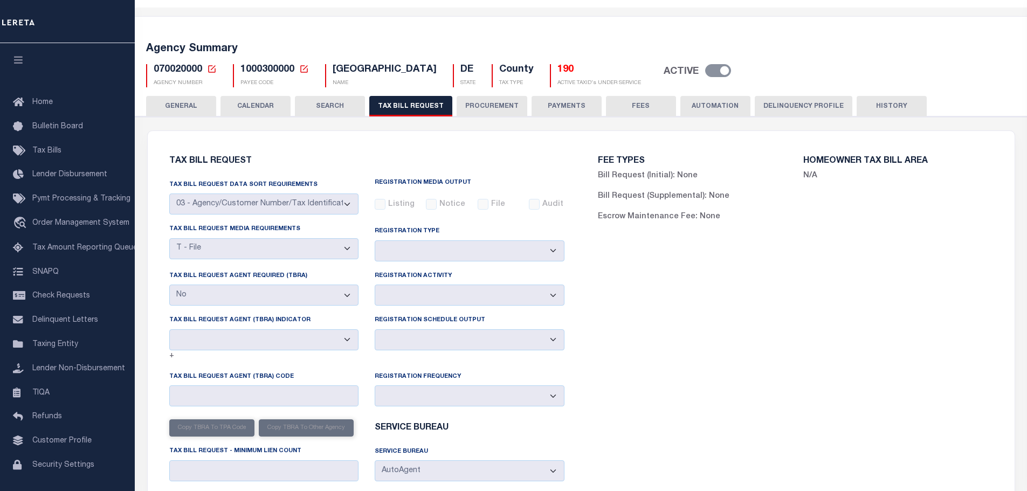
click at [792, 108] on button "Delinquency Profile" at bounding box center [804, 106] width 98 height 20
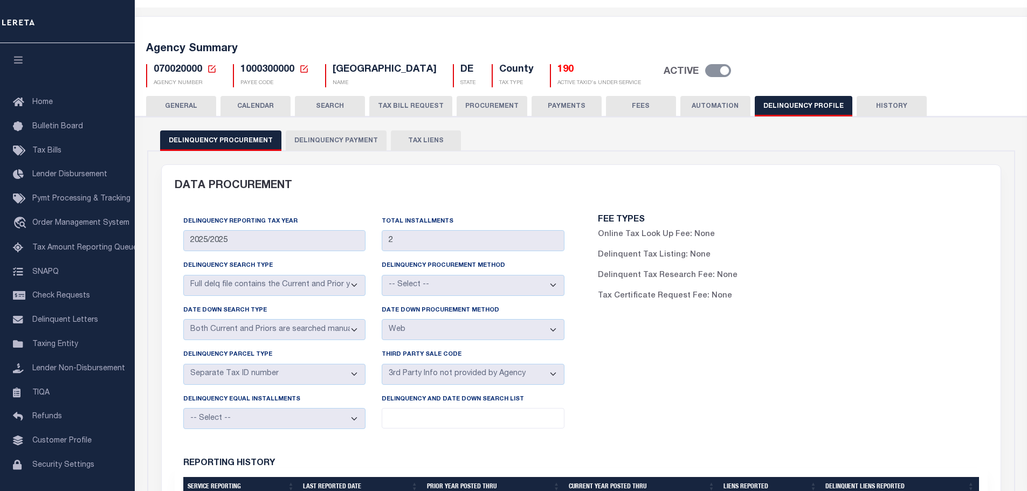
click at [349, 141] on button "Delinquency Payment" at bounding box center [336, 140] width 101 height 20
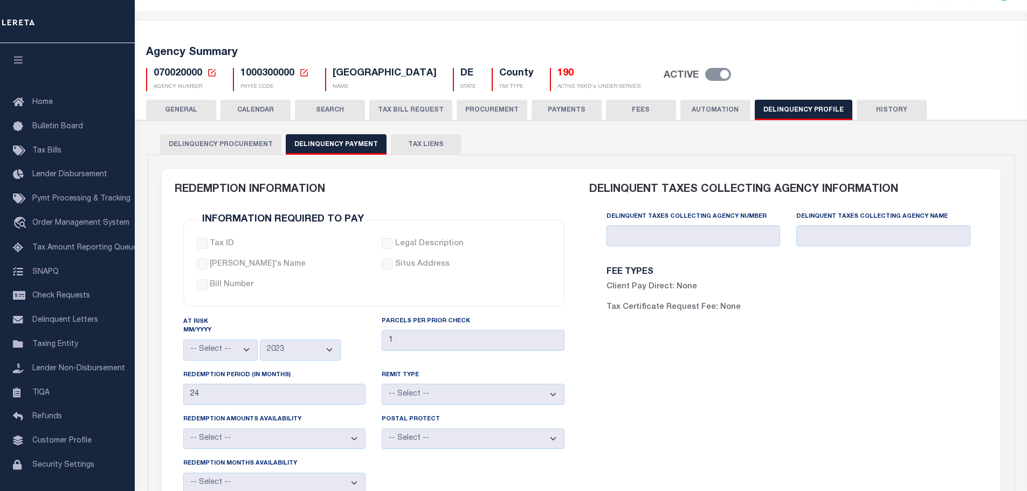
scroll to position [0, 0]
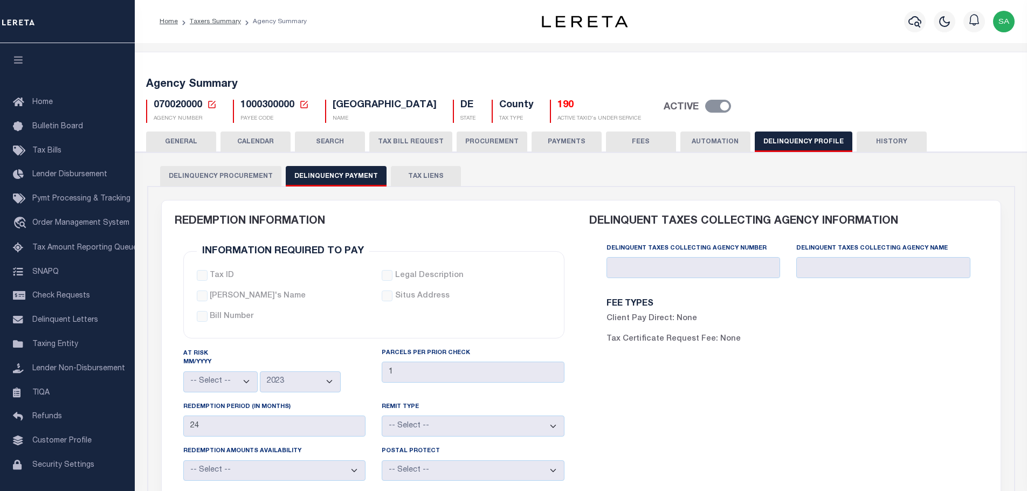
click at [205, 180] on button "Delinquency Procurement" at bounding box center [220, 176] width 121 height 20
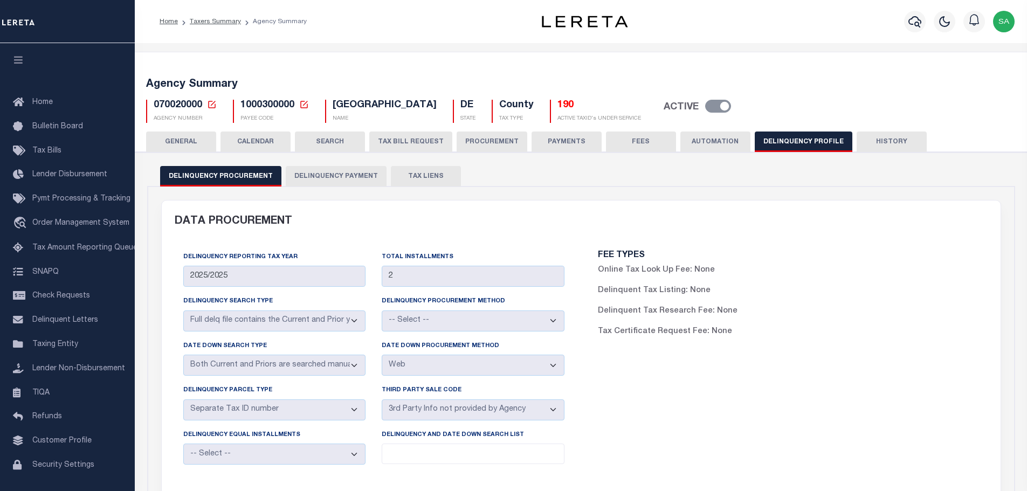
click at [404, 139] on button "TAX BILL REQUEST" at bounding box center [410, 142] width 83 height 20
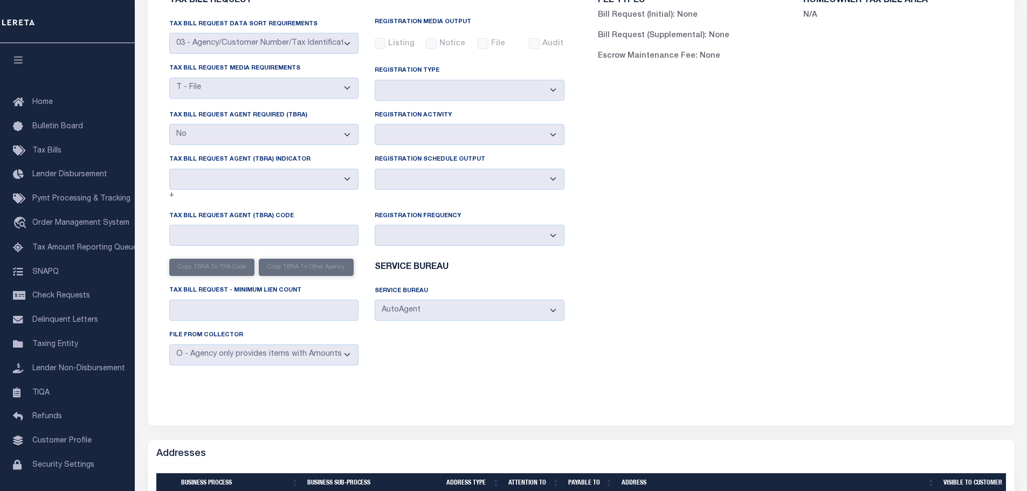
scroll to position [54, 0]
